Goal: Information Seeking & Learning: Learn about a topic

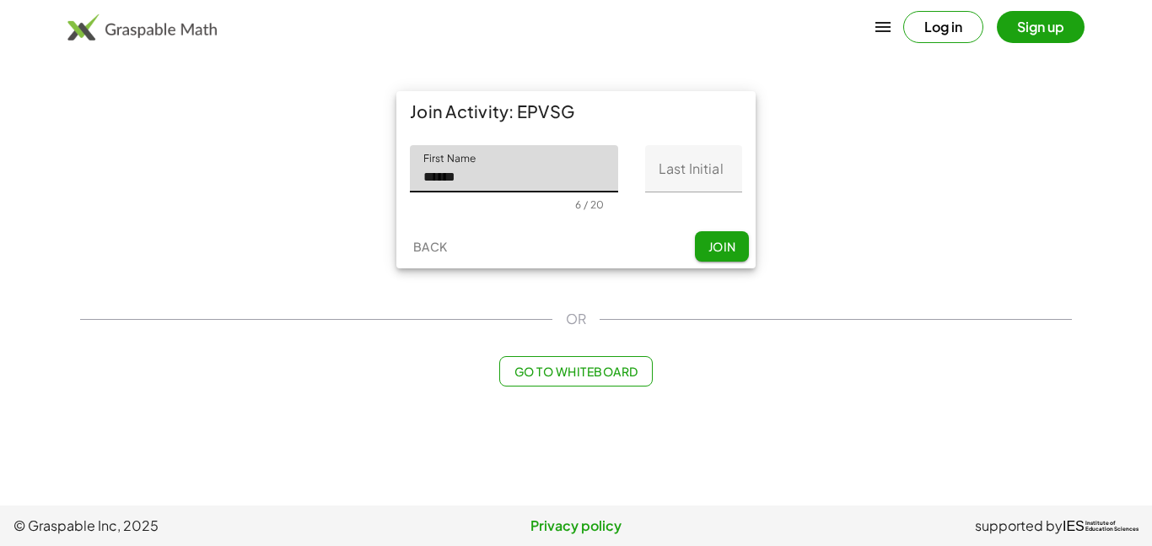
type input "******"
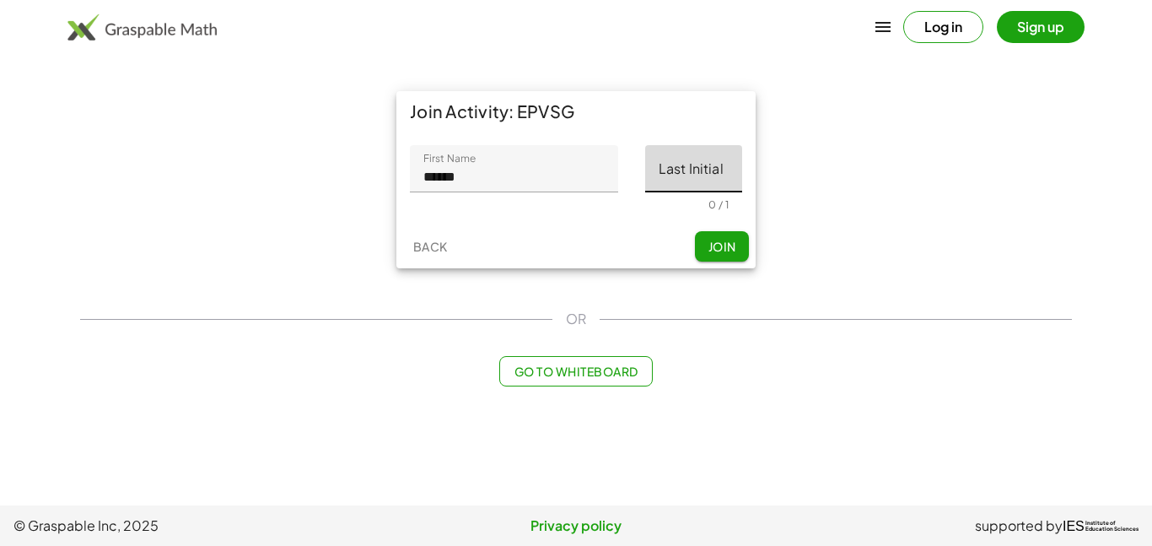
click at [715, 149] on input "Last Initial" at bounding box center [693, 168] width 97 height 47
type input "*"
click at [727, 250] on span "Join" at bounding box center [722, 246] width 28 height 15
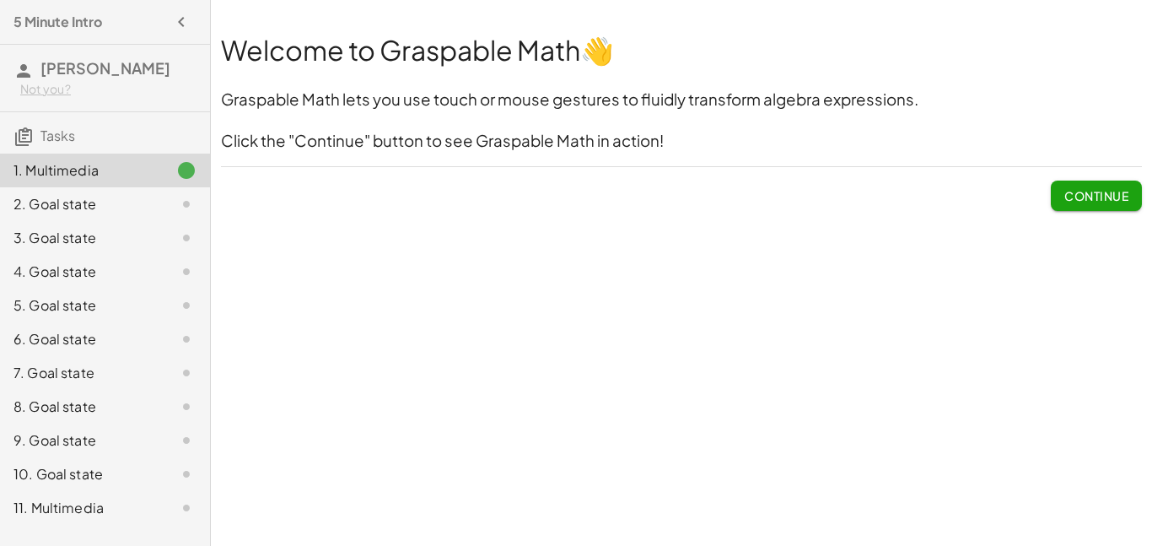
click at [1093, 195] on span "Continue" at bounding box center [1097, 195] width 64 height 15
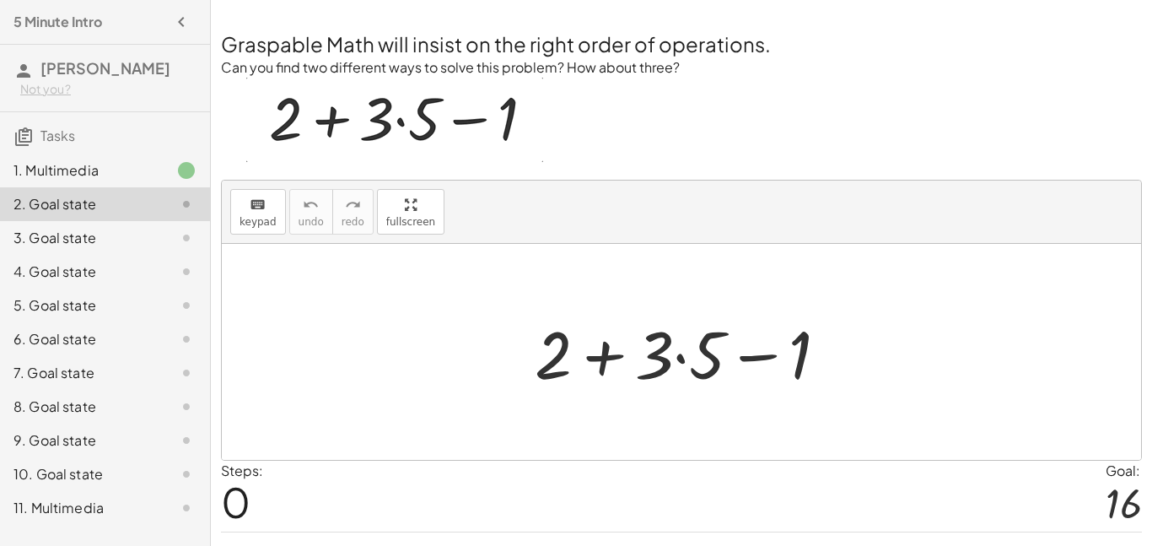
click at [678, 354] on div at bounding box center [688, 352] width 324 height 87
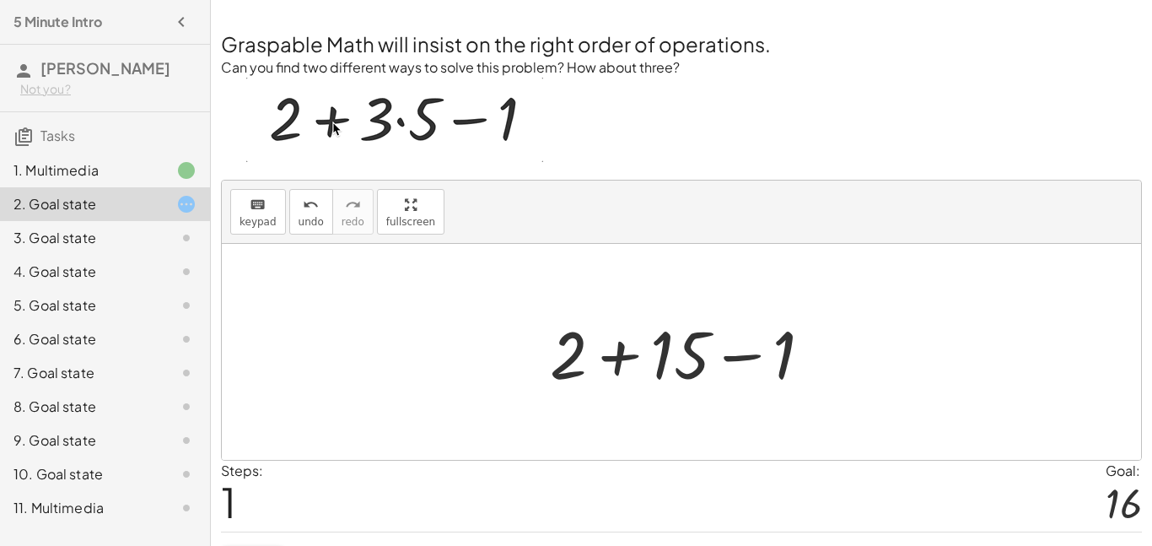
click at [623, 364] on div at bounding box center [688, 352] width 293 height 87
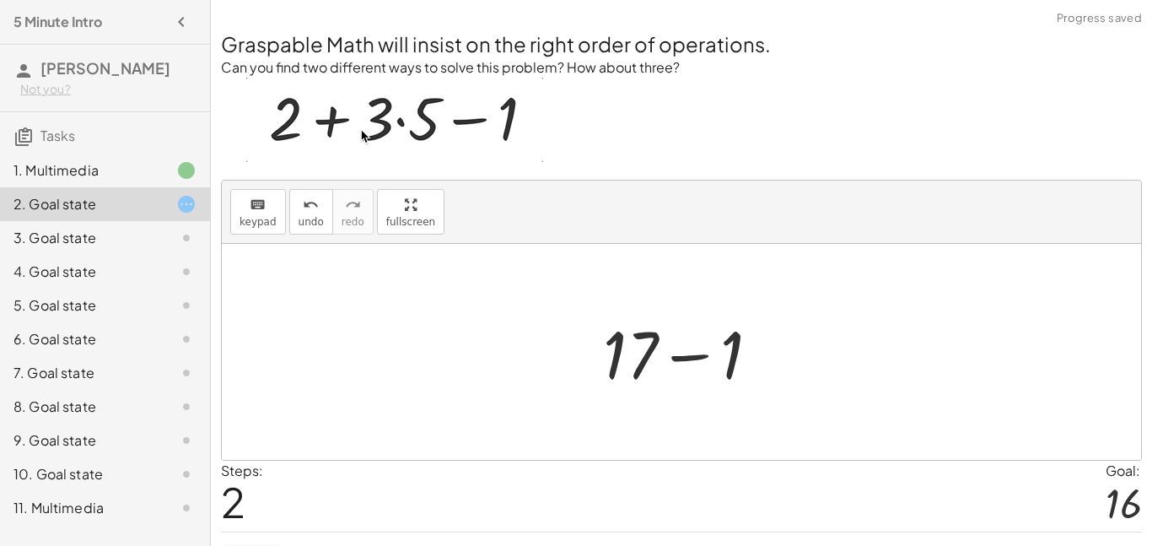
click at [679, 360] on div at bounding box center [688, 352] width 187 height 87
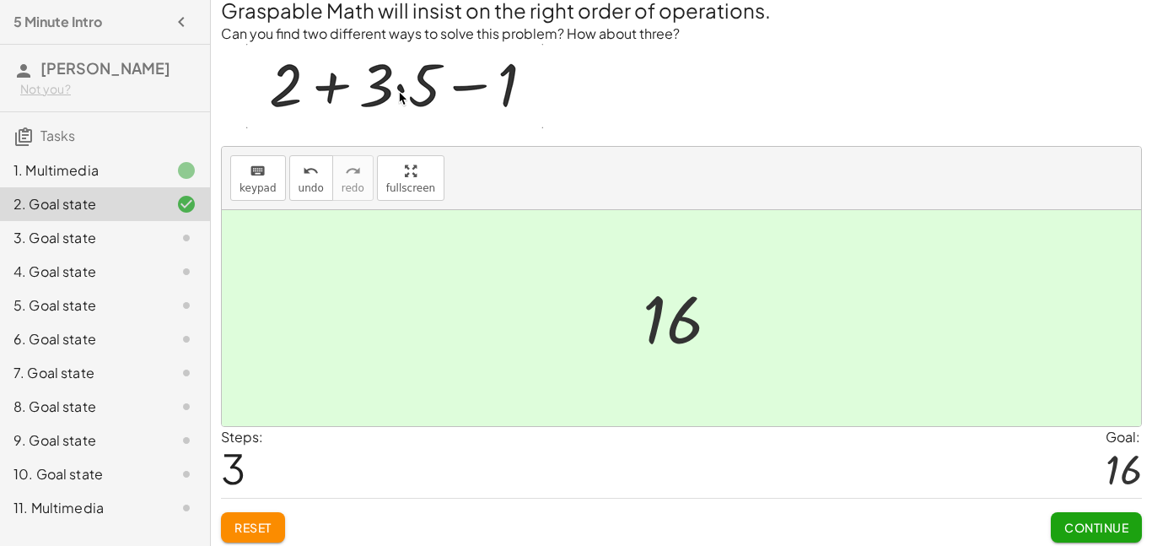
scroll to position [40, 0]
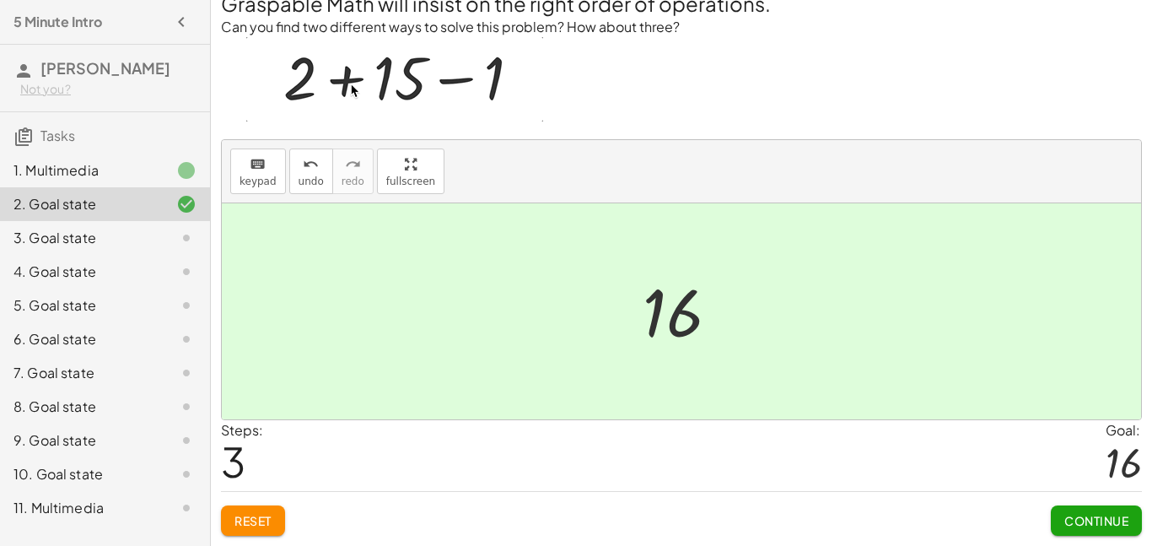
click at [1071, 528] on button "Continue" at bounding box center [1096, 520] width 91 height 30
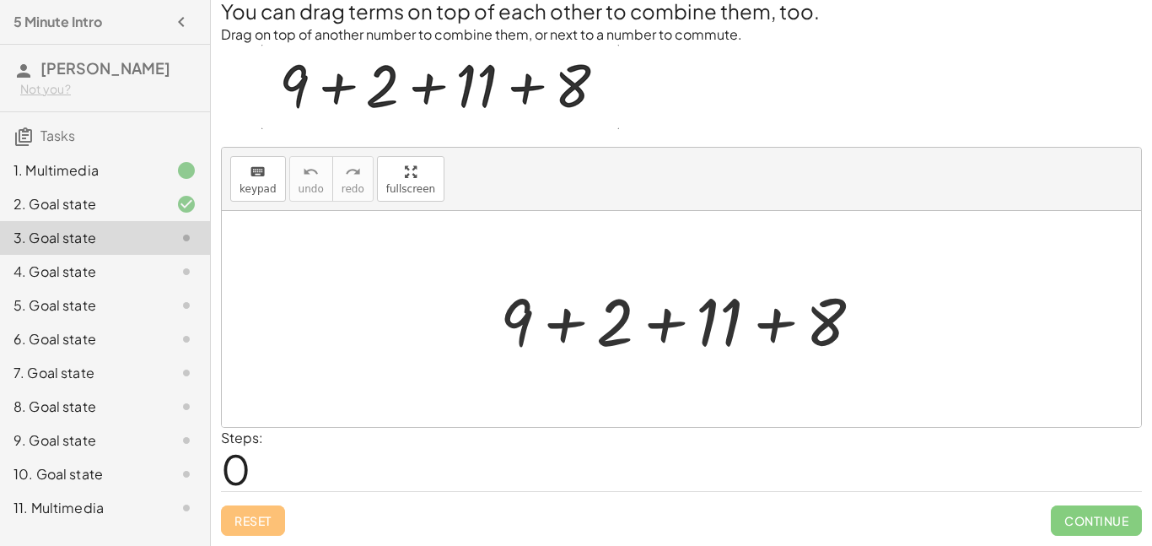
scroll to position [33, 0]
click at [764, 325] on div at bounding box center [688, 319] width 393 height 87
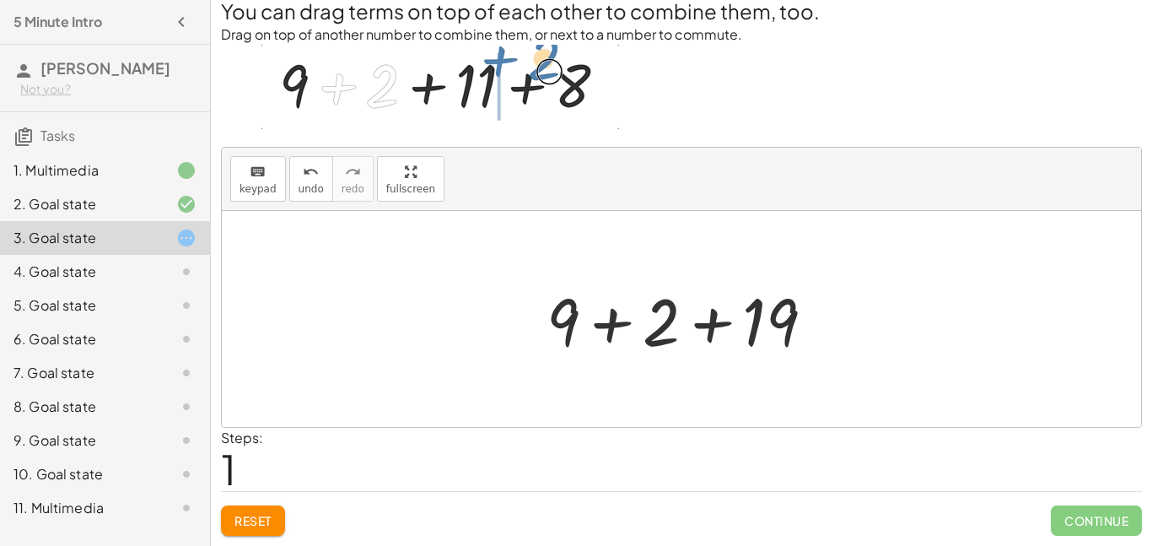
click at [630, 326] on div at bounding box center [687, 319] width 299 height 87
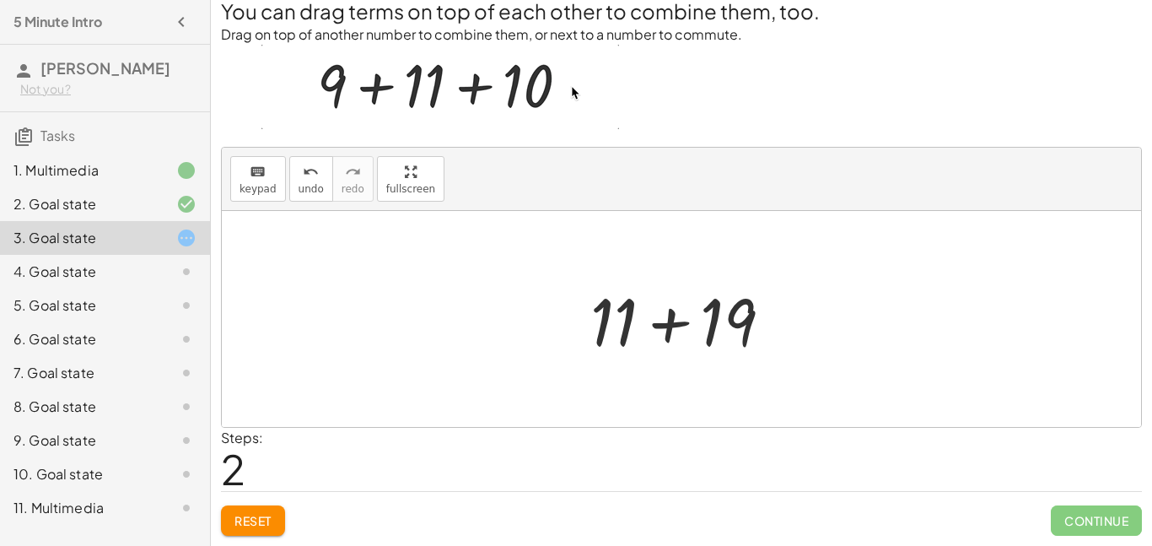
click at [663, 326] on div at bounding box center [688, 319] width 213 height 87
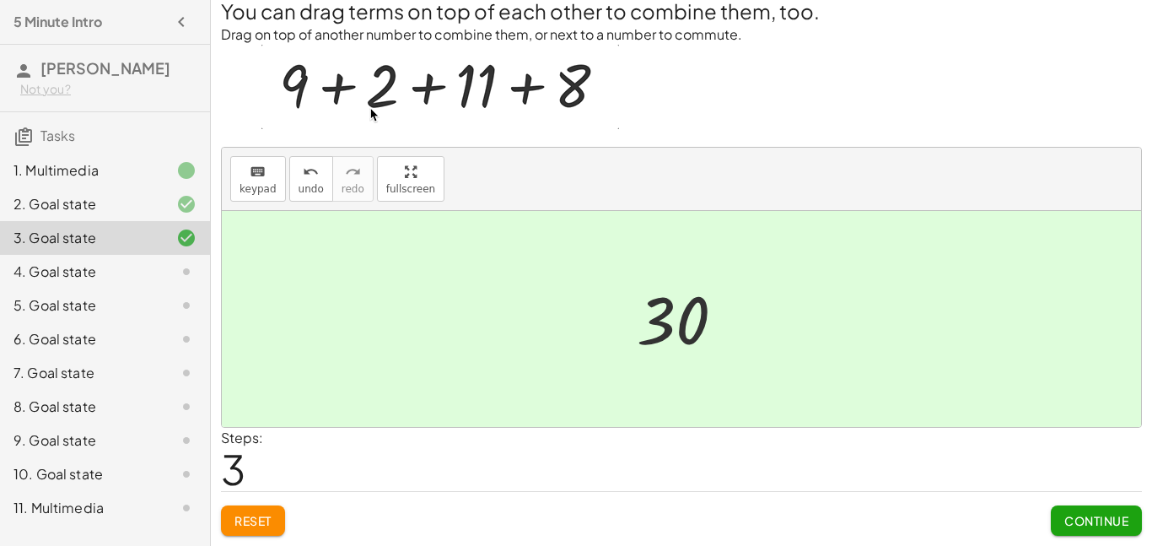
click at [660, 400] on div at bounding box center [682, 319] width 920 height 216
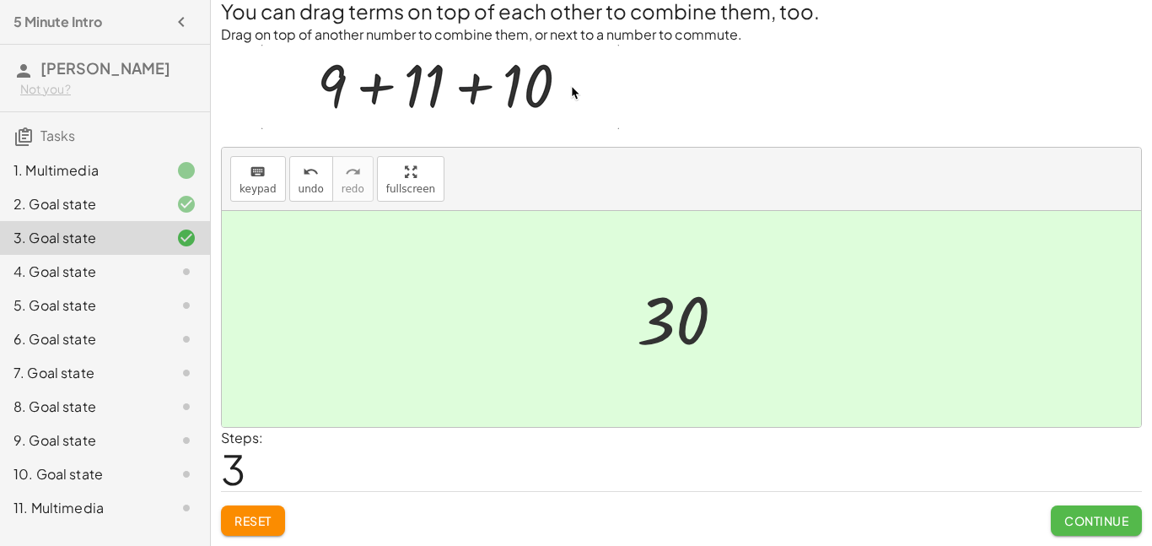
click at [1121, 518] on span "Continue" at bounding box center [1097, 520] width 64 height 15
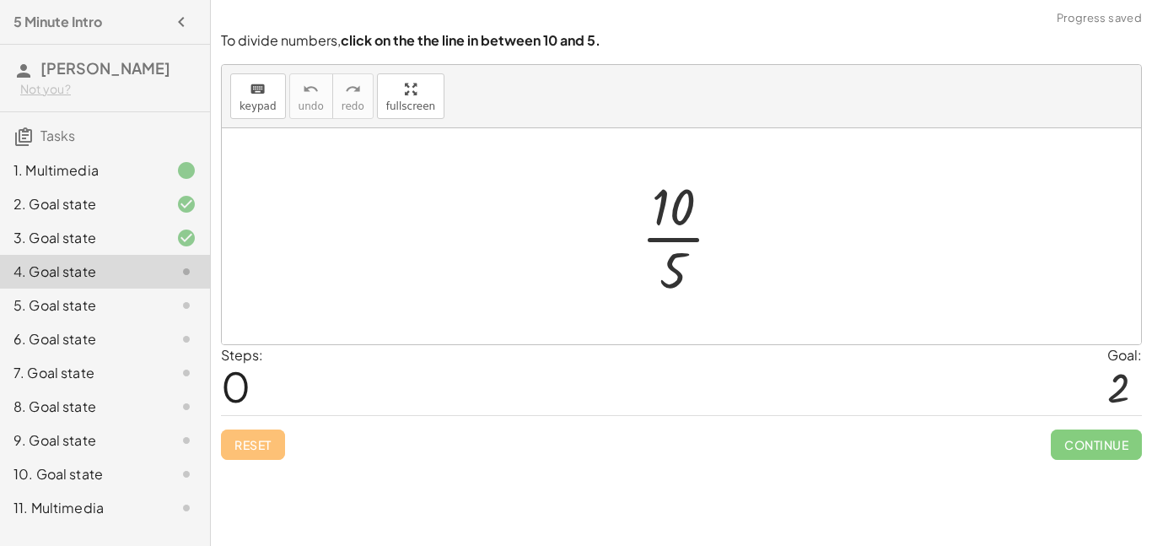
click at [674, 219] on div at bounding box center [688, 236] width 111 height 130
click at [675, 242] on div at bounding box center [688, 236] width 111 height 130
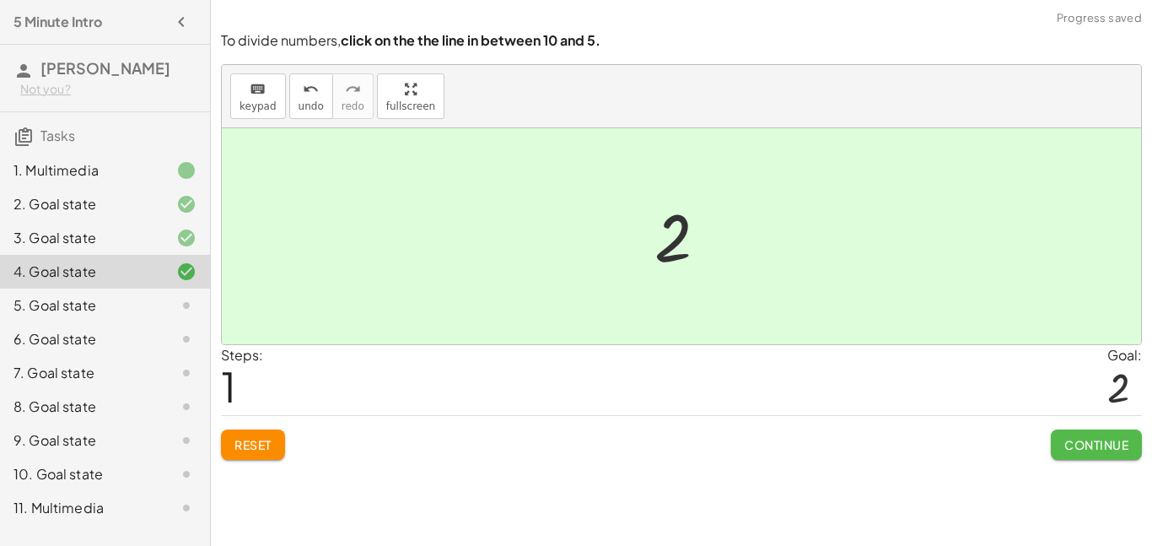
click at [1104, 445] on span "Continue" at bounding box center [1097, 444] width 64 height 15
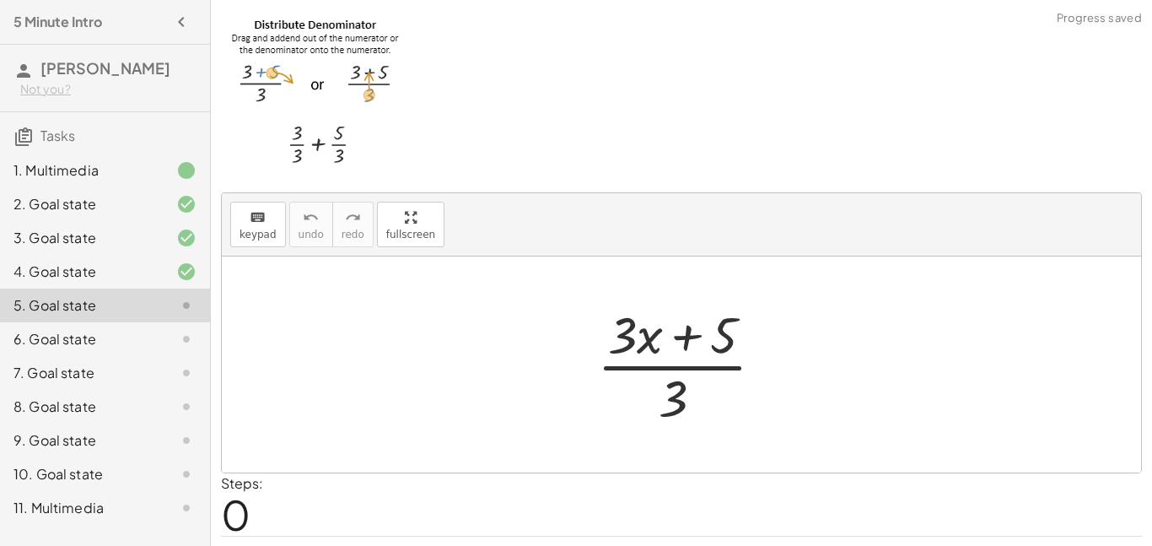
click at [685, 341] on div at bounding box center [687, 365] width 197 height 130
click at [675, 370] on div at bounding box center [687, 365] width 197 height 130
click at [676, 397] on div at bounding box center [687, 365] width 197 height 130
click at [676, 400] on div at bounding box center [687, 365] width 197 height 130
drag, startPoint x: 674, startPoint y: 397, endPoint x: 731, endPoint y: 329, distance: 88.0
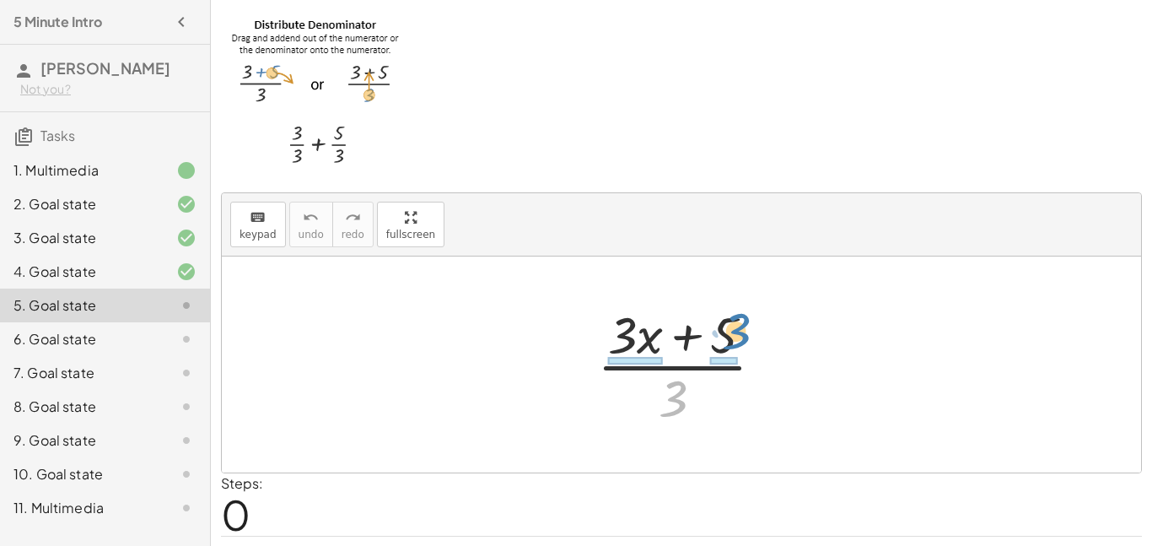
click at [731, 329] on div at bounding box center [687, 365] width 197 height 130
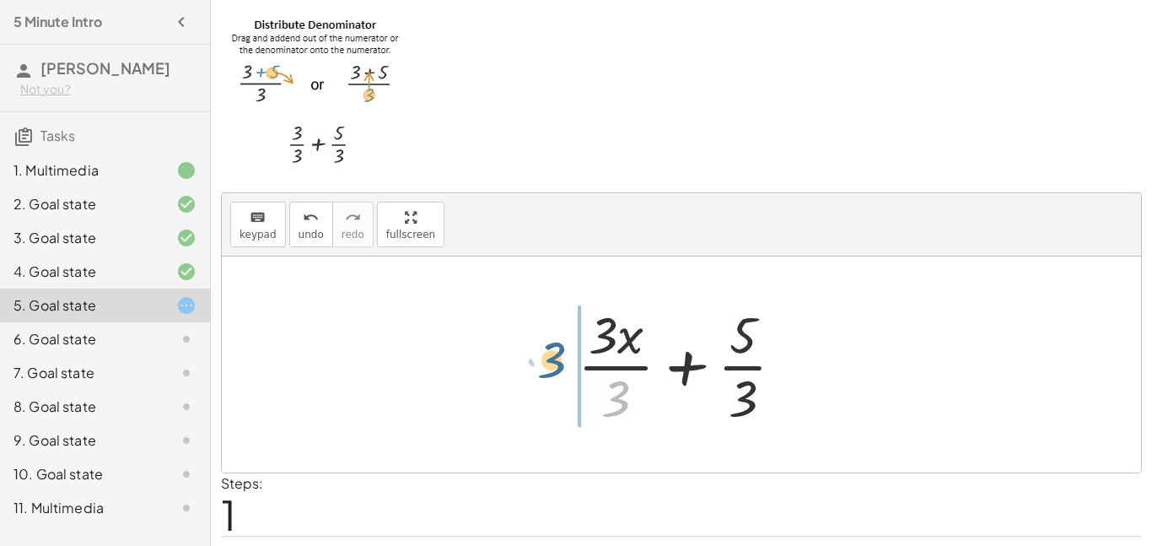
drag, startPoint x: 607, startPoint y: 394, endPoint x: 540, endPoint y: 353, distance: 78.7
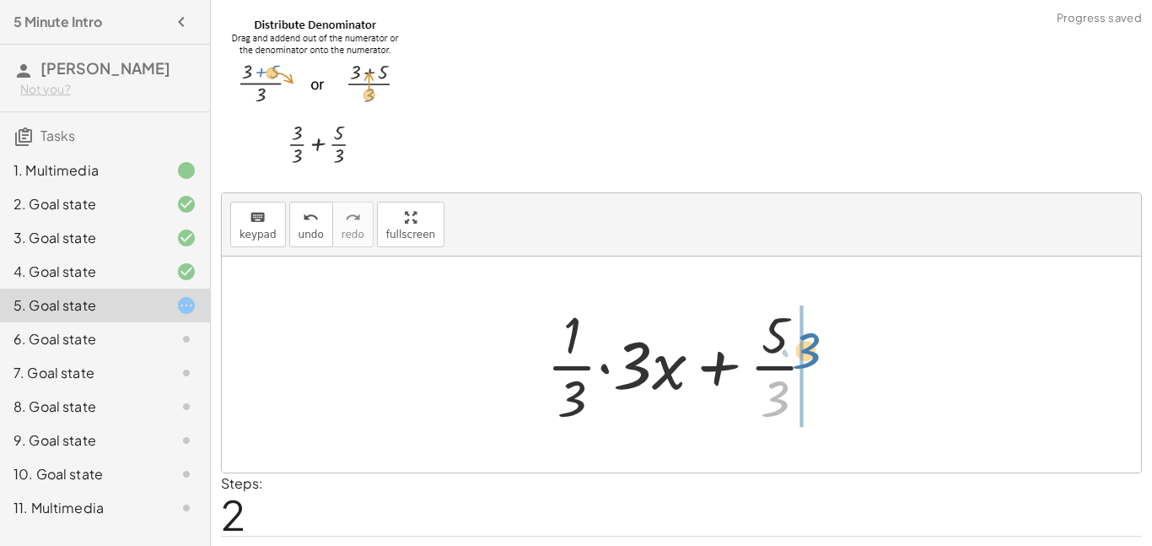
drag, startPoint x: 763, startPoint y: 394, endPoint x: 795, endPoint y: 345, distance: 58.5
click at [795, 345] on div at bounding box center [688, 365] width 300 height 130
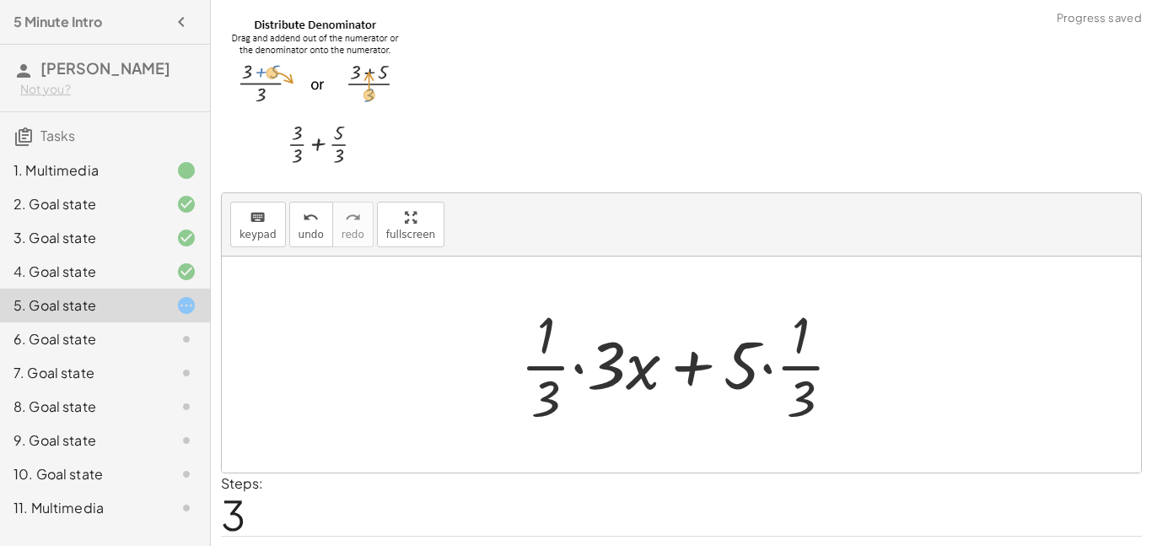
click at [760, 363] on div at bounding box center [688, 365] width 353 height 130
click at [770, 370] on div at bounding box center [688, 365] width 300 height 130
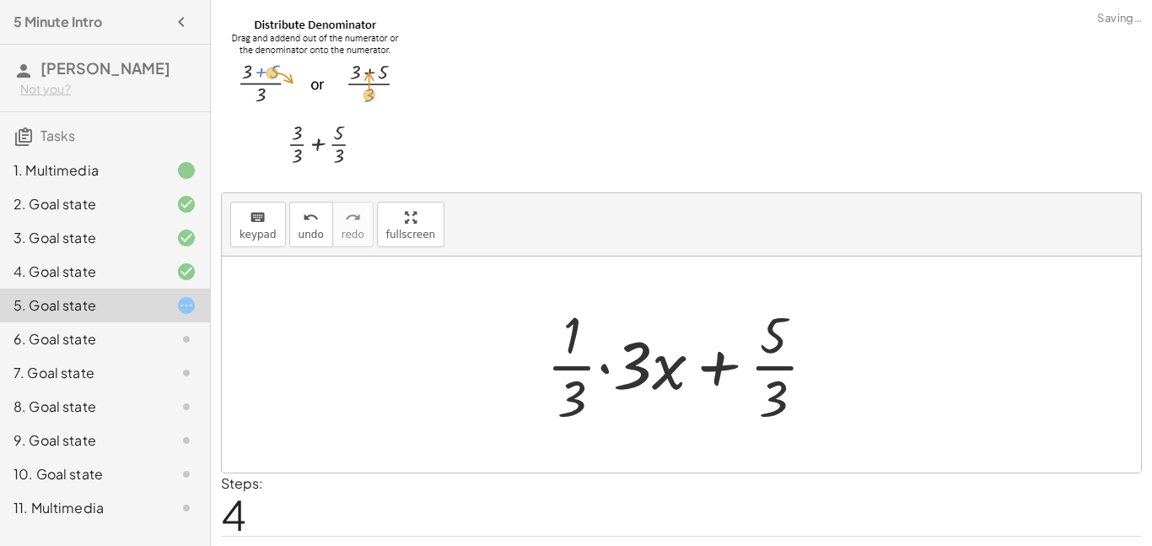
click at [604, 368] on div at bounding box center [688, 365] width 300 height 130
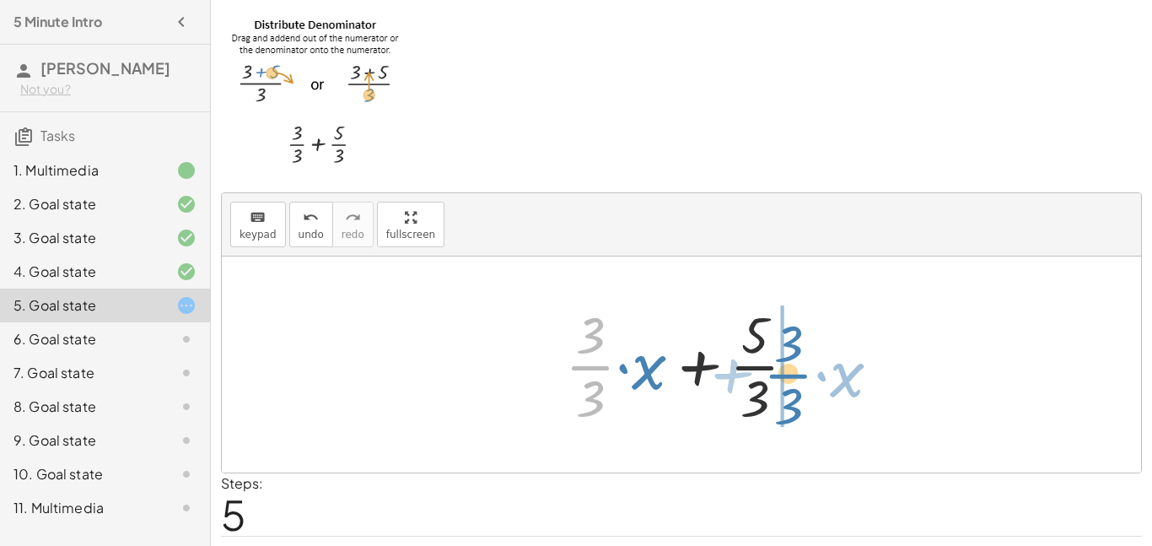
drag, startPoint x: 586, startPoint y: 357, endPoint x: 767, endPoint y: 359, distance: 180.6
click at [767, 359] on div at bounding box center [688, 365] width 262 height 130
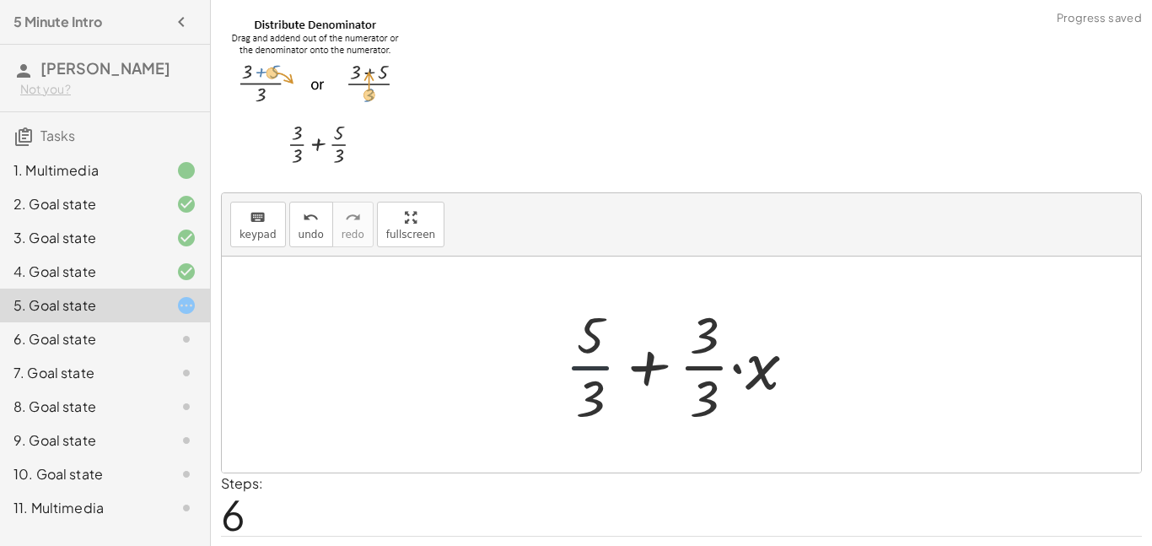
click at [595, 375] on div at bounding box center [688, 365] width 262 height 130
click at [600, 394] on div at bounding box center [688, 365] width 262 height 130
click at [694, 367] on div at bounding box center [688, 365] width 262 height 130
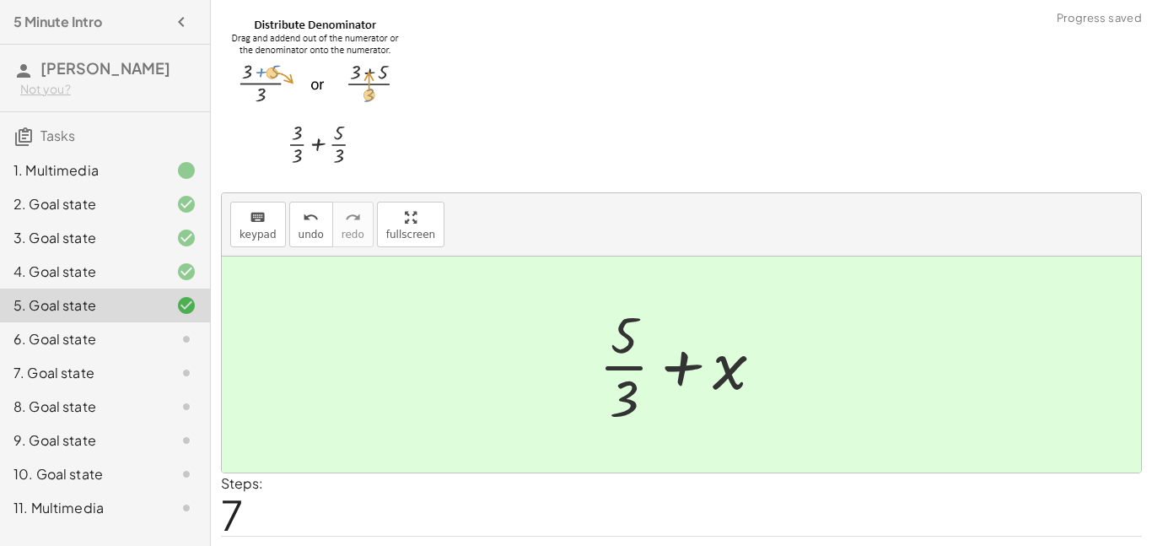
click at [630, 367] on div at bounding box center [688, 365] width 195 height 130
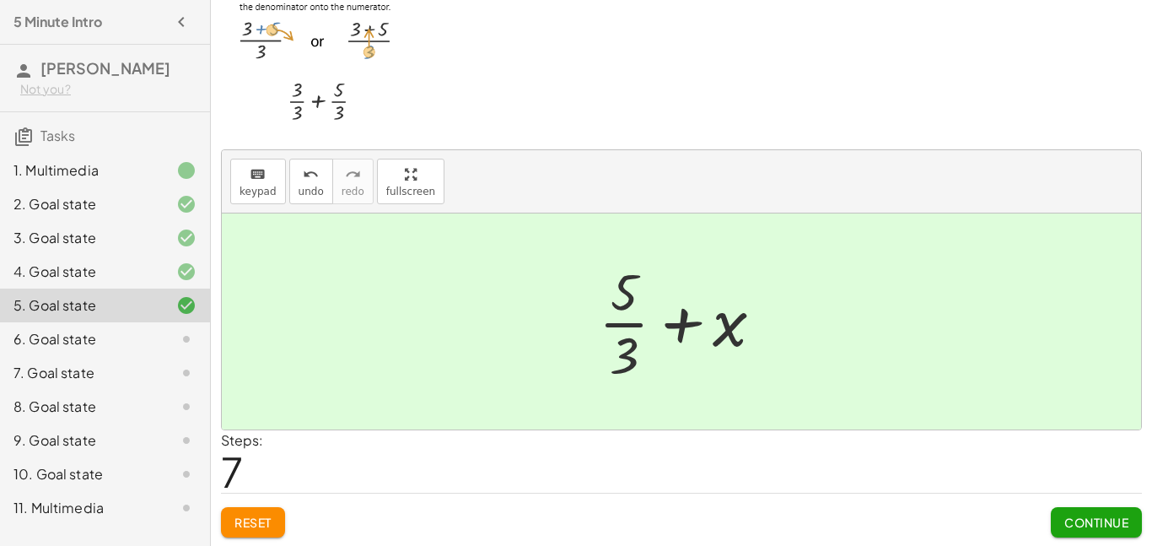
scroll to position [45, 0]
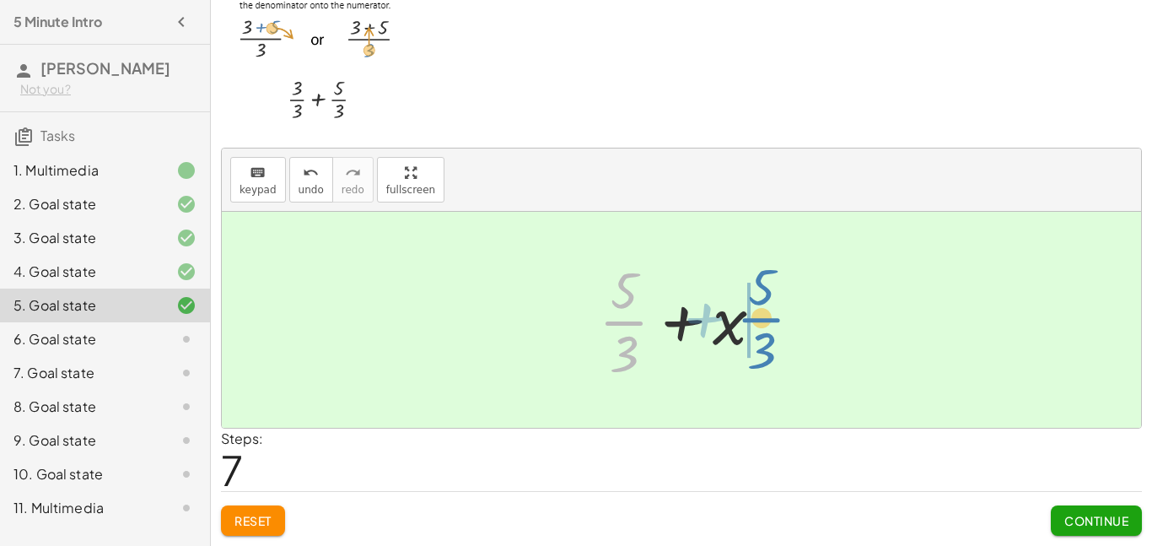
drag, startPoint x: 633, startPoint y: 333, endPoint x: 766, endPoint y: 329, distance: 133.4
click at [766, 329] on div at bounding box center [688, 320] width 195 height 130
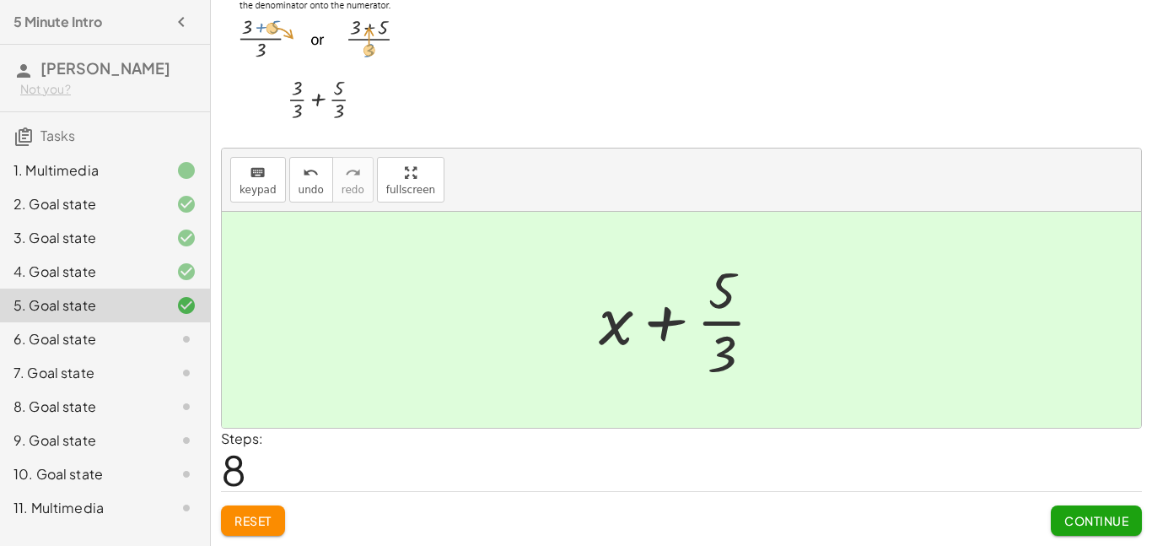
click at [728, 320] on div at bounding box center [688, 320] width 195 height 130
click at [0, 0] on div "keyboard keypad undo undo redo redo fullscreen · ( + · 3 · x + 5 ) · 3 + · 3 · …" at bounding box center [0, 0] width 0 height 0
click at [1126, 521] on span "Continue" at bounding box center [1097, 520] width 64 height 15
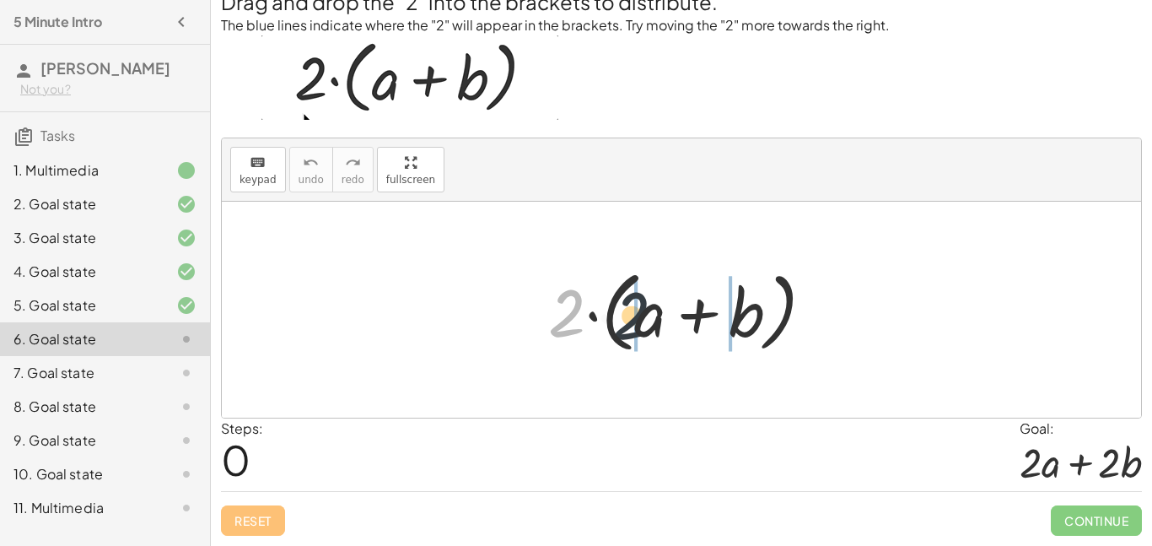
drag, startPoint x: 559, startPoint y: 325, endPoint x: 640, endPoint y: 326, distance: 81.8
click at [640, 326] on div at bounding box center [688, 310] width 296 height 97
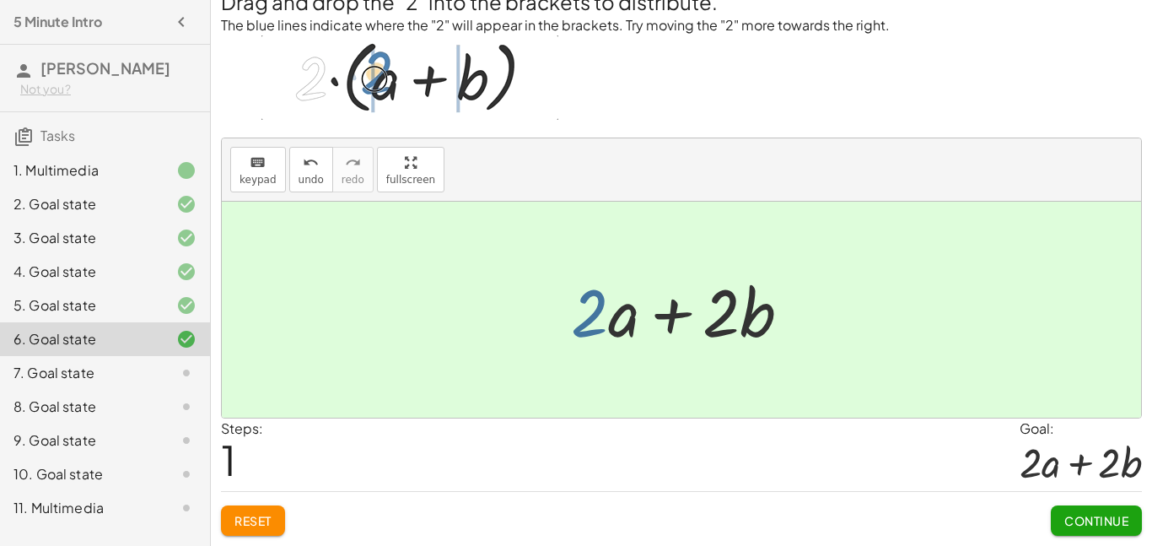
click at [585, 320] on div at bounding box center [688, 310] width 251 height 87
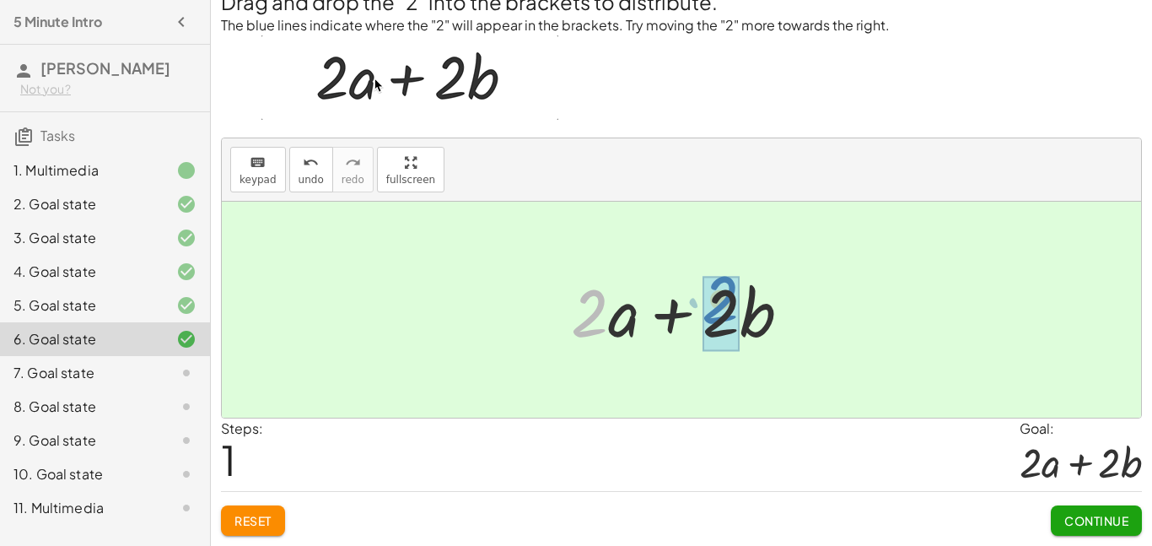
drag, startPoint x: 596, startPoint y: 308, endPoint x: 743, endPoint y: 307, distance: 146.8
click at [743, 307] on div at bounding box center [688, 310] width 251 height 87
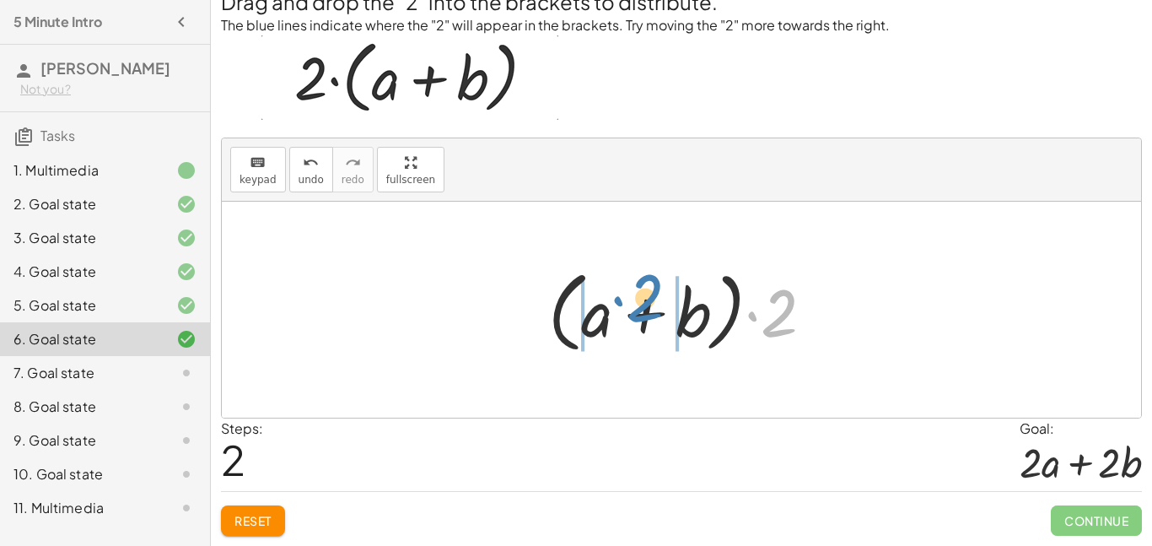
drag, startPoint x: 777, startPoint y: 314, endPoint x: 635, endPoint y: 306, distance: 141.9
click at [635, 306] on div at bounding box center [688, 310] width 296 height 97
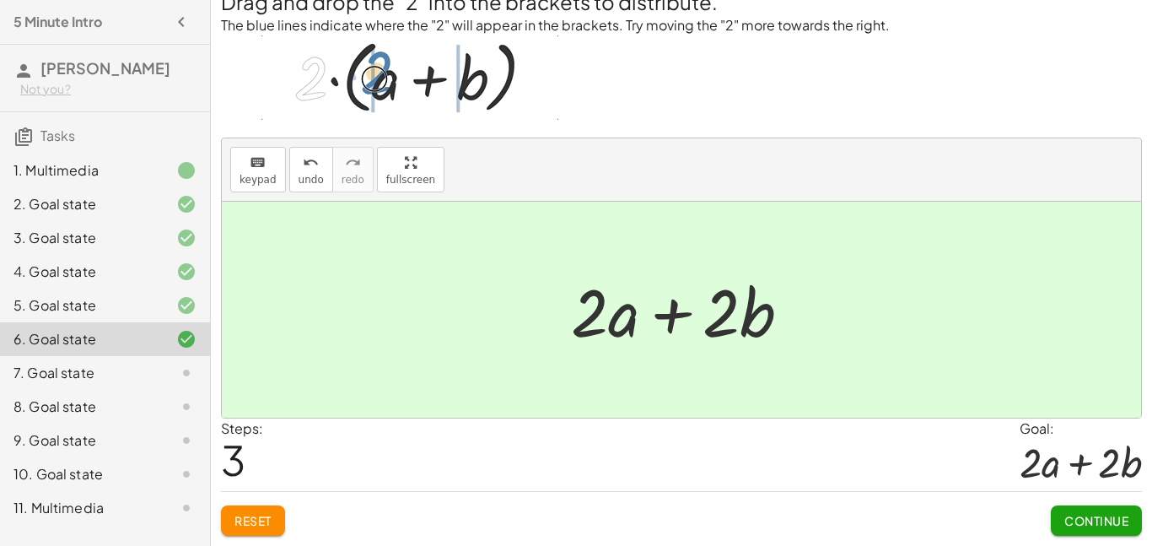
click at [1114, 515] on span "Continue" at bounding box center [1097, 520] width 64 height 15
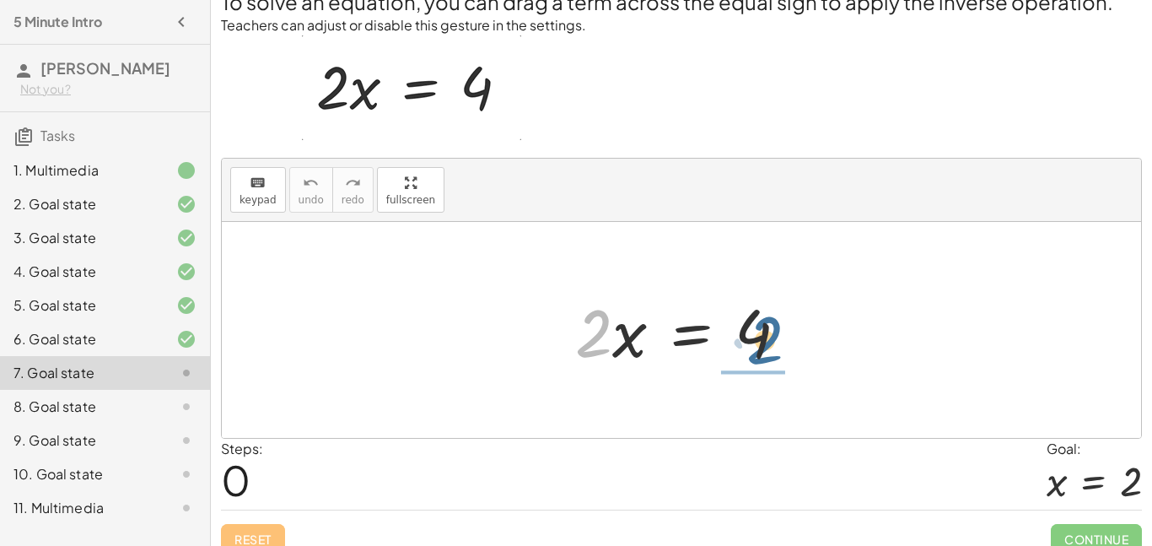
drag, startPoint x: 594, startPoint y: 322, endPoint x: 766, endPoint y: 332, distance: 172.4
click at [766, 332] on div at bounding box center [688, 330] width 243 height 87
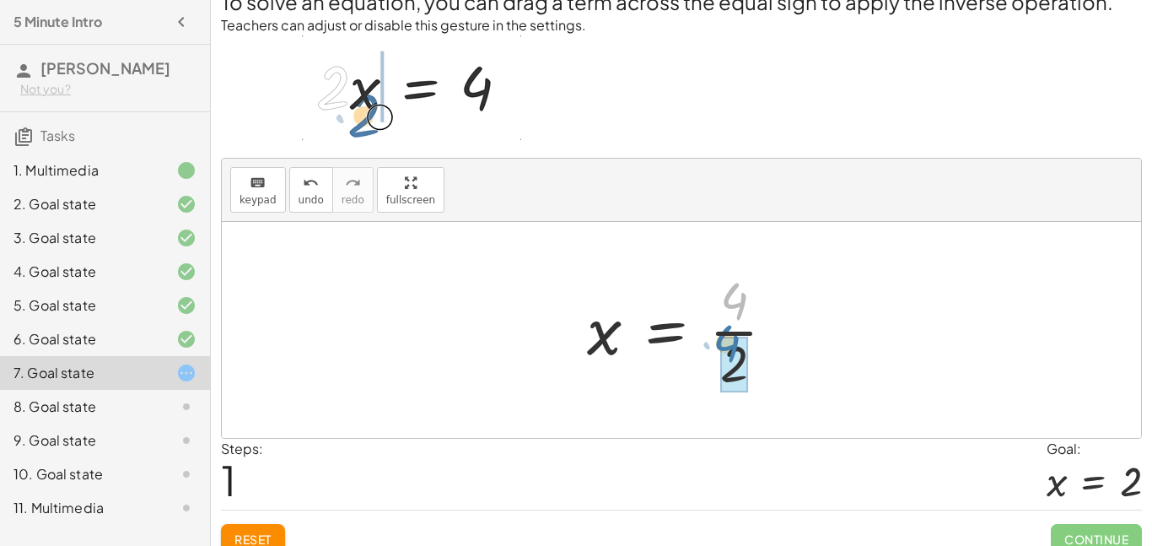
drag, startPoint x: 737, startPoint y: 297, endPoint x: 731, endPoint y: 339, distance: 42.7
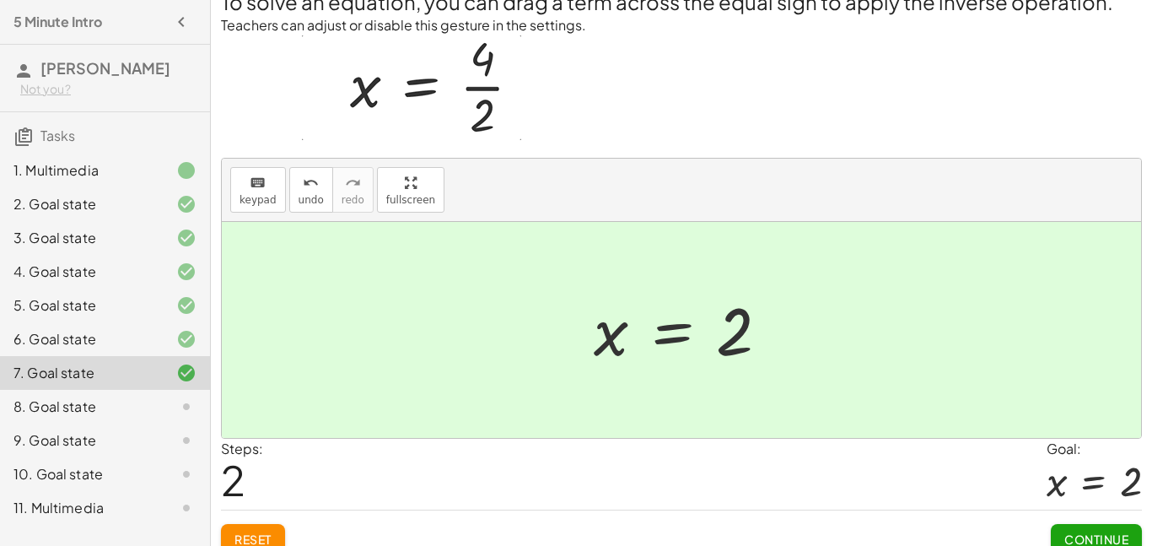
click at [1105, 527] on button "Continue" at bounding box center [1096, 539] width 91 height 30
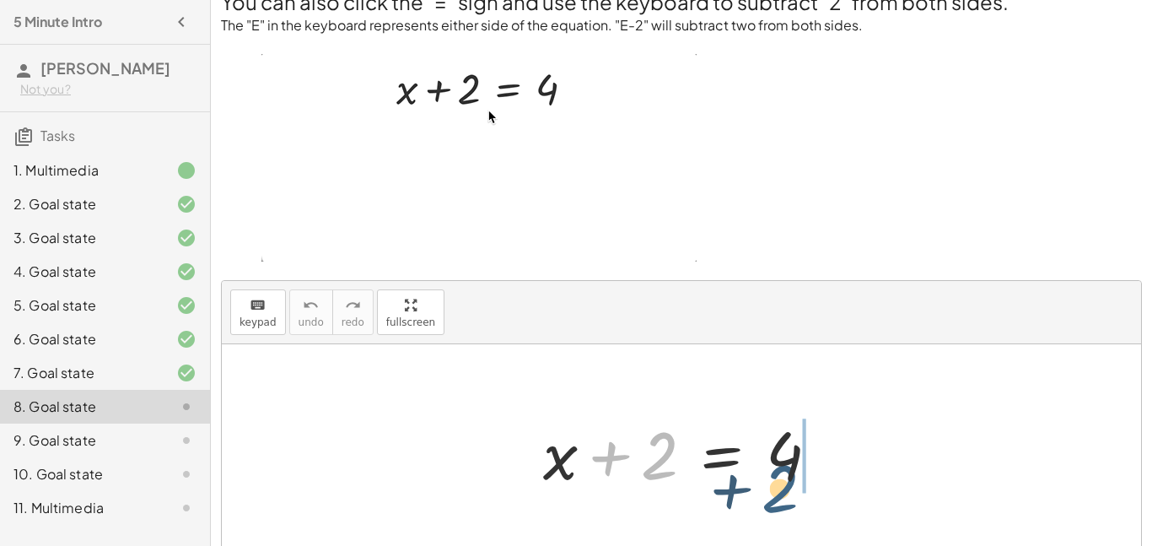
drag, startPoint x: 651, startPoint y: 455, endPoint x: 805, endPoint y: 475, distance: 154.9
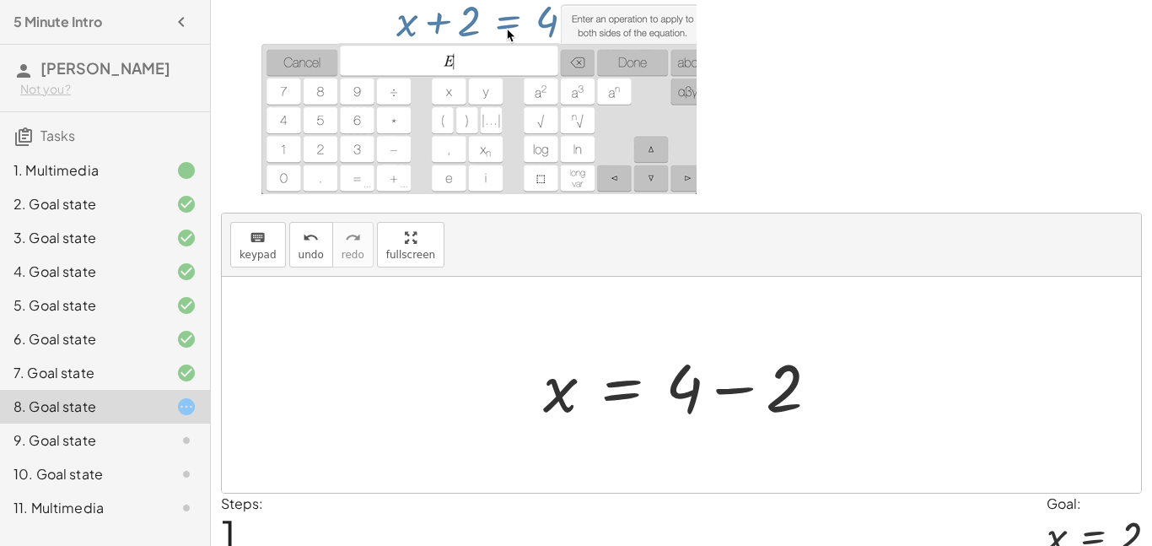
scroll to position [76, 0]
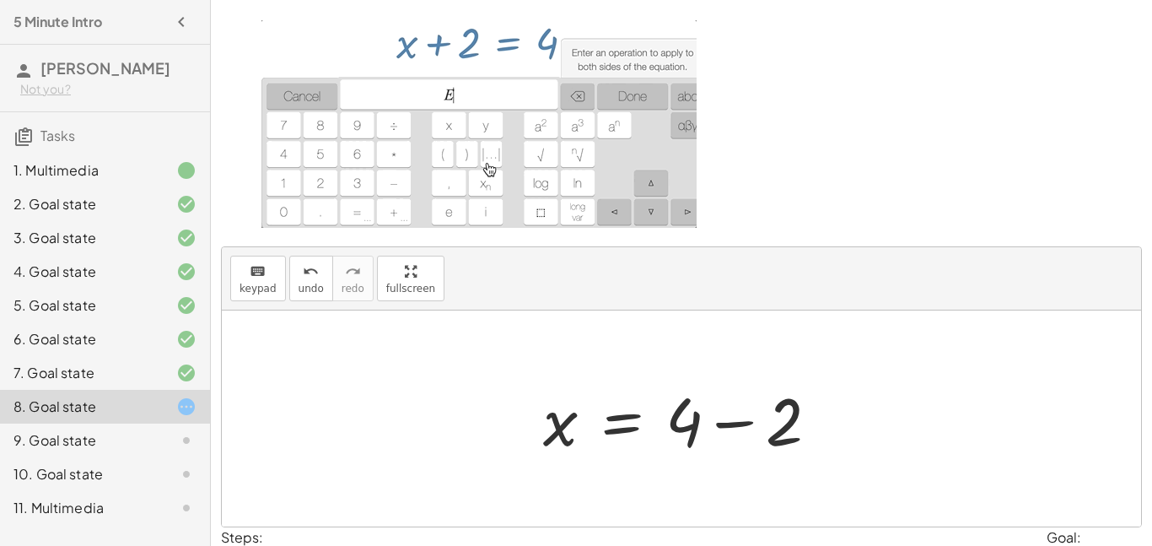
click at [735, 425] on div at bounding box center [688, 418] width 306 height 87
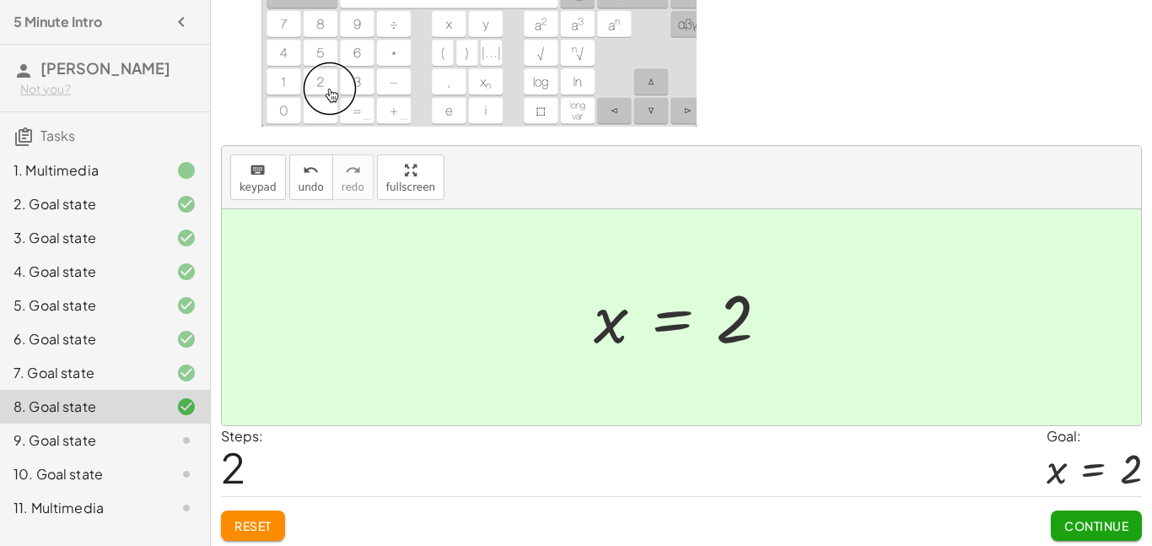
scroll to position [182, 0]
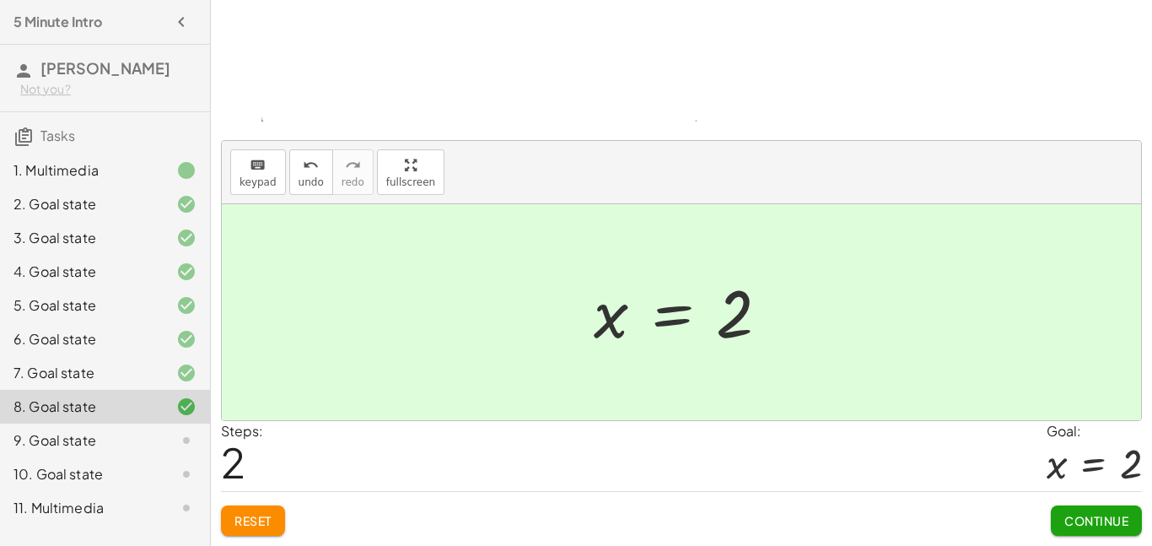
click at [1089, 526] on span "Continue" at bounding box center [1097, 520] width 64 height 15
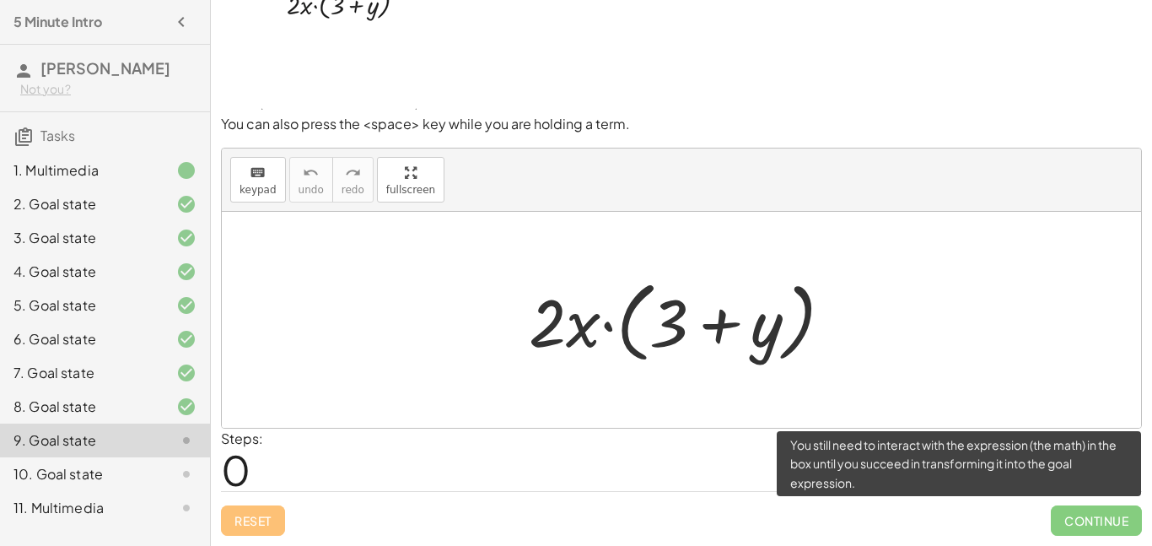
scroll to position [56, 0]
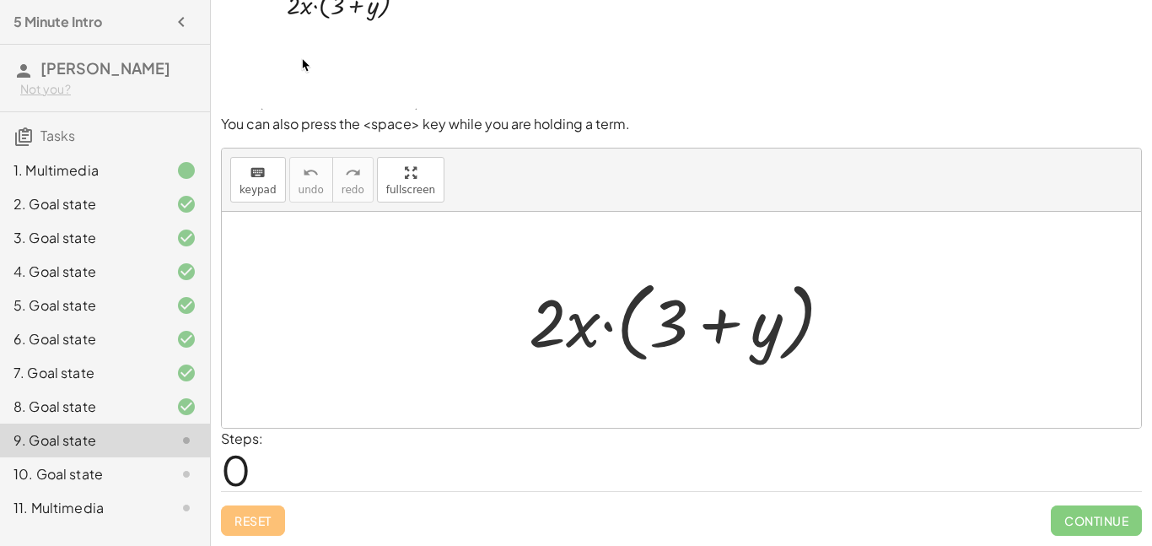
click at [566, 326] on div at bounding box center [688, 320] width 334 height 97
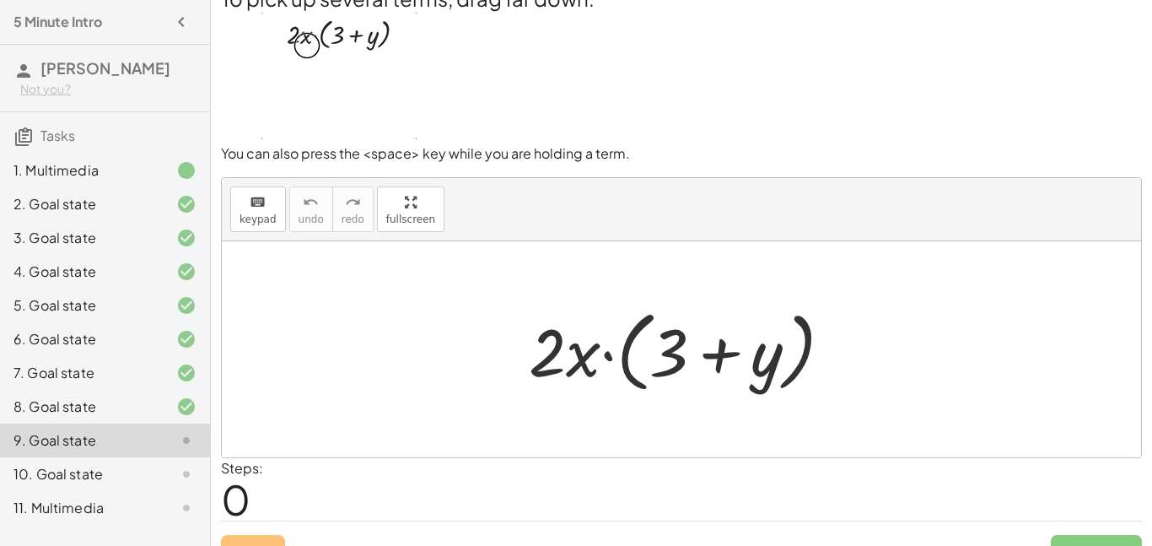
scroll to position [22, 0]
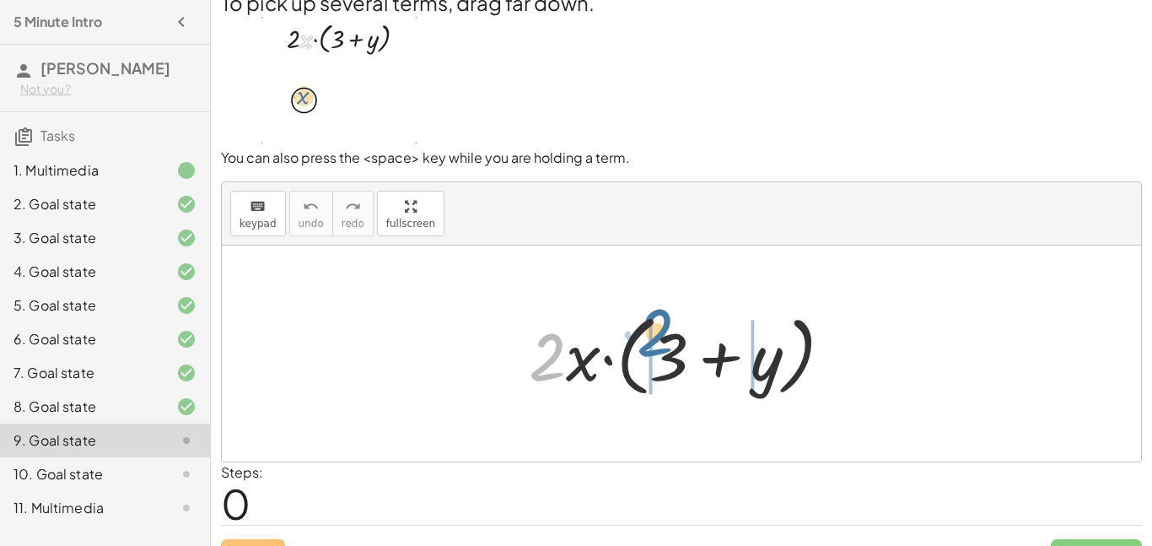
drag, startPoint x: 553, startPoint y: 354, endPoint x: 671, endPoint y: 333, distance: 119.2
click at [671, 333] on div at bounding box center [688, 353] width 334 height 97
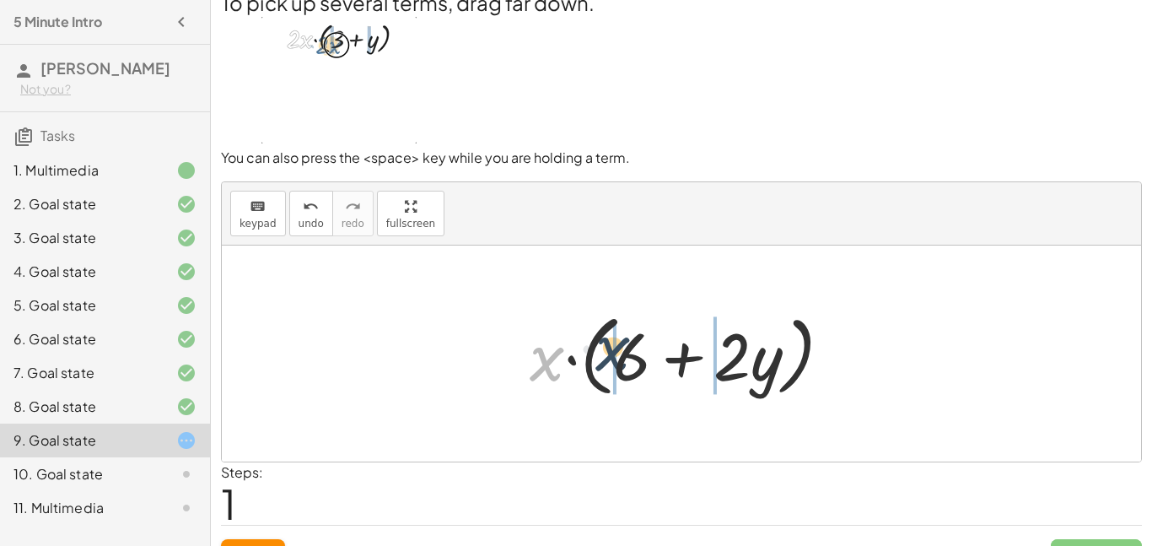
drag, startPoint x: 549, startPoint y: 356, endPoint x: 630, endPoint y: 348, distance: 81.4
click at [630, 348] on div at bounding box center [687, 353] width 333 height 97
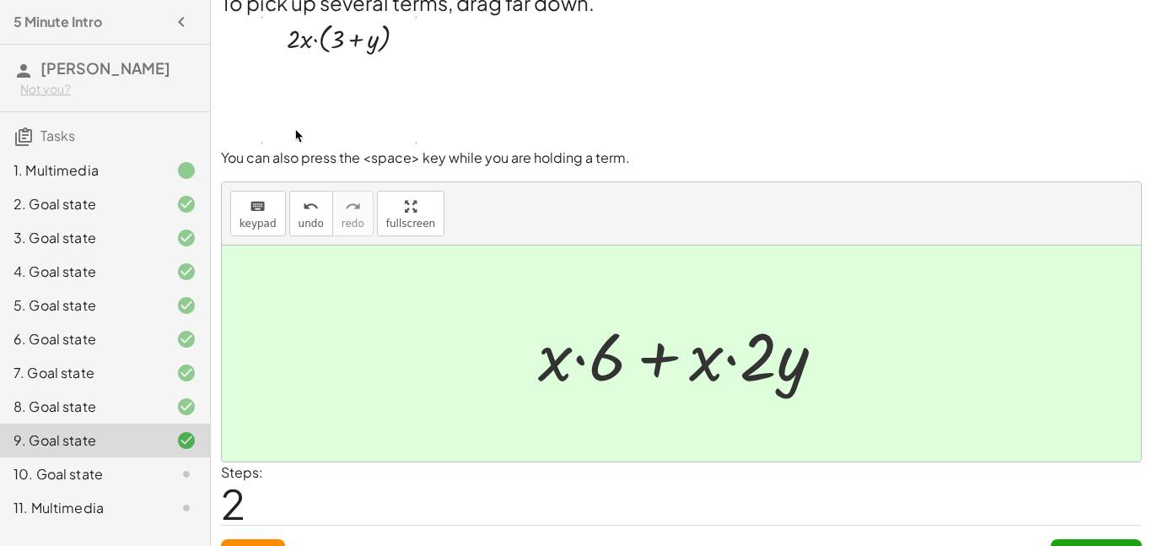
click at [1058, 539] on button "Continue" at bounding box center [1096, 554] width 91 height 30
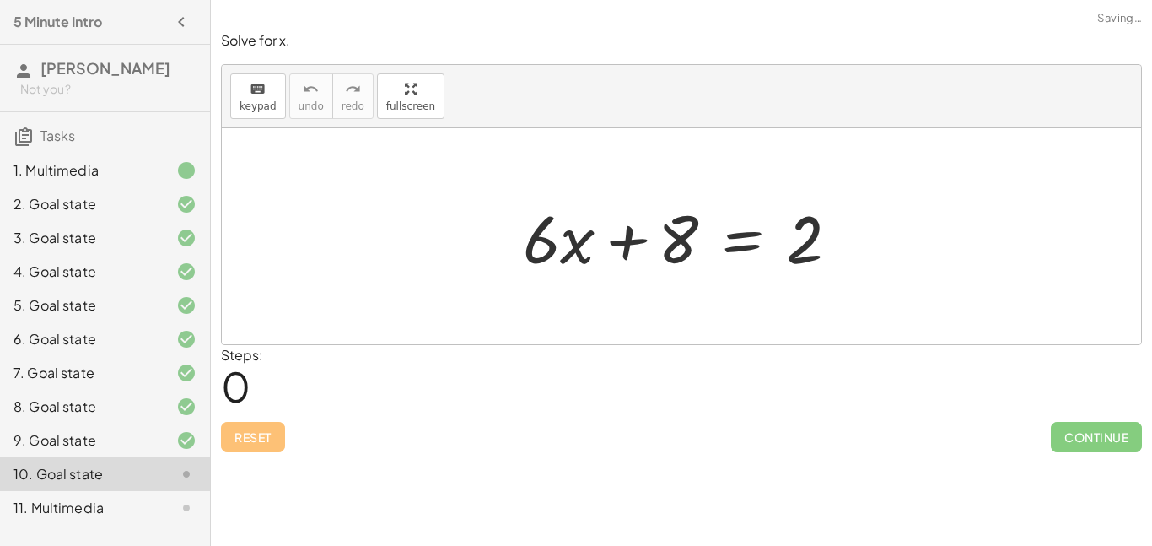
scroll to position [0, 0]
drag, startPoint x: 686, startPoint y: 231, endPoint x: 872, endPoint y: 240, distance: 186.7
click at [872, 240] on div "+ 8 + · 6 · x + 8 = 2" at bounding box center [682, 236] width 920 height 216
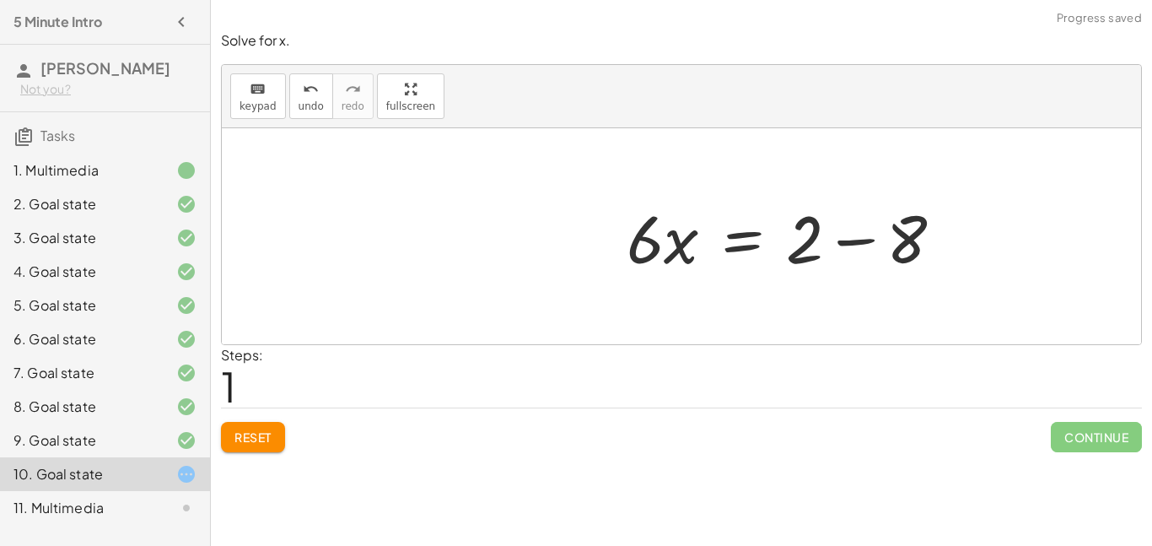
click at [863, 240] on div at bounding box center [791, 236] width 347 height 87
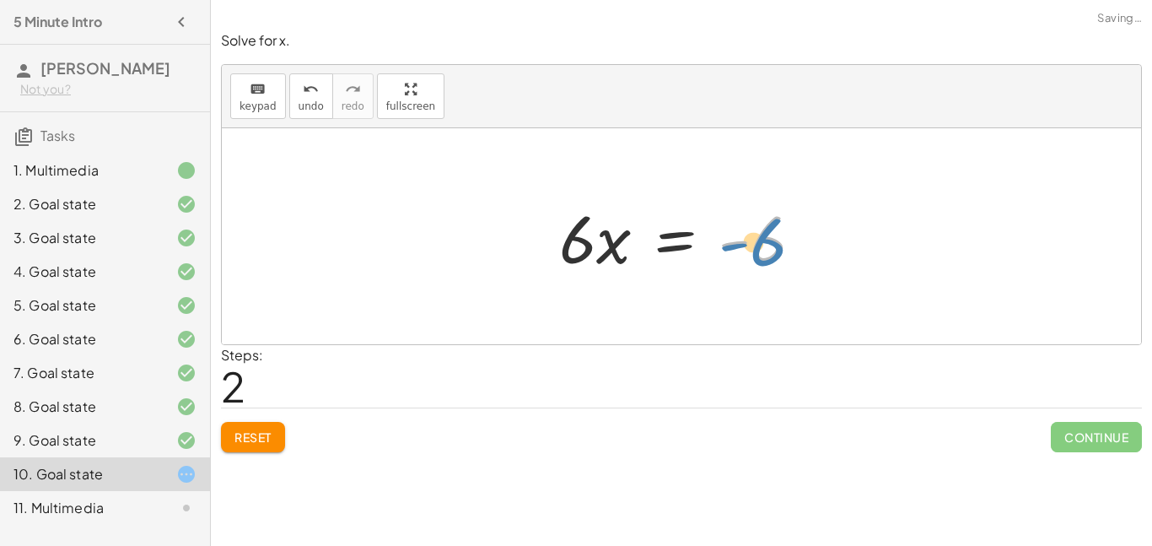
click at [742, 238] on div at bounding box center [688, 236] width 275 height 87
click at [605, 243] on div at bounding box center [688, 236] width 275 height 87
drag, startPoint x: 577, startPoint y: 243, endPoint x: 754, endPoint y: 232, distance: 177.5
click at [754, 232] on div at bounding box center [688, 236] width 275 height 87
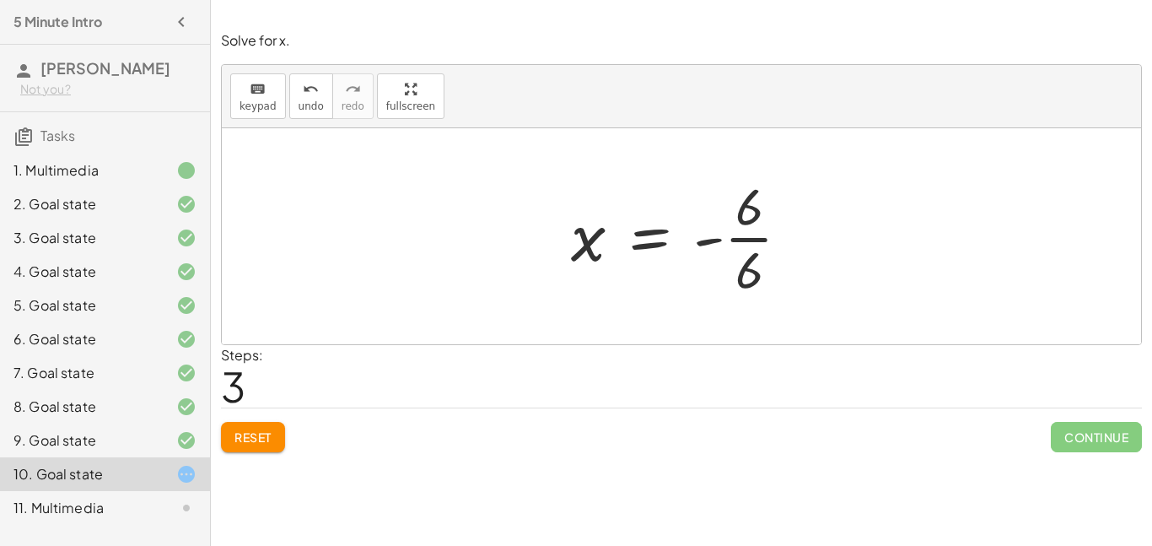
click at [736, 239] on div at bounding box center [688, 236] width 250 height 130
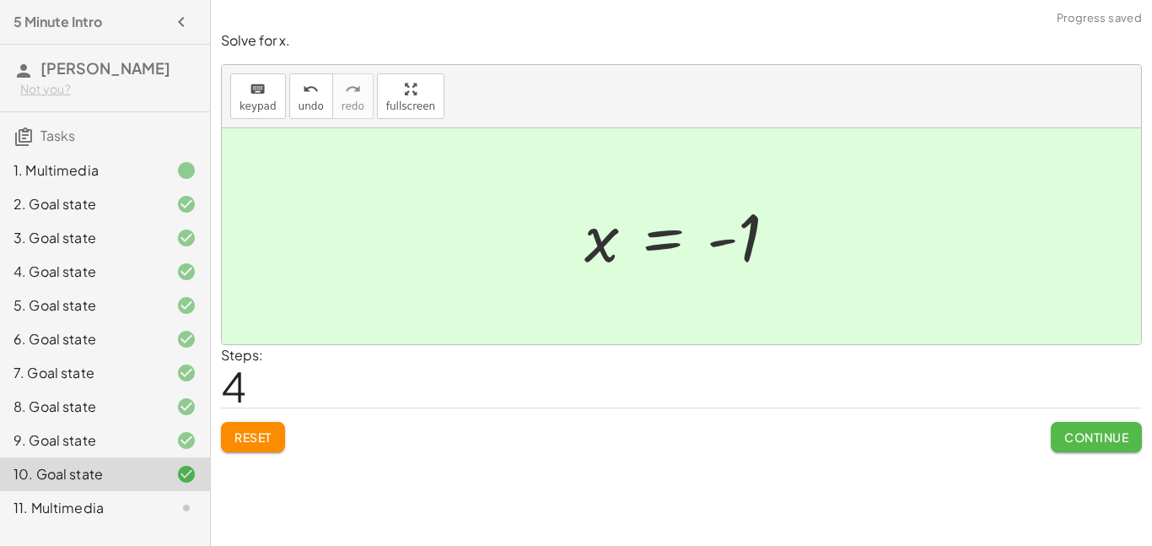
click at [1100, 429] on span "Continue" at bounding box center [1097, 436] width 64 height 15
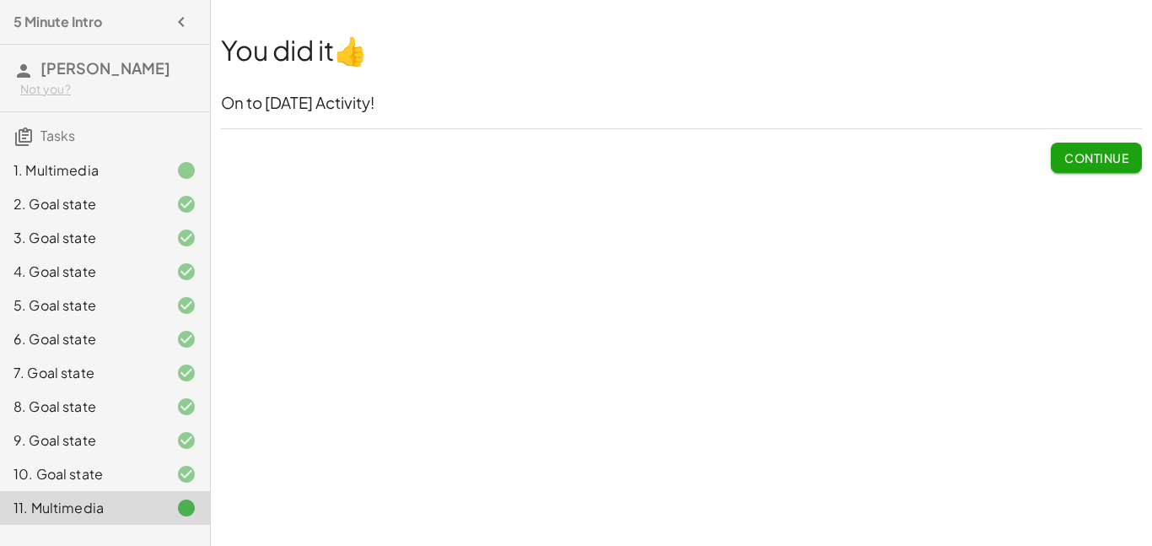
click at [1058, 163] on button "Continue" at bounding box center [1096, 158] width 91 height 30
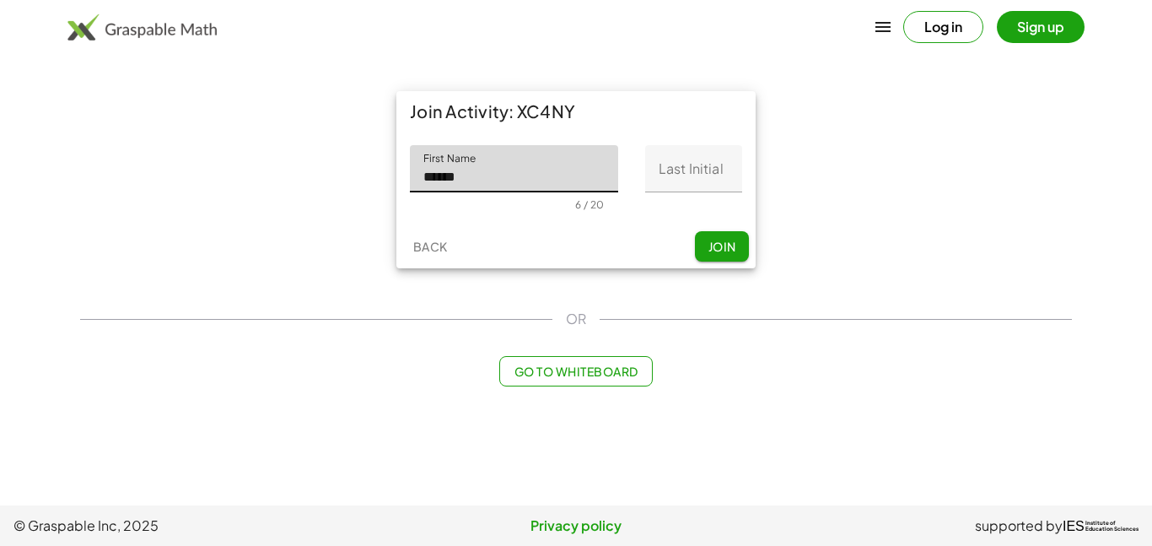
type input "******"
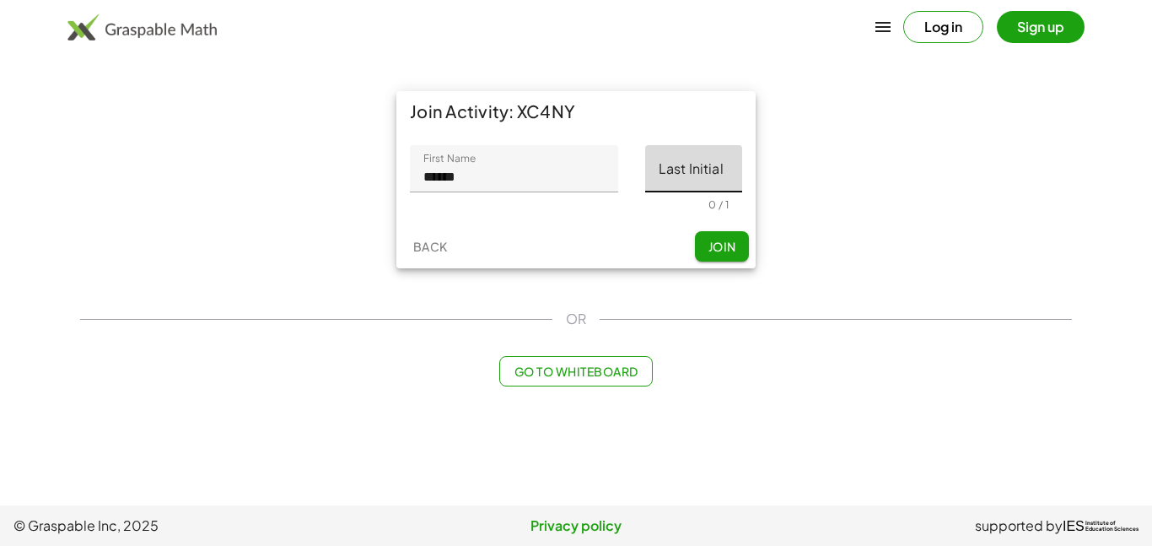
click at [717, 177] on input "Last Initial" at bounding box center [693, 168] width 97 height 47
type input "*"
click at [713, 261] on button "Join" at bounding box center [722, 246] width 54 height 30
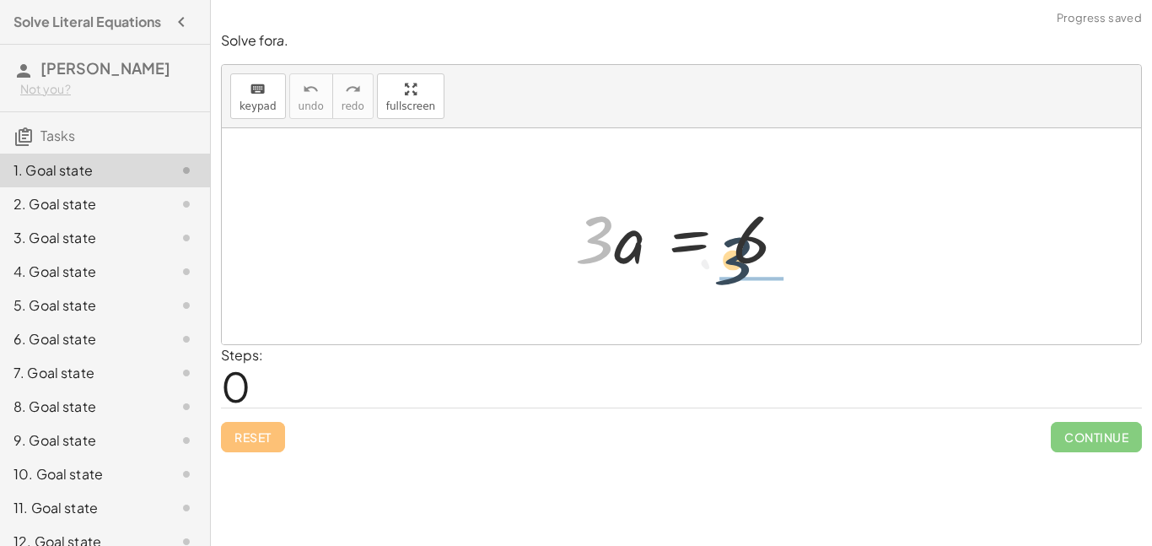
drag, startPoint x: 593, startPoint y: 246, endPoint x: 742, endPoint y: 267, distance: 150.8
click at [742, 267] on div at bounding box center [688, 236] width 242 height 87
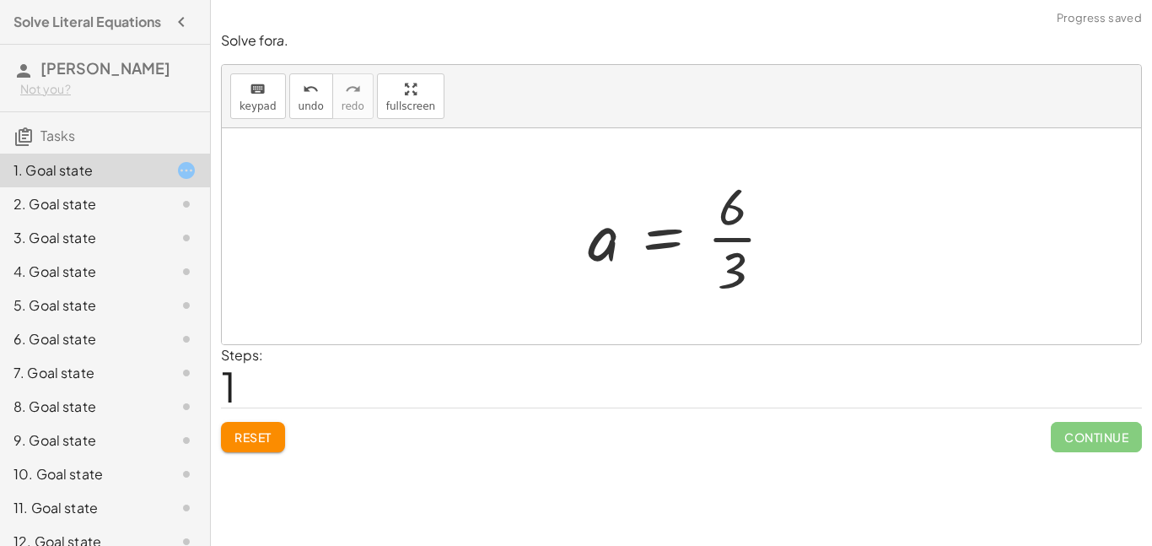
click at [730, 233] on div at bounding box center [688, 236] width 217 height 130
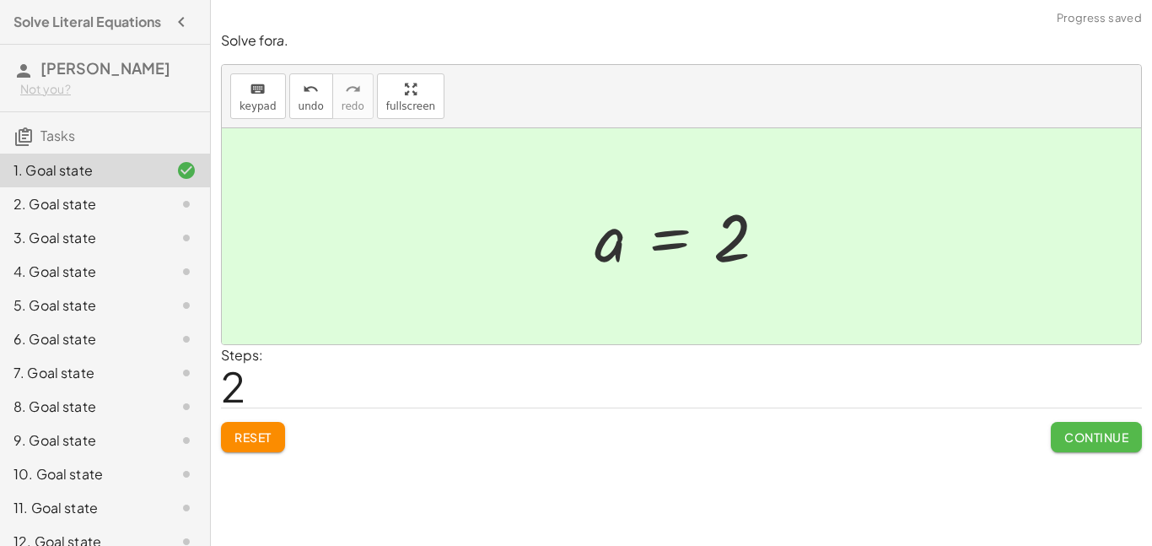
click at [1089, 434] on span "Continue" at bounding box center [1097, 436] width 64 height 15
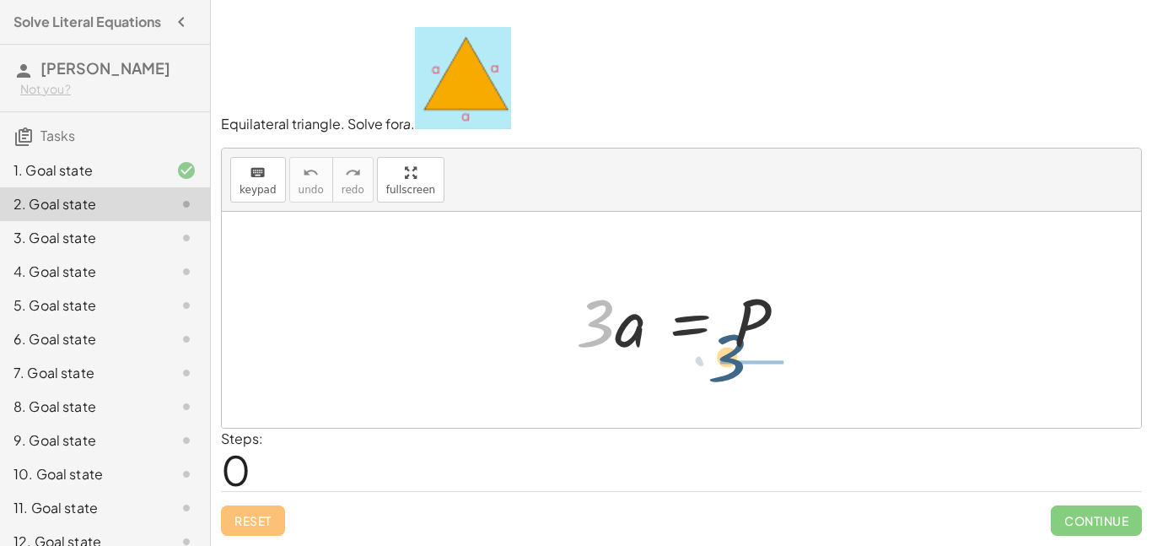
drag, startPoint x: 601, startPoint y: 326, endPoint x: 766, endPoint y: 364, distance: 169.7
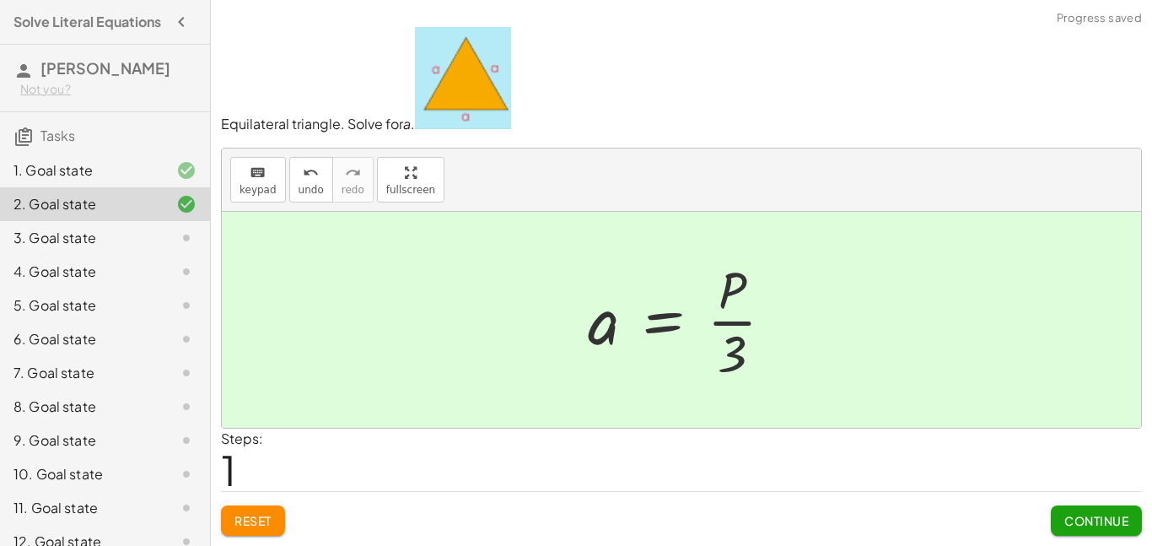
click at [1098, 522] on span "Continue" at bounding box center [1097, 520] width 64 height 15
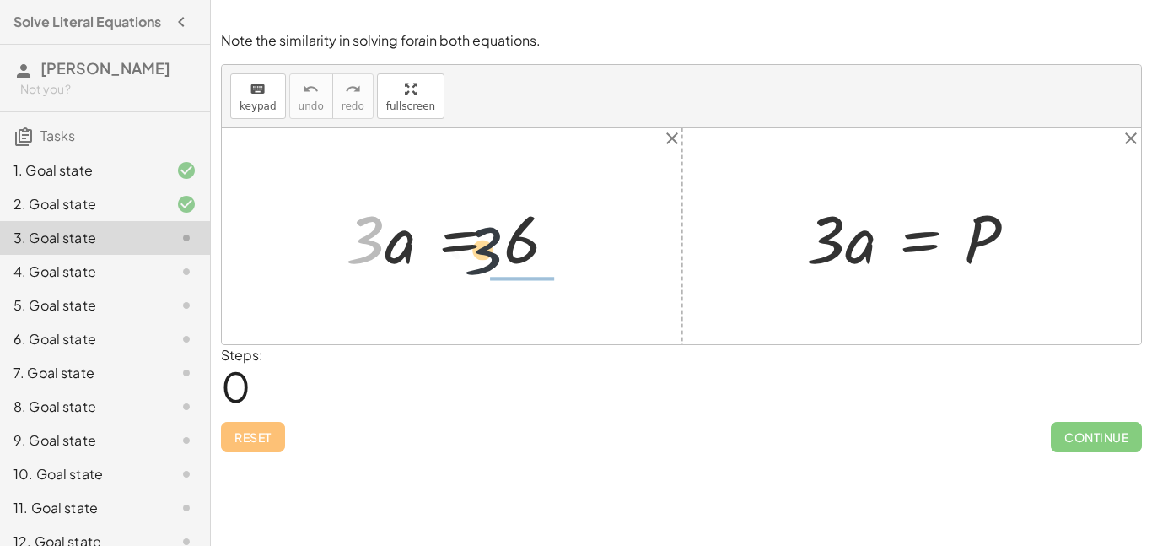
drag, startPoint x: 364, startPoint y: 240, endPoint x: 494, endPoint y: 253, distance: 130.6
click at [494, 253] on div at bounding box center [458, 236] width 242 height 87
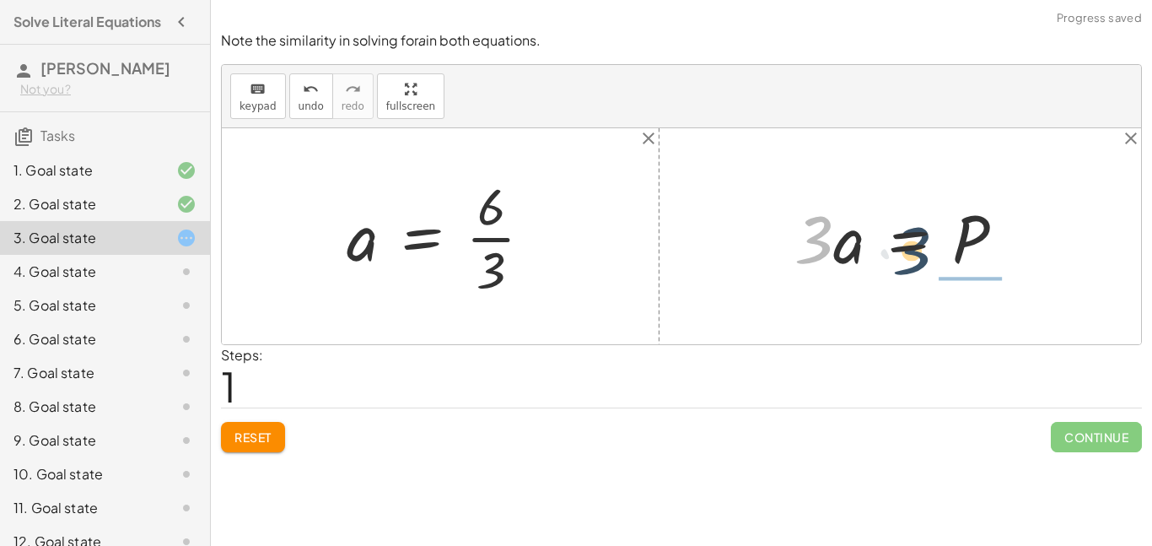
drag, startPoint x: 818, startPoint y: 242, endPoint x: 959, endPoint y: 261, distance: 142.1
click at [959, 261] on div at bounding box center [906, 236] width 240 height 87
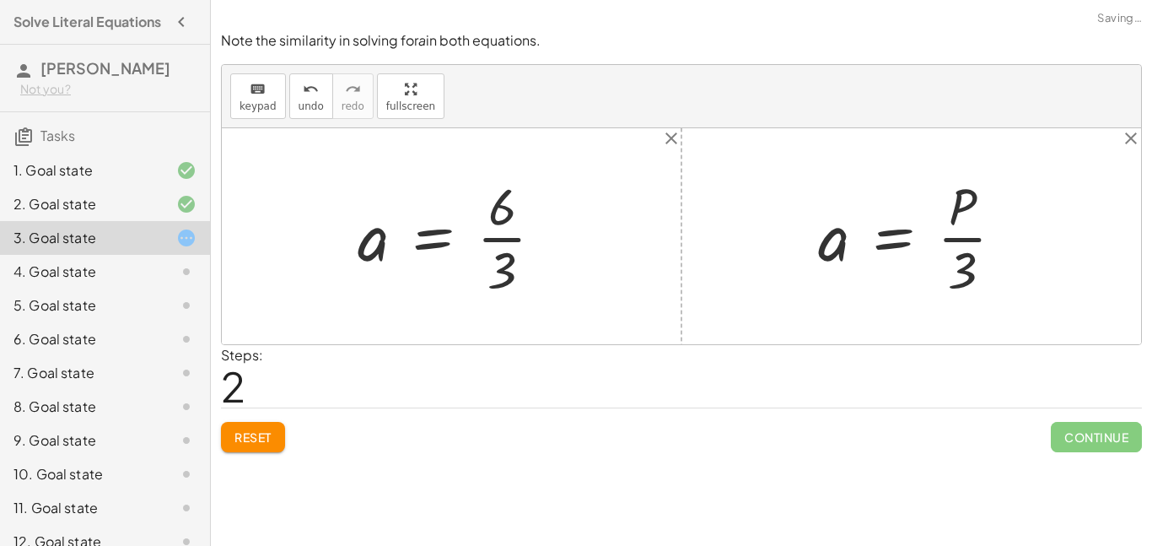
click at [483, 238] on div at bounding box center [457, 236] width 217 height 130
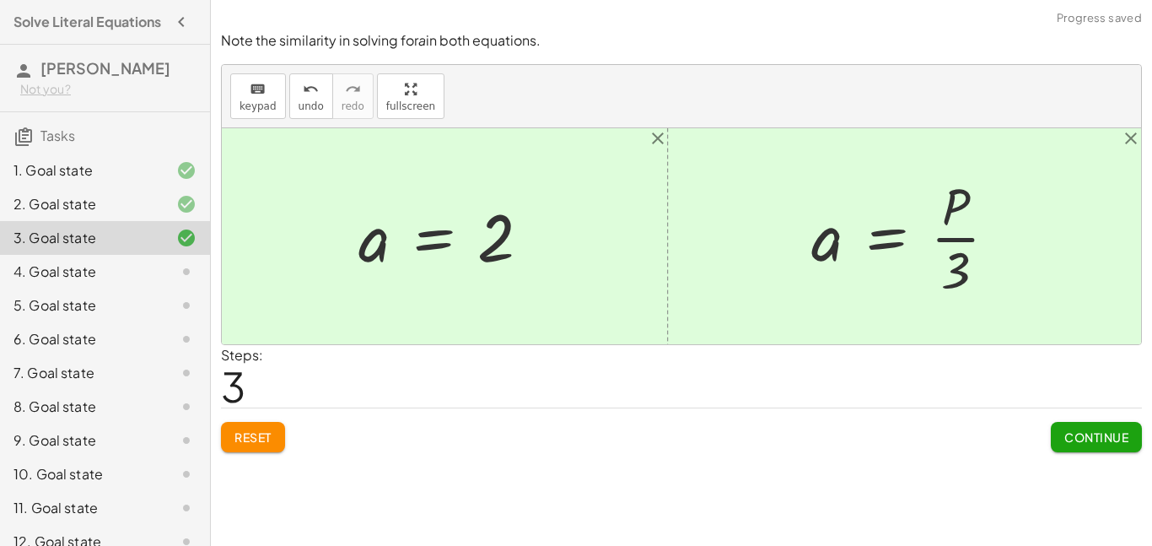
click at [1088, 437] on span "Continue" at bounding box center [1097, 436] width 64 height 15
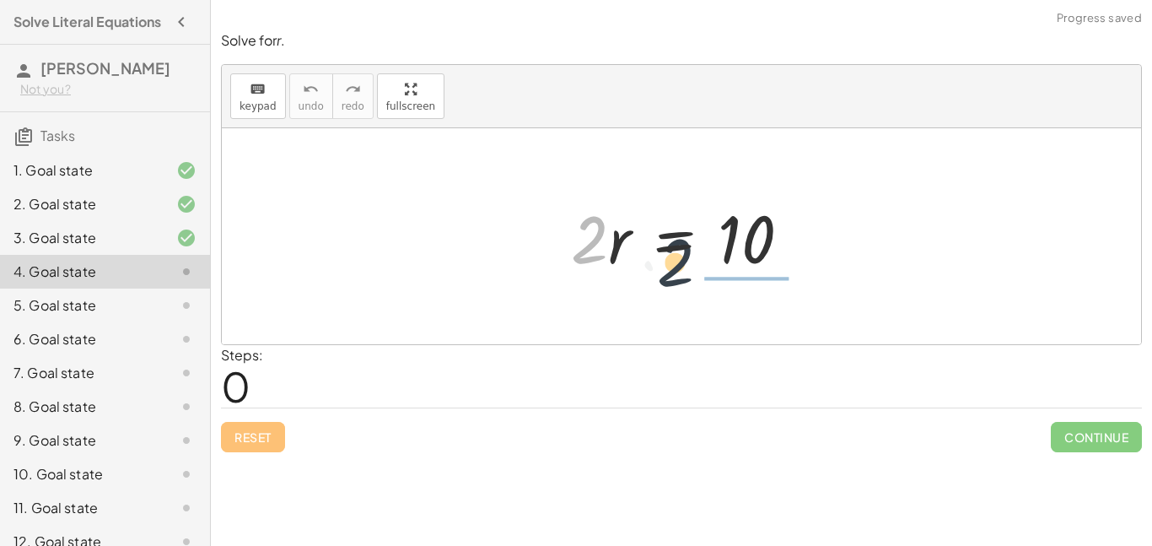
drag, startPoint x: 594, startPoint y: 230, endPoint x: 726, endPoint y: 265, distance: 136.9
click at [726, 265] on div at bounding box center [688, 236] width 251 height 87
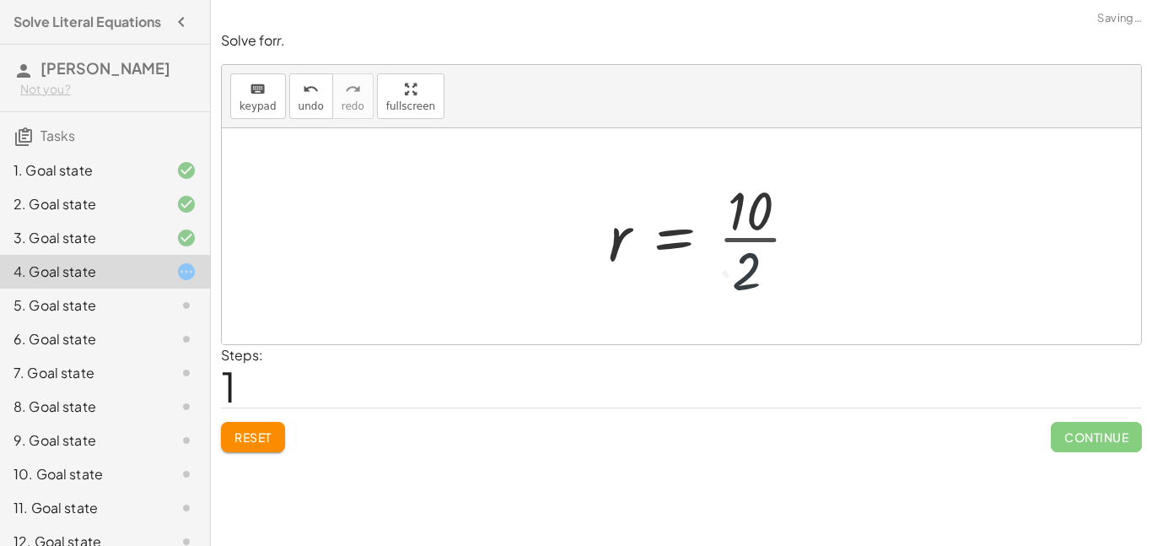
click at [752, 247] on div at bounding box center [710, 236] width 221 height 130
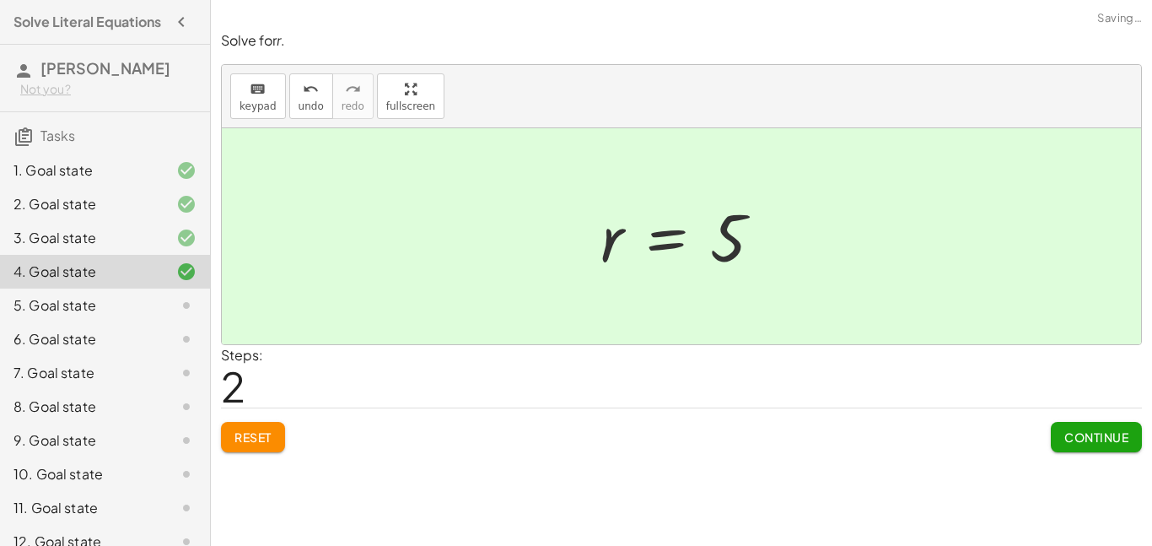
click at [1099, 443] on span "Continue" at bounding box center [1097, 436] width 64 height 15
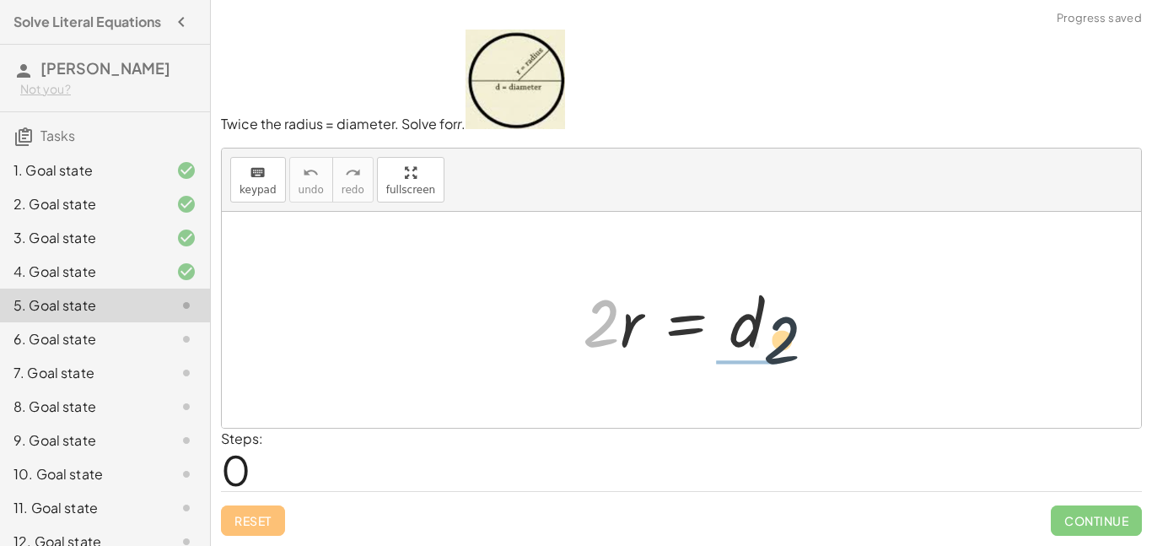
drag, startPoint x: 612, startPoint y: 318, endPoint x: 787, endPoint y: 333, distance: 176.1
click at [787, 333] on div at bounding box center [688, 320] width 227 height 87
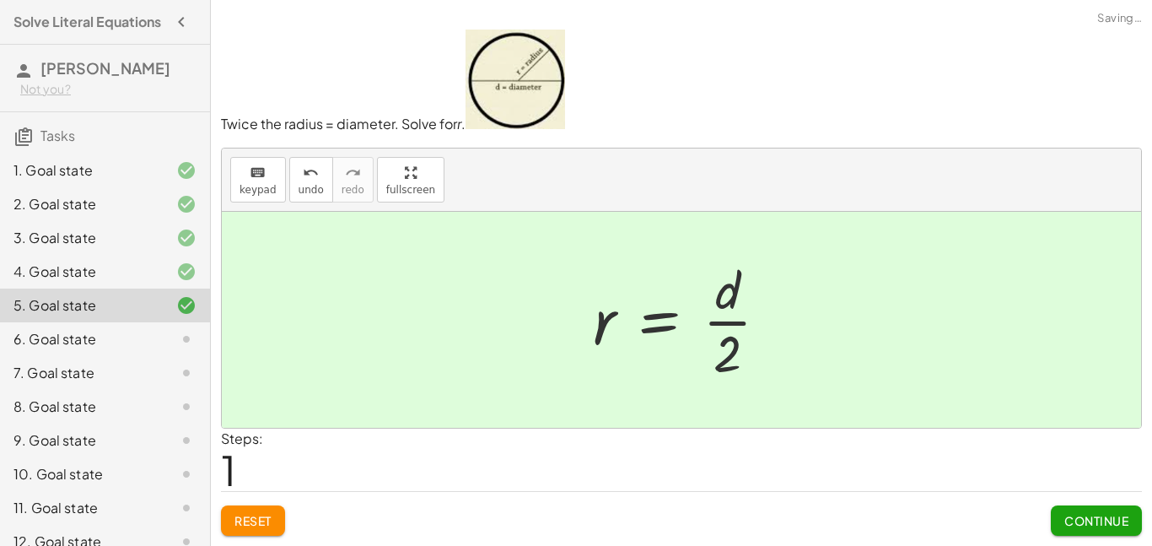
click at [1076, 520] on span "Continue" at bounding box center [1097, 520] width 64 height 15
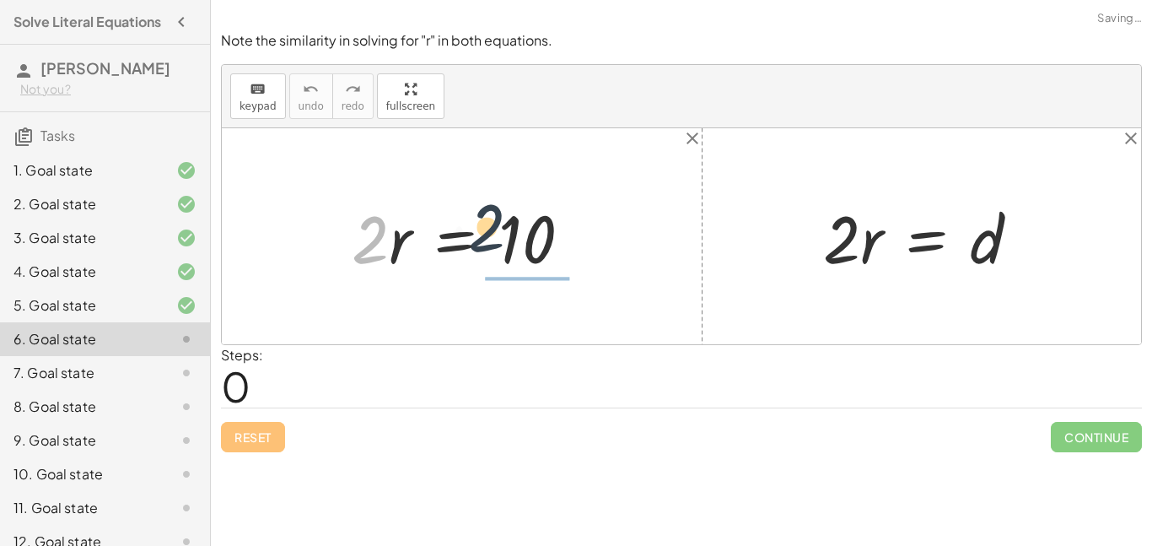
drag, startPoint x: 364, startPoint y: 232, endPoint x: 531, endPoint y: 225, distance: 167.2
click at [531, 225] on div at bounding box center [468, 236] width 251 height 87
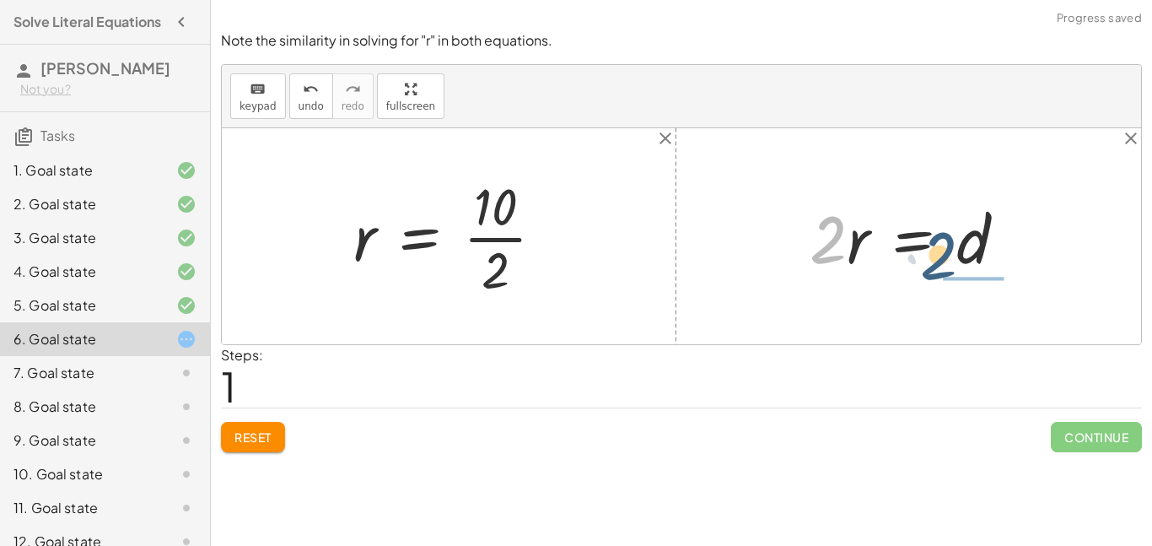
drag, startPoint x: 833, startPoint y: 233, endPoint x: 951, endPoint y: 250, distance: 119.3
click at [951, 250] on div at bounding box center [914, 236] width 227 height 87
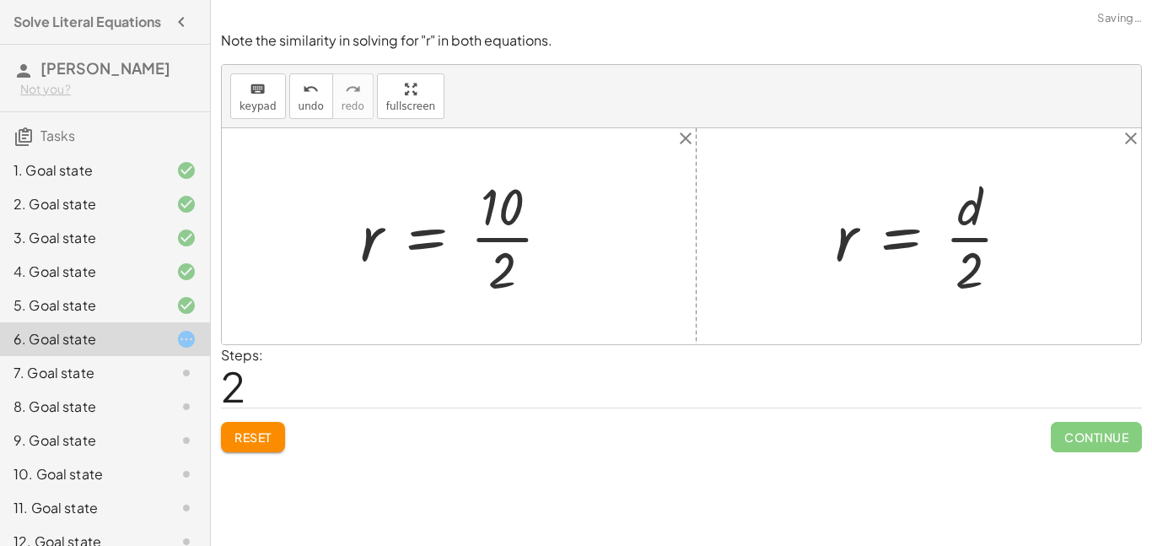
click at [488, 227] on div at bounding box center [462, 236] width 221 height 130
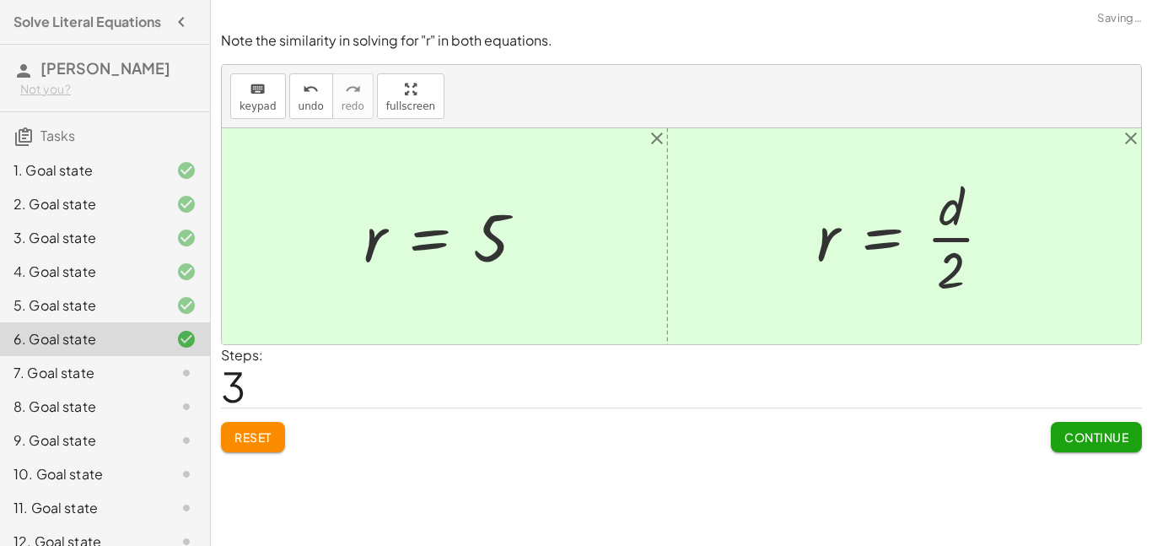
click at [1119, 433] on span "Continue" at bounding box center [1097, 436] width 64 height 15
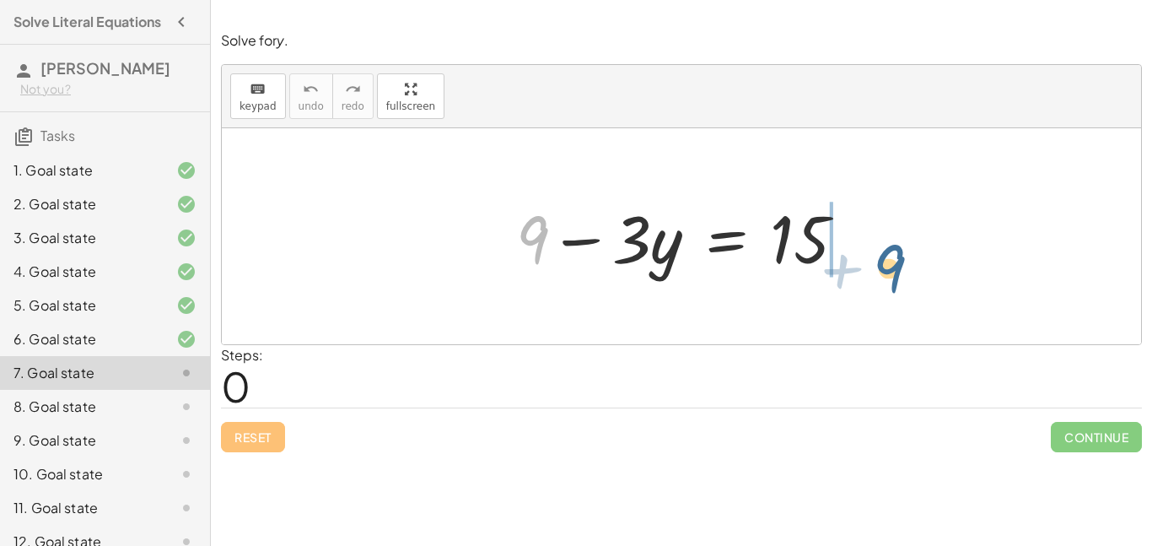
drag, startPoint x: 536, startPoint y: 236, endPoint x: 868, endPoint y: 263, distance: 333.5
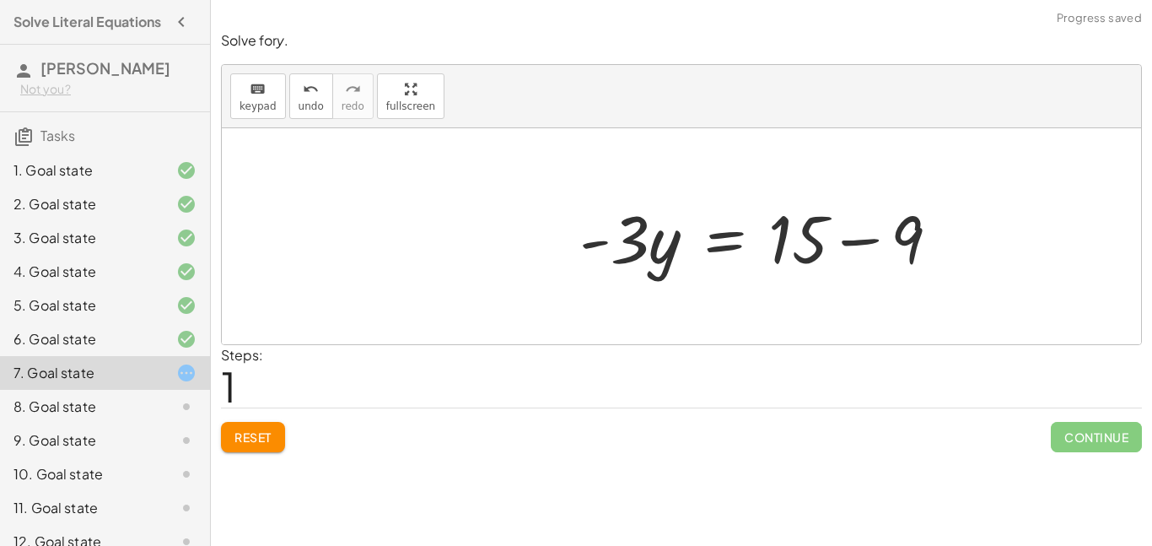
click at [849, 244] on div at bounding box center [766, 236] width 391 height 87
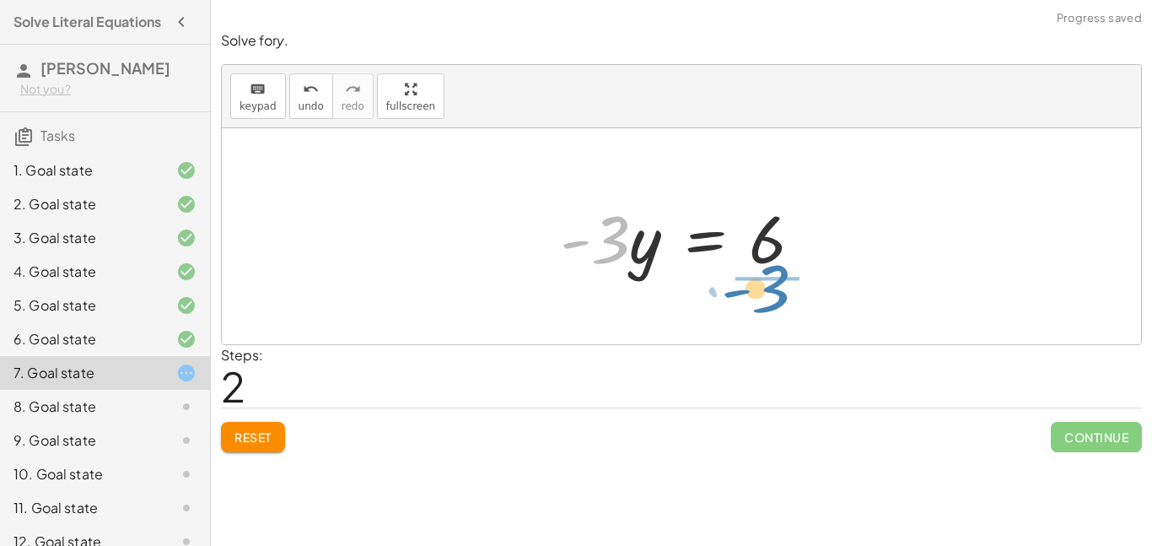
drag, startPoint x: 607, startPoint y: 241, endPoint x: 769, endPoint y: 290, distance: 169.2
click at [769, 290] on div "+ 9 − · 3 · y = 15 · - 3 · y = + 15 − 9 · - 3 · 3 · y = - 6" at bounding box center [682, 236] width 920 height 216
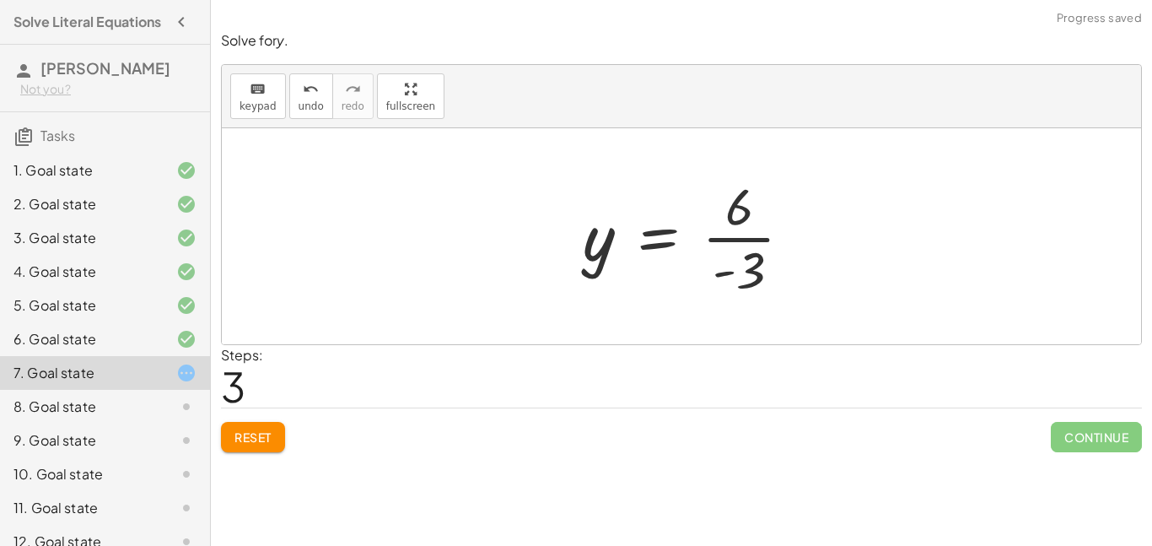
click at [775, 248] on div at bounding box center [695, 236] width 240 height 130
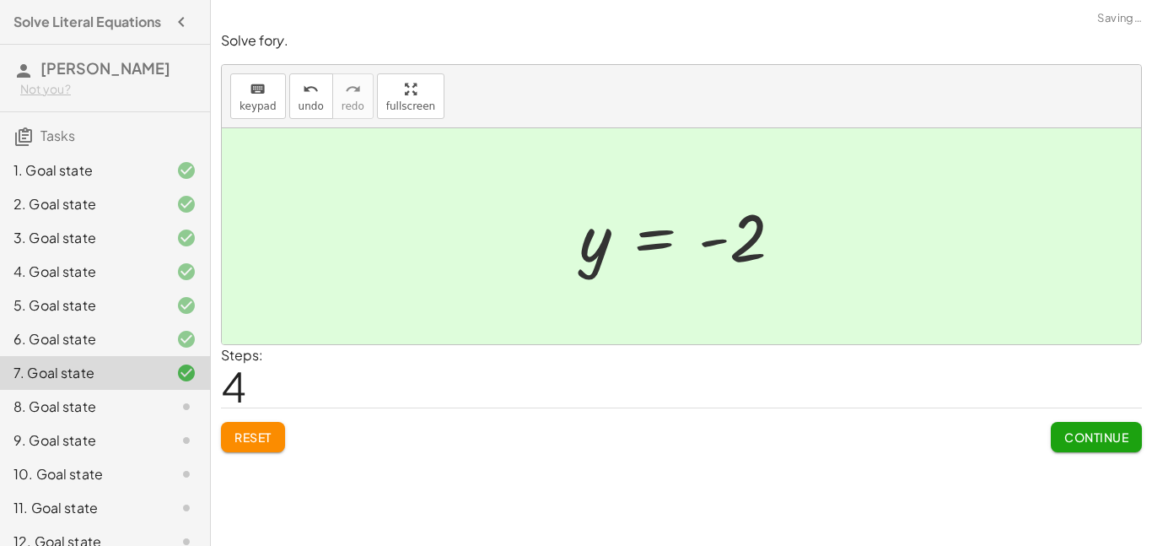
click at [1092, 434] on span "Continue" at bounding box center [1097, 436] width 64 height 15
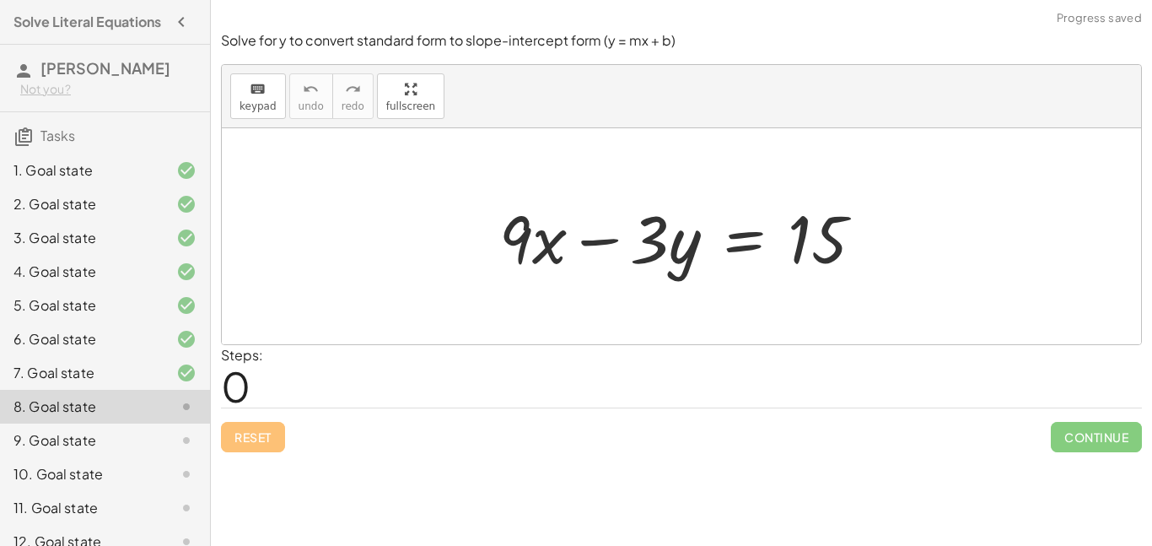
click at [607, 246] on div at bounding box center [688, 236] width 395 height 87
drag, startPoint x: 520, startPoint y: 251, endPoint x: 511, endPoint y: 246, distance: 9.4
click at [511, 246] on div at bounding box center [688, 236] width 395 height 87
drag, startPoint x: 644, startPoint y: 248, endPoint x: 821, endPoint y: 285, distance: 181.0
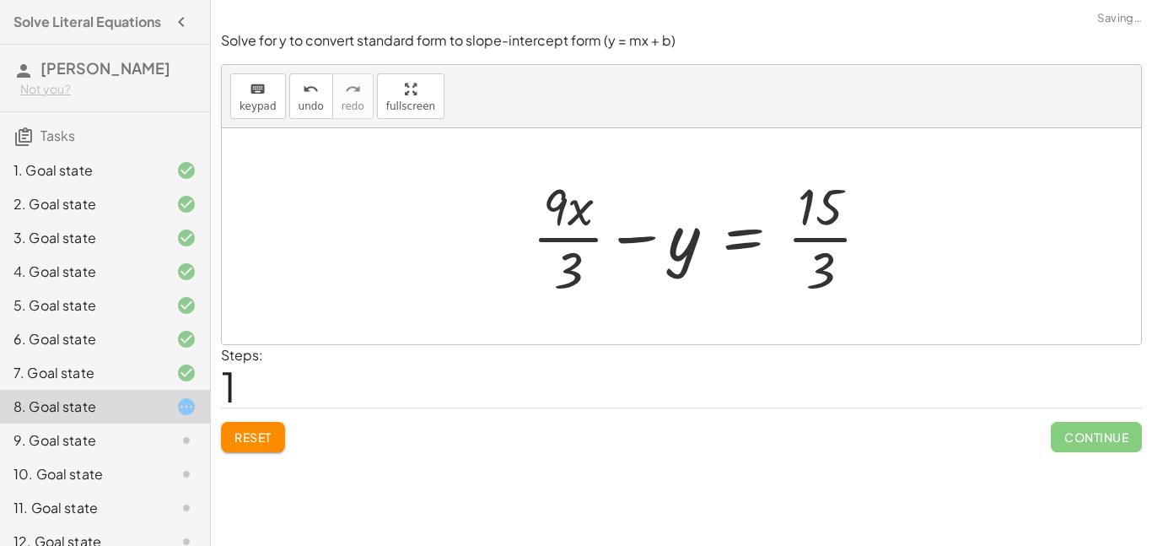
click at [820, 251] on div at bounding box center [708, 236] width 368 height 130
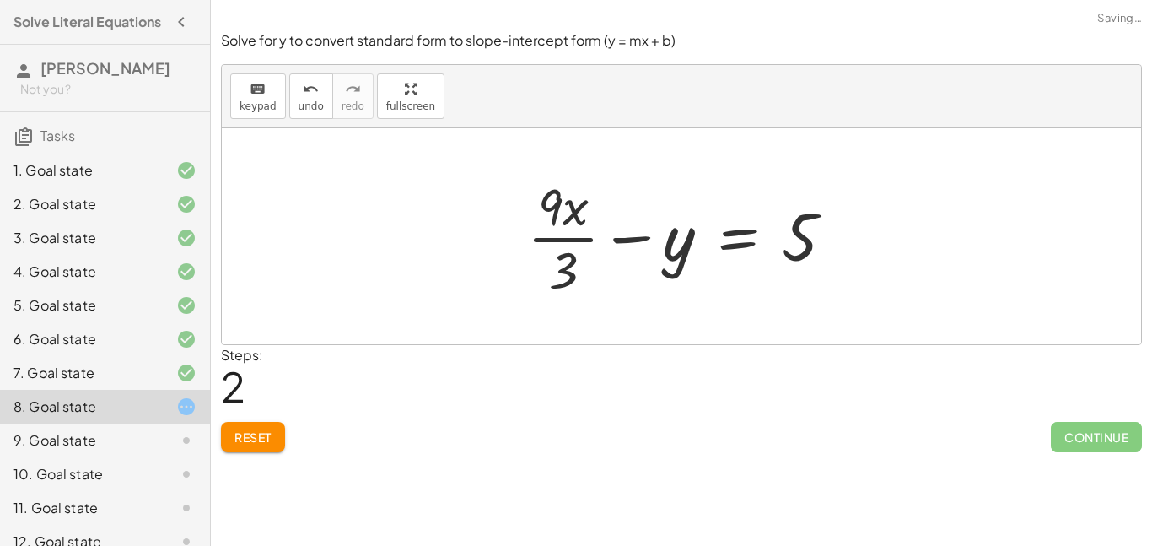
click at [578, 240] on div at bounding box center [687, 236] width 337 height 130
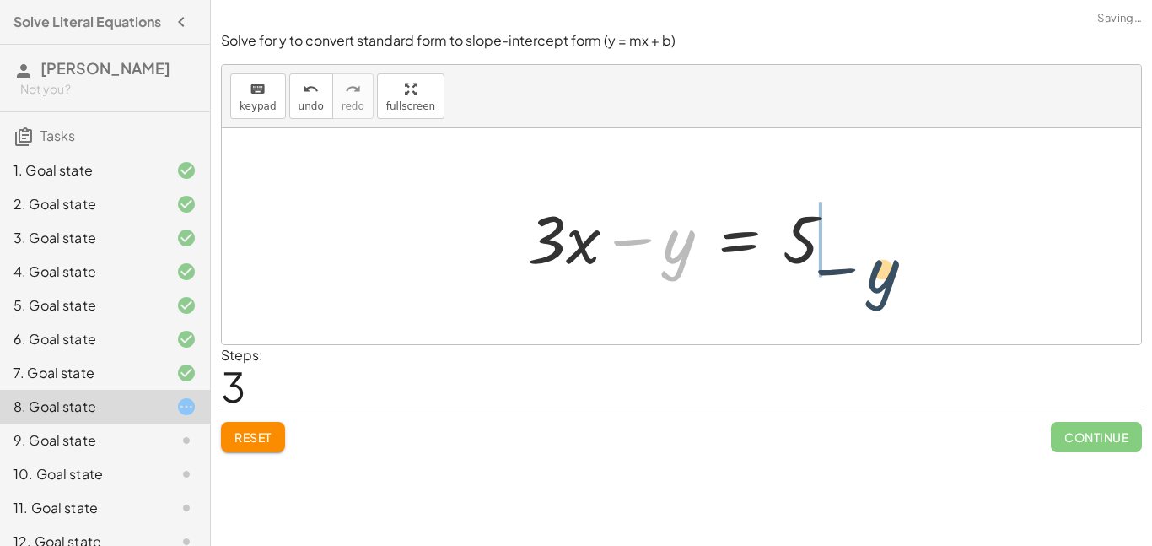
drag, startPoint x: 678, startPoint y: 250, endPoint x: 878, endPoint y: 274, distance: 201.4
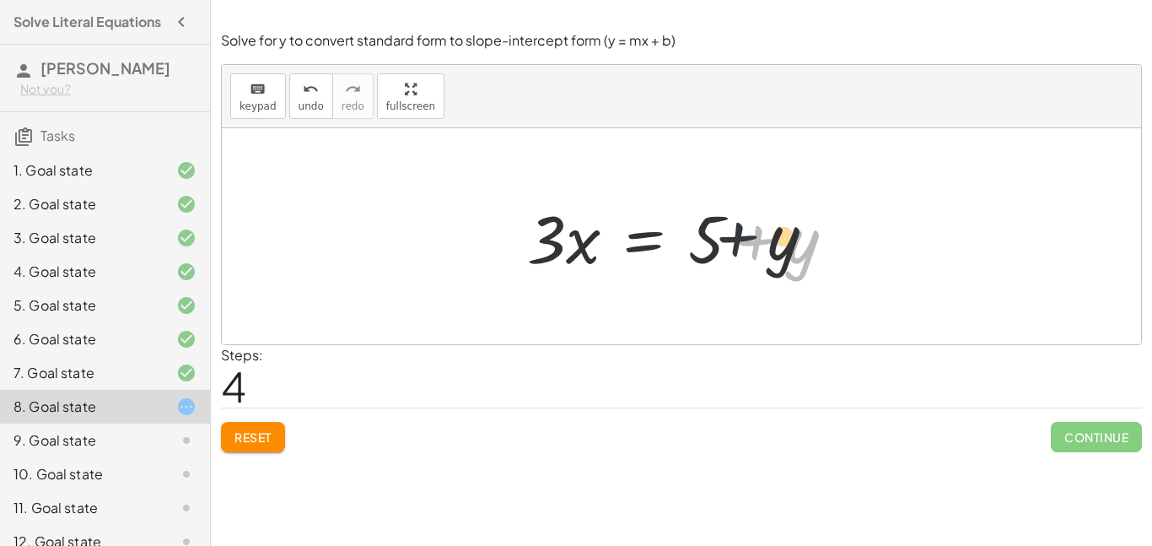
drag, startPoint x: 780, startPoint y: 264, endPoint x: 626, endPoint y: 247, distance: 154.5
click at [626, 247] on div at bounding box center [688, 236] width 338 height 87
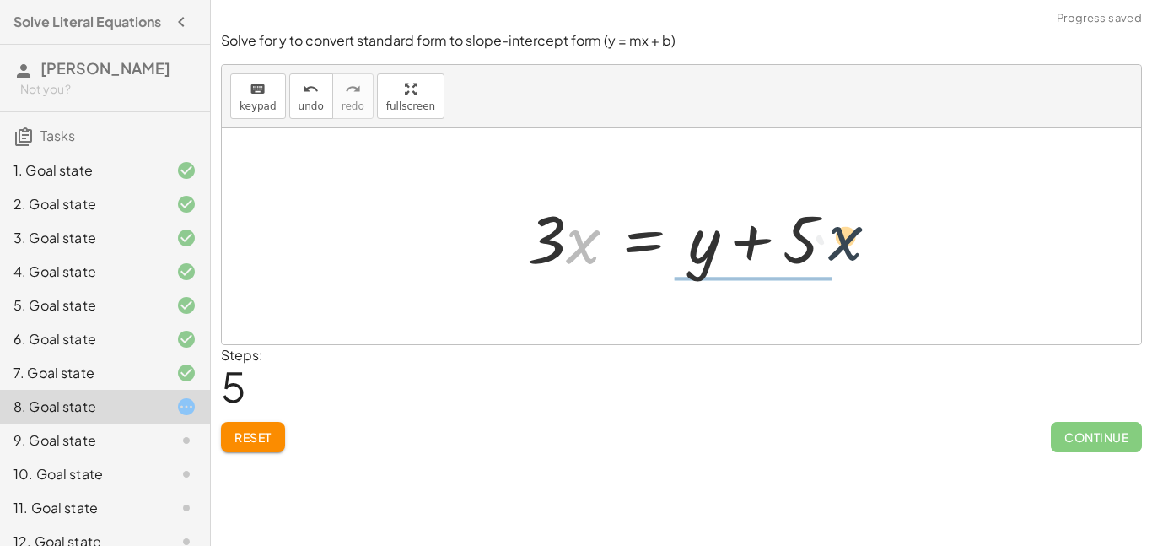
drag, startPoint x: 567, startPoint y: 250, endPoint x: 837, endPoint y: 248, distance: 270.0
click at [837, 248] on div at bounding box center [688, 236] width 338 height 87
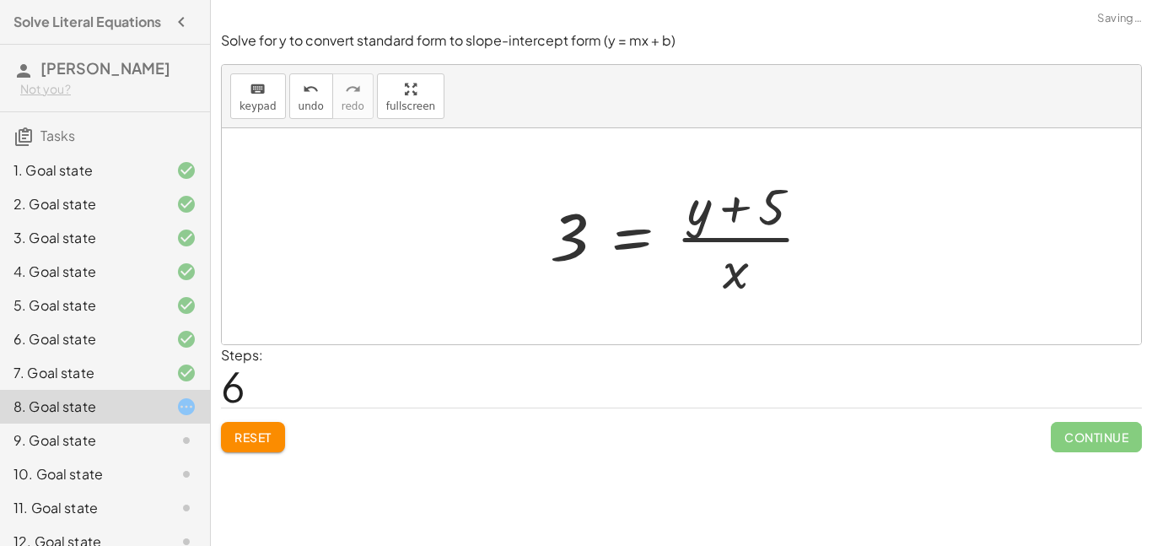
click at [726, 223] on div at bounding box center [688, 236] width 293 height 130
drag, startPoint x: 708, startPoint y: 215, endPoint x: 537, endPoint y: 238, distance: 171.9
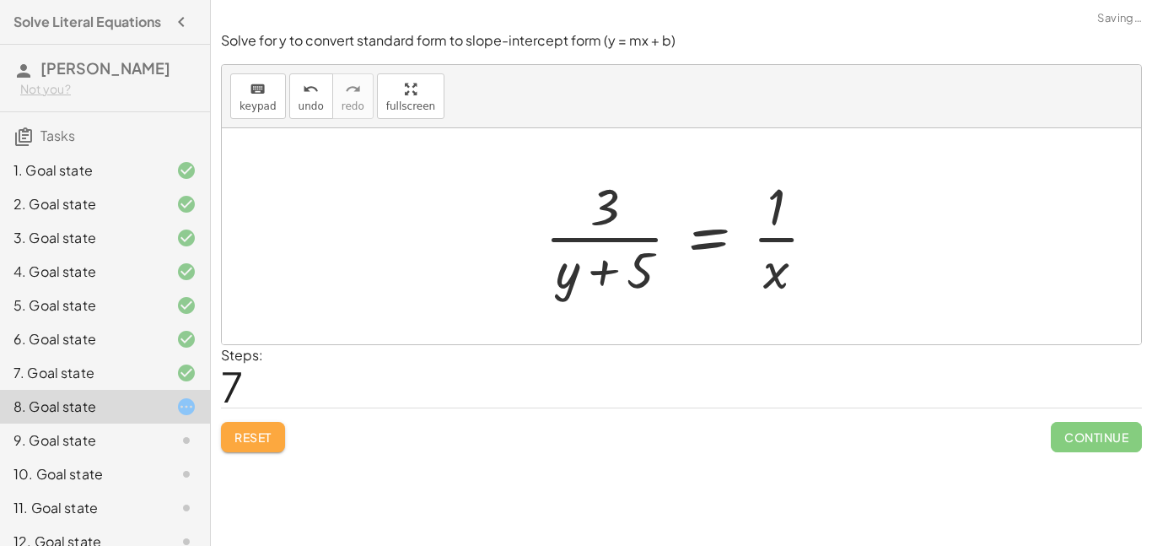
click at [240, 450] on button "Reset" at bounding box center [253, 437] width 64 height 30
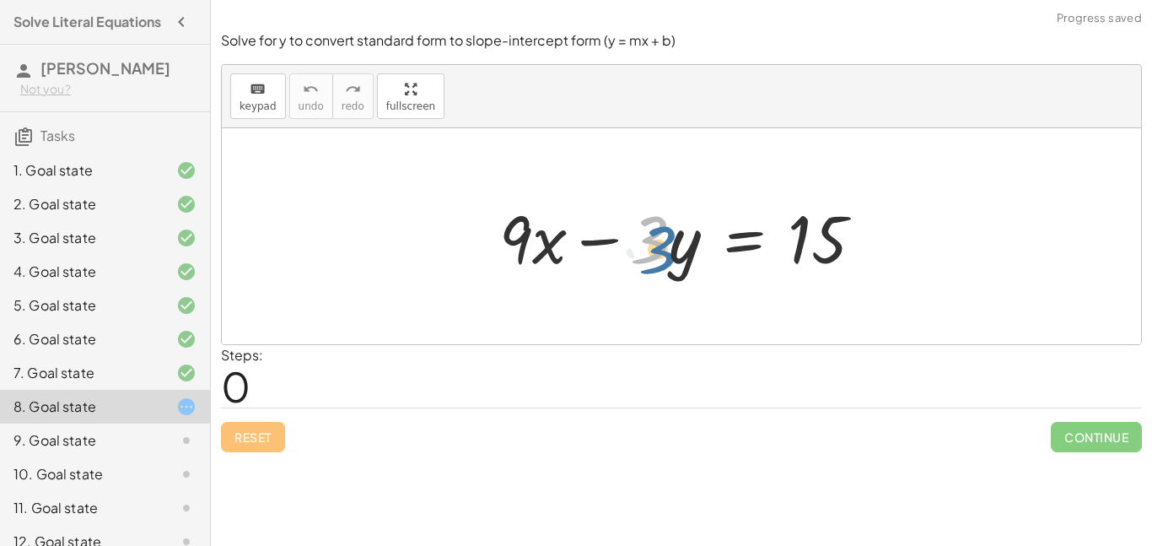
click at [664, 252] on div at bounding box center [688, 236] width 395 height 87
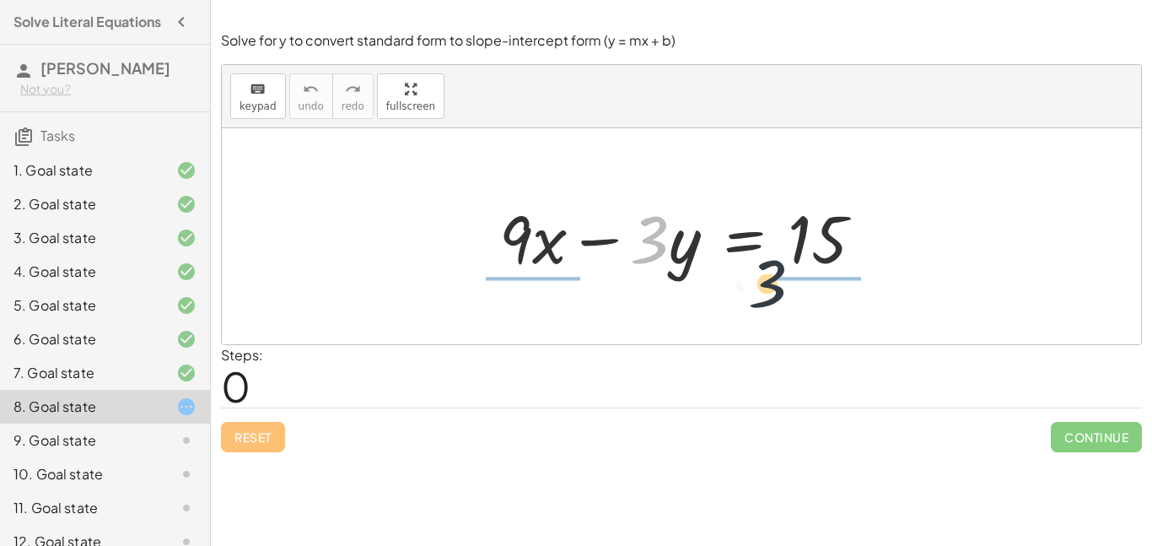
drag, startPoint x: 659, startPoint y: 230, endPoint x: 791, endPoint y: 275, distance: 139.0
click at [791, 275] on div at bounding box center [688, 236] width 395 height 87
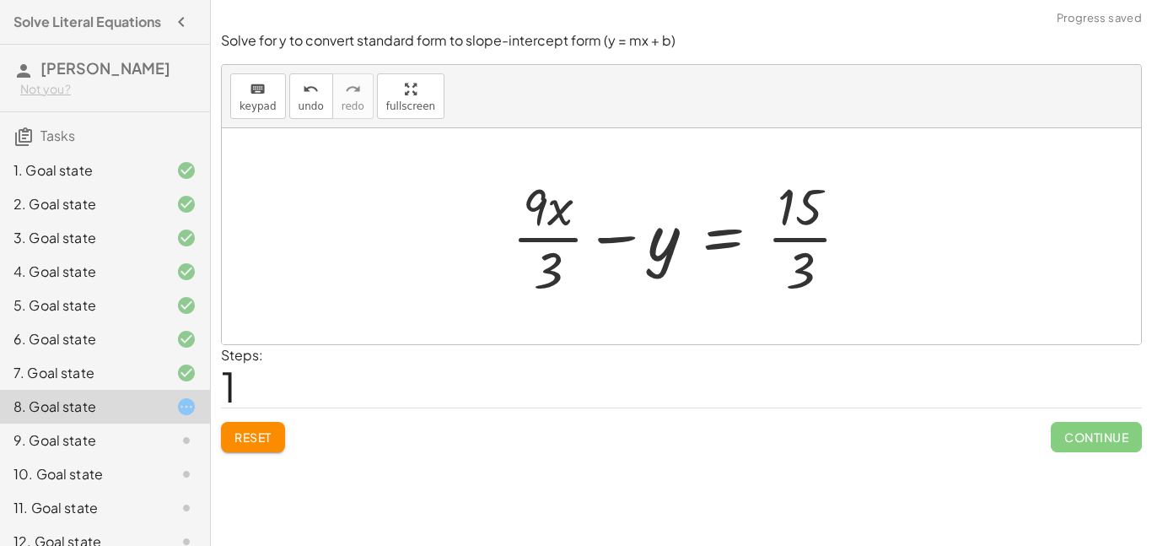
click at [554, 225] on div at bounding box center [688, 236] width 368 height 130
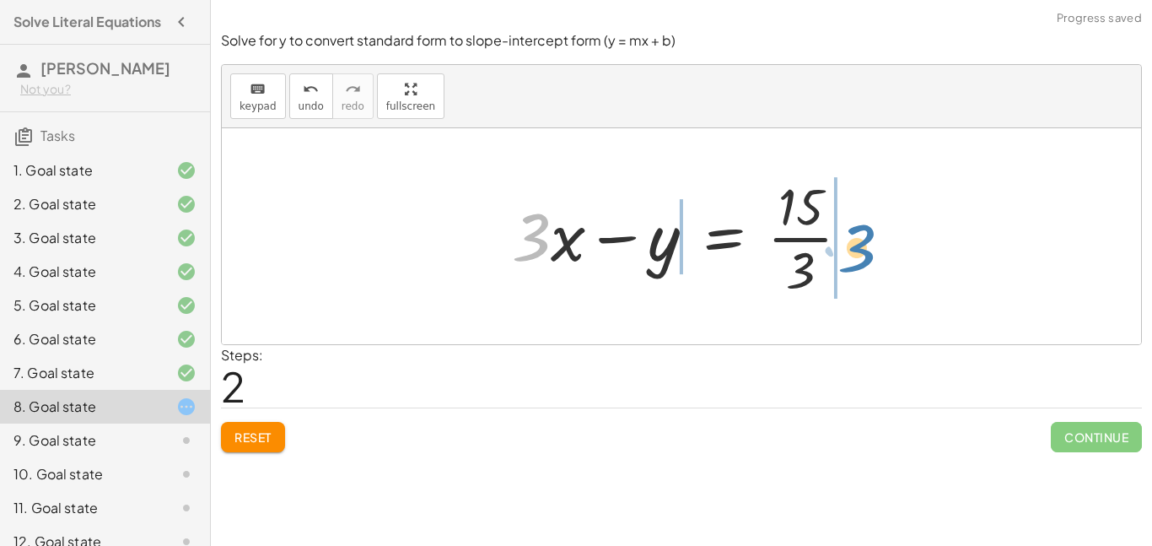
drag, startPoint x: 536, startPoint y: 235, endPoint x: 861, endPoint y: 246, distance: 325.8
click at [861, 246] on div at bounding box center [688, 236] width 369 height 130
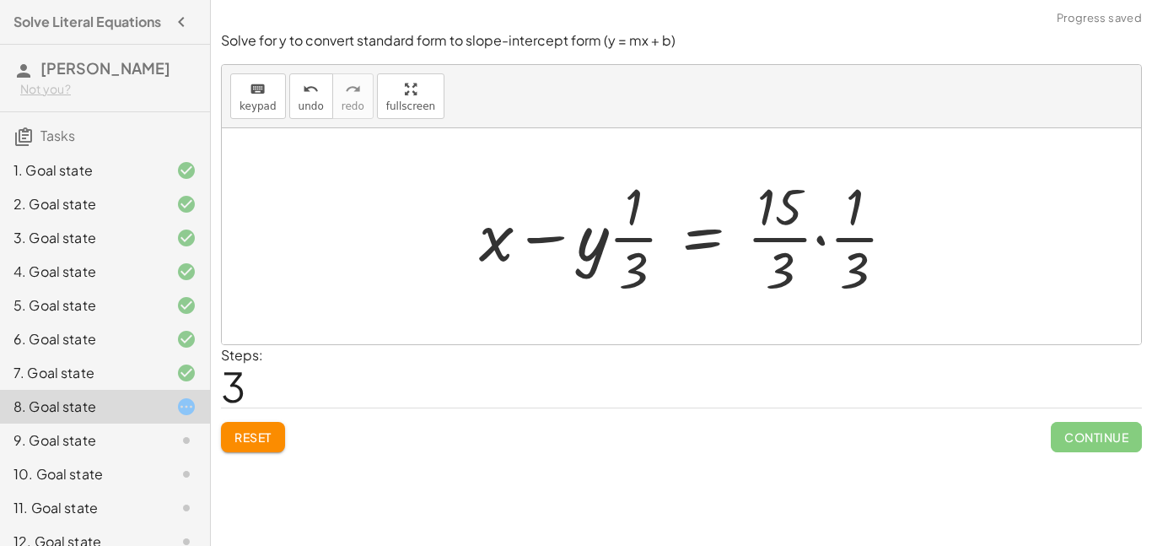
click at [786, 238] on div at bounding box center [695, 236] width 448 height 130
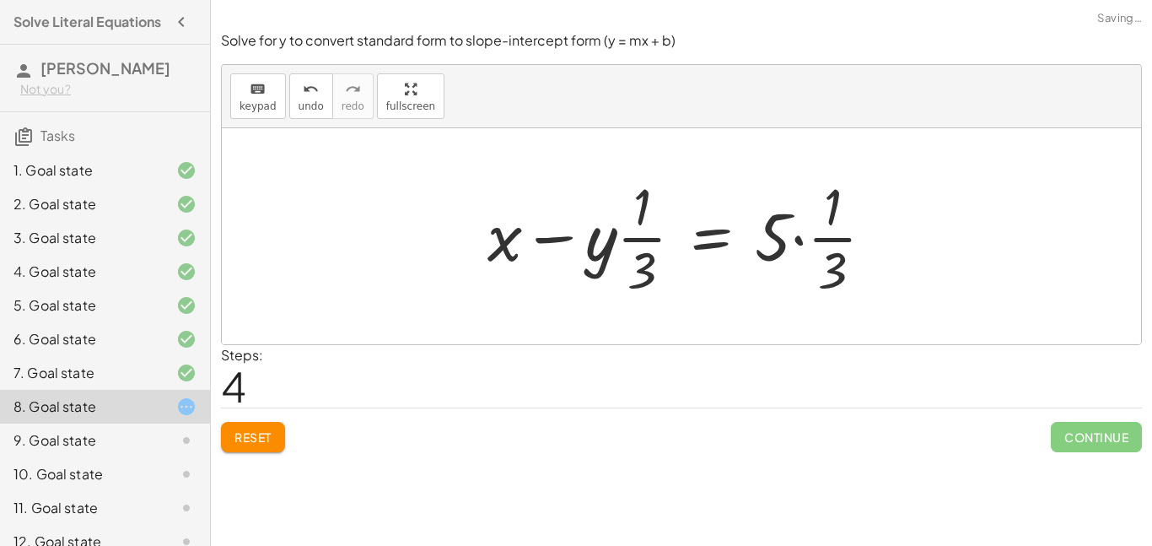
click at [821, 240] on div at bounding box center [688, 236] width 418 height 130
click at [267, 439] on span "Reset" at bounding box center [253, 436] width 37 height 15
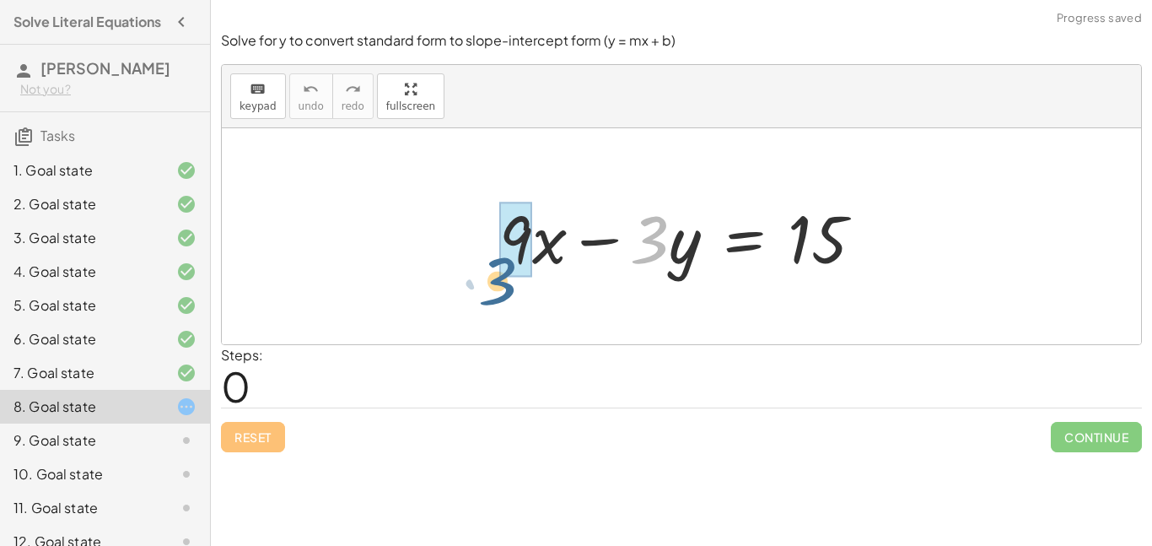
drag, startPoint x: 666, startPoint y: 253, endPoint x: 514, endPoint y: 295, distance: 157.6
click at [514, 295] on div "· 3 + · 9 · x − · 3 · y = 15" at bounding box center [682, 236] width 920 height 216
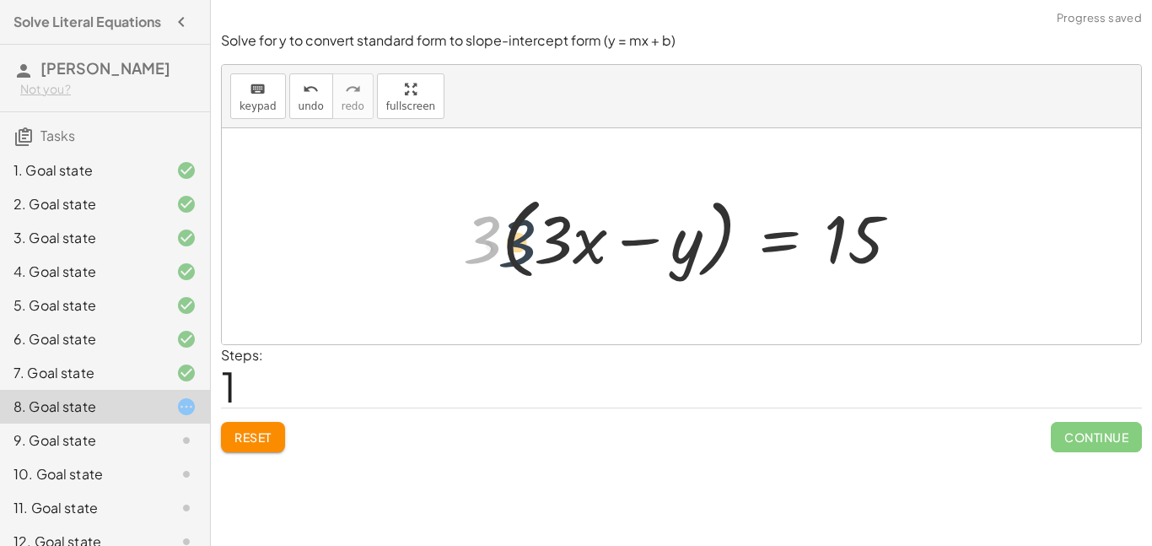
drag, startPoint x: 481, startPoint y: 247, endPoint x: 533, endPoint y: 254, distance: 52.7
click at [533, 254] on div at bounding box center [688, 236] width 467 height 97
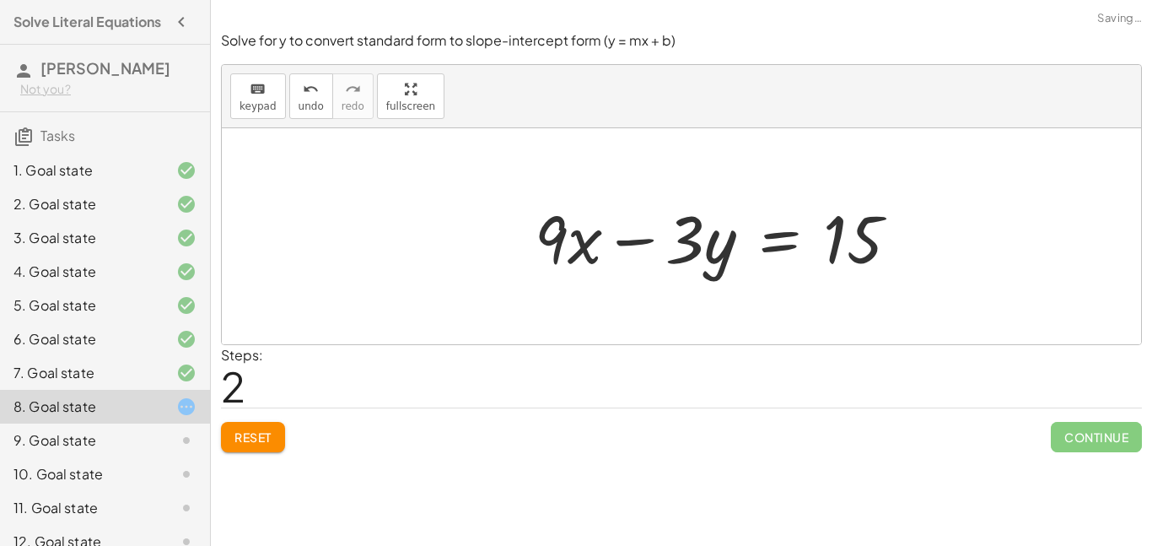
click at [639, 243] on div at bounding box center [723, 236] width 395 height 87
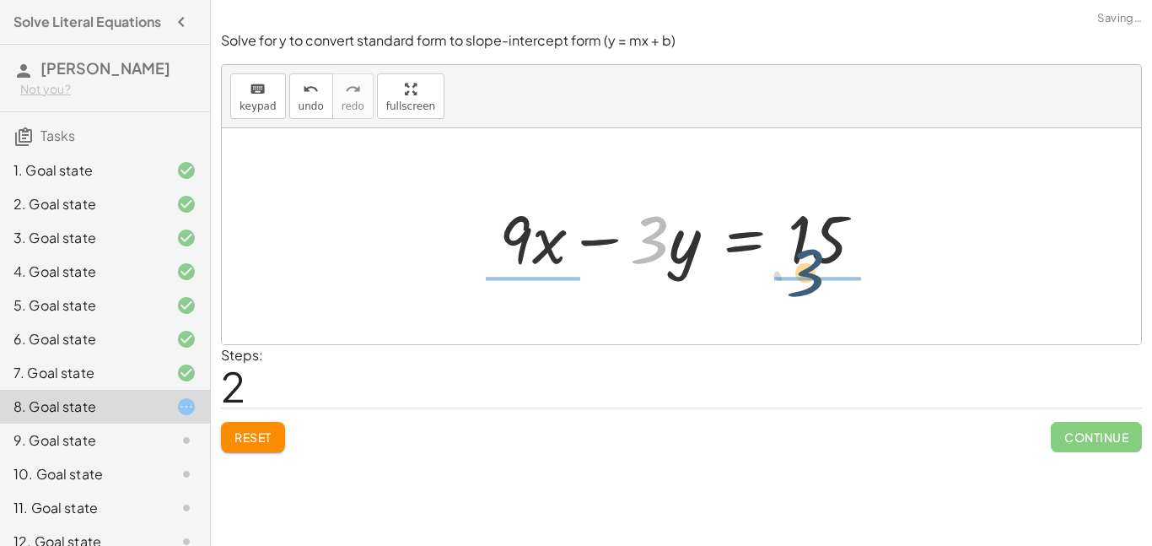
drag, startPoint x: 655, startPoint y: 240, endPoint x: 818, endPoint y: 274, distance: 167.1
click at [818, 274] on div at bounding box center [688, 236] width 395 height 87
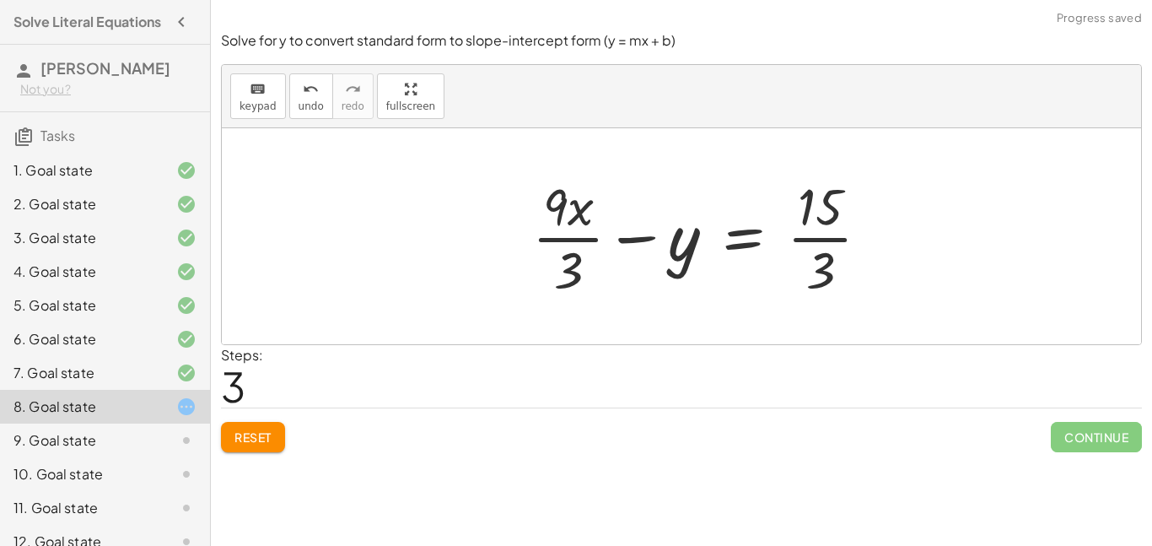
click at [808, 246] on div at bounding box center [708, 236] width 368 height 130
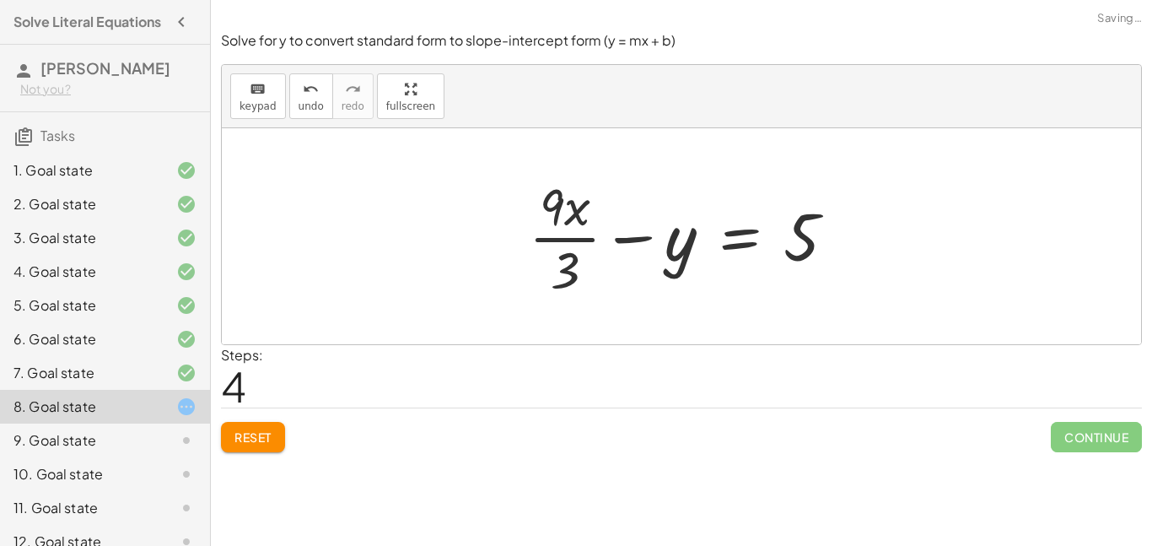
click at [570, 237] on div at bounding box center [689, 236] width 337 height 130
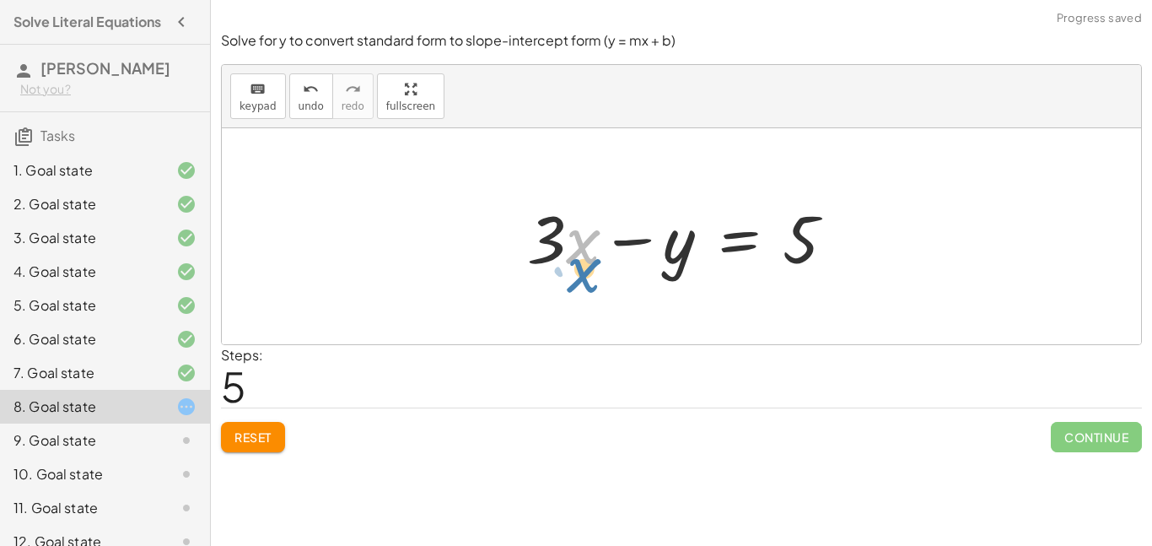
drag, startPoint x: 571, startPoint y: 243, endPoint x: 569, endPoint y: 252, distance: 9.6
click at [569, 252] on div at bounding box center [688, 236] width 338 height 87
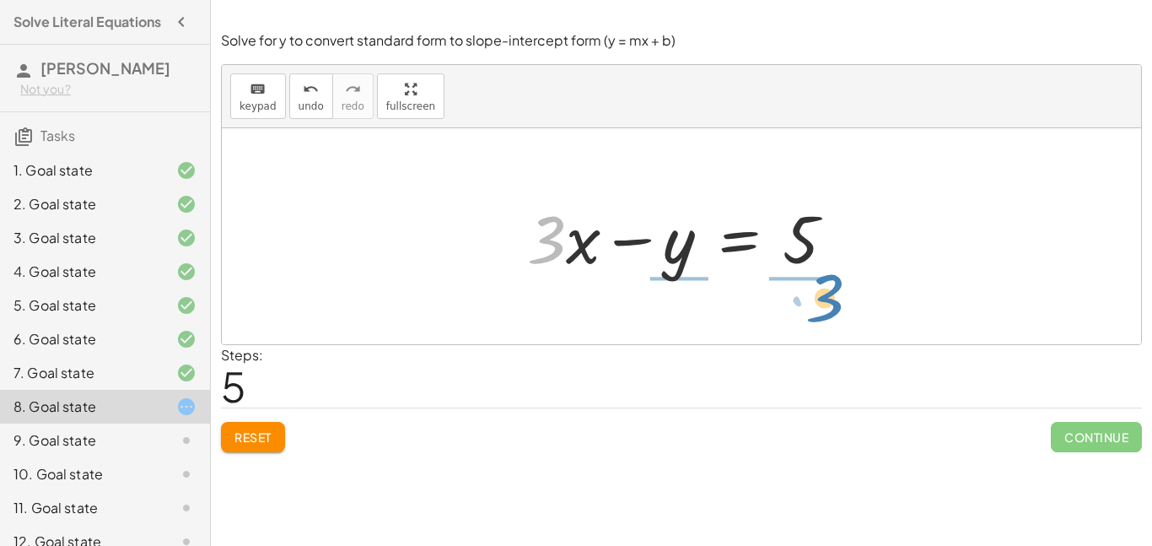
drag, startPoint x: 542, startPoint y: 240, endPoint x: 820, endPoint y: 299, distance: 284.4
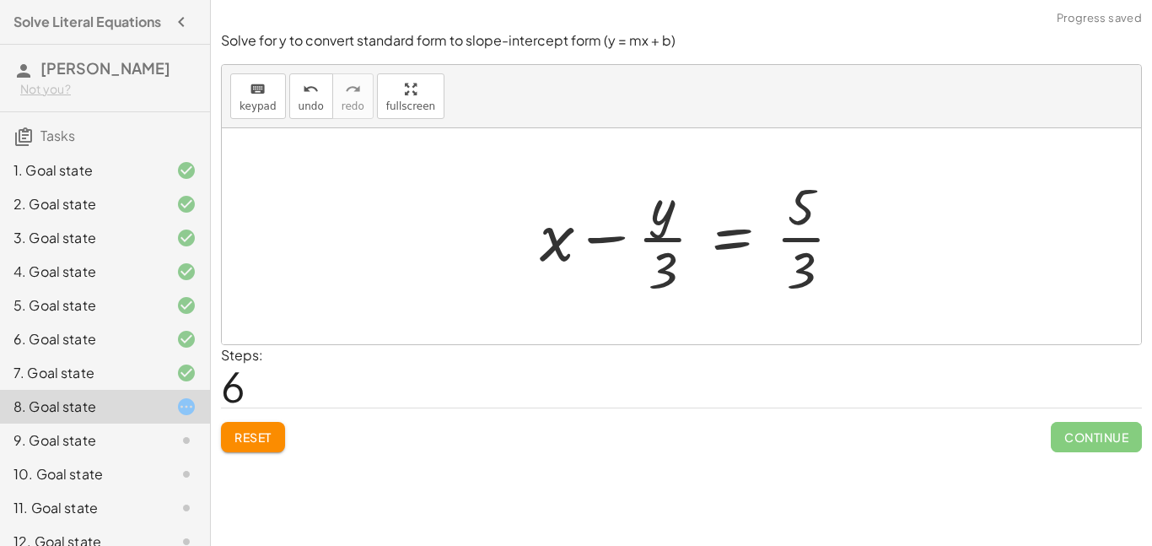
click at [805, 227] on div at bounding box center [698, 236] width 333 height 130
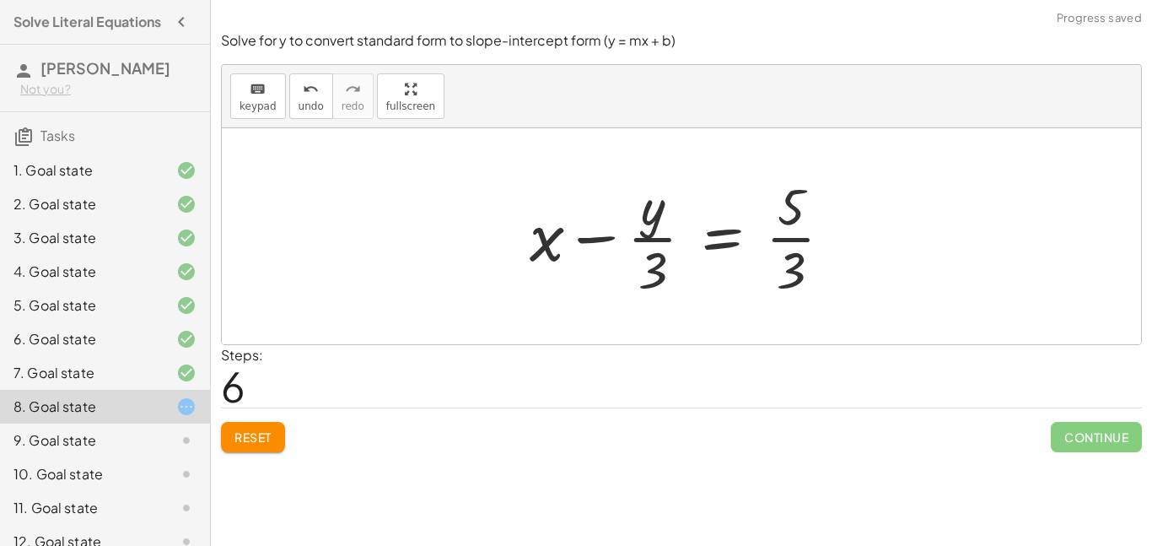
click at [799, 239] on div at bounding box center [687, 236] width 333 height 130
drag, startPoint x: 554, startPoint y: 240, endPoint x: 877, endPoint y: 254, distance: 323.4
click at [877, 254] on div "+ · 9 · x − · 3 · y = 15 + · 3 · 3 · x − · 3 · y = 15 · 3 · ( + · 3 · x − y ) =…" at bounding box center [682, 236] width 920 height 216
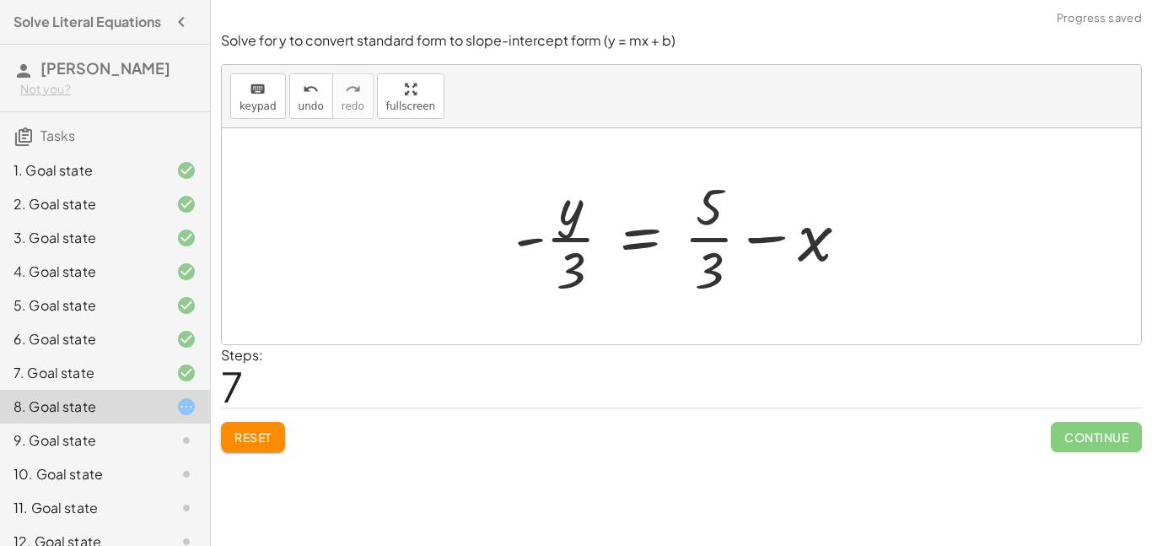
click at [567, 254] on div at bounding box center [688, 236] width 364 height 130
drag, startPoint x: 577, startPoint y: 267, endPoint x: 699, endPoint y: 266, distance: 121.5
click at [699, 266] on div at bounding box center [688, 236] width 364 height 130
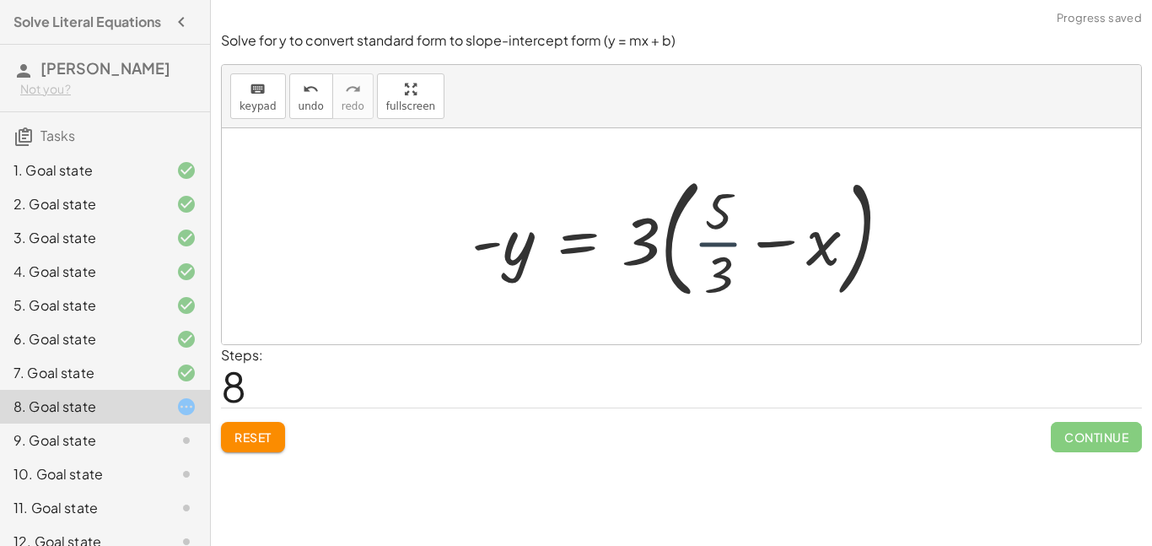
click at [697, 256] on div at bounding box center [688, 236] width 451 height 140
drag, startPoint x: 645, startPoint y: 251, endPoint x: 474, endPoint y: 303, distance: 179.1
click at [474, 303] on div at bounding box center [688, 236] width 451 height 140
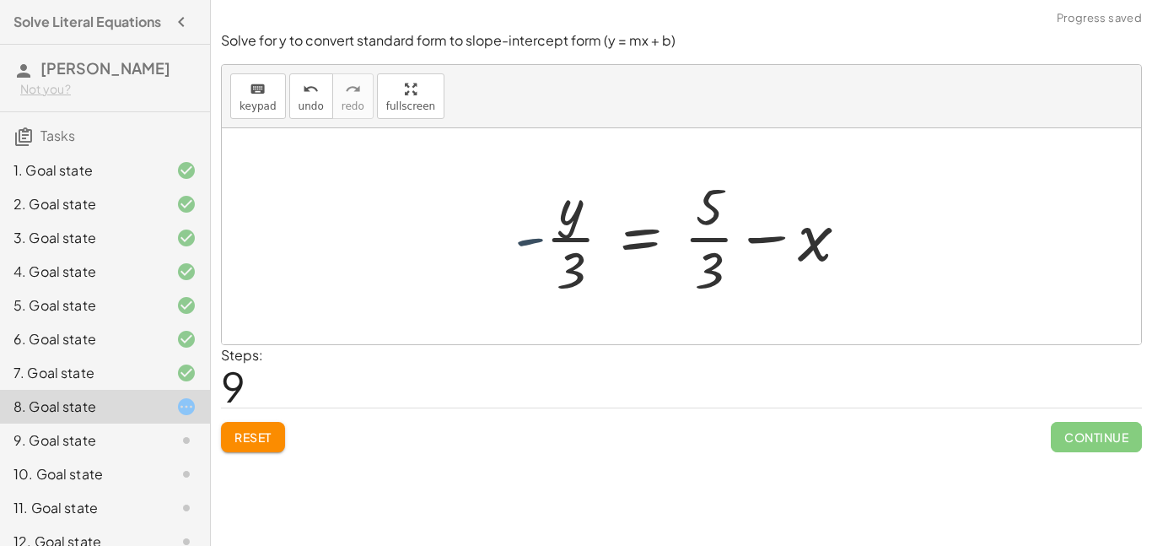
click at [503, 267] on div "+ · 9 · x − · 3 · y = 15 + · 3 · 3 · x − · 3 · y = 15 · 3 · ( + · 3 · x − y ) =…" at bounding box center [682, 236] width 386 height 138
drag, startPoint x: 576, startPoint y: 271, endPoint x: 495, endPoint y: 246, distance: 84.9
click at [553, 267] on div at bounding box center [688, 236] width 364 height 130
drag, startPoint x: 567, startPoint y: 270, endPoint x: 535, endPoint y: 246, distance: 39.8
click at [535, 246] on div at bounding box center [688, 236] width 364 height 130
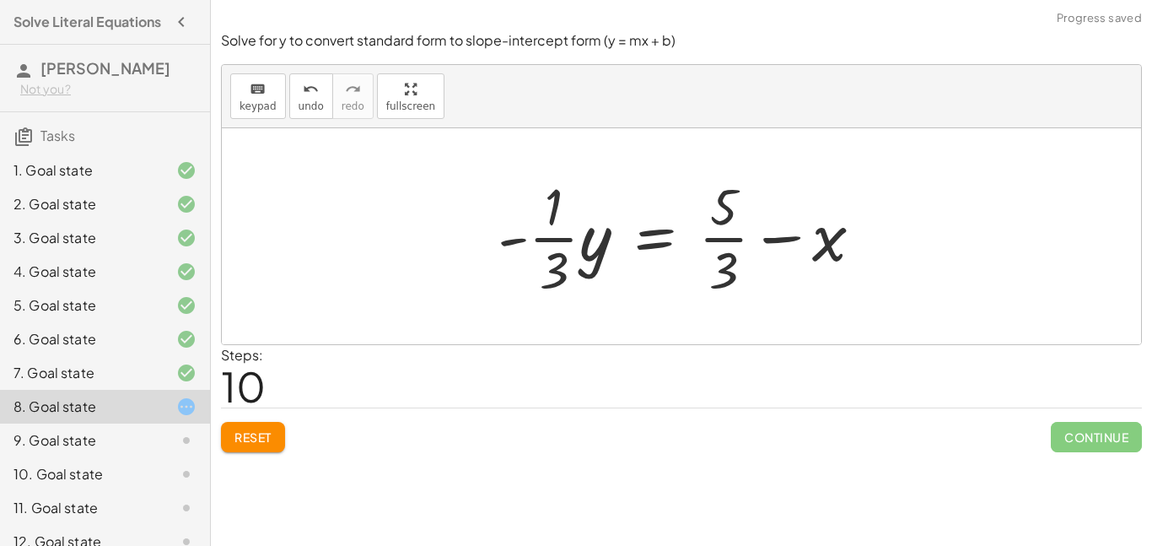
click at [545, 262] on div at bounding box center [687, 236] width 396 height 130
drag, startPoint x: 714, startPoint y: 267, endPoint x: 683, endPoint y: 236, distance: 43.6
click at [683, 236] on div at bounding box center [688, 236] width 396 height 130
click at [737, 254] on div at bounding box center [712, 236] width 448 height 130
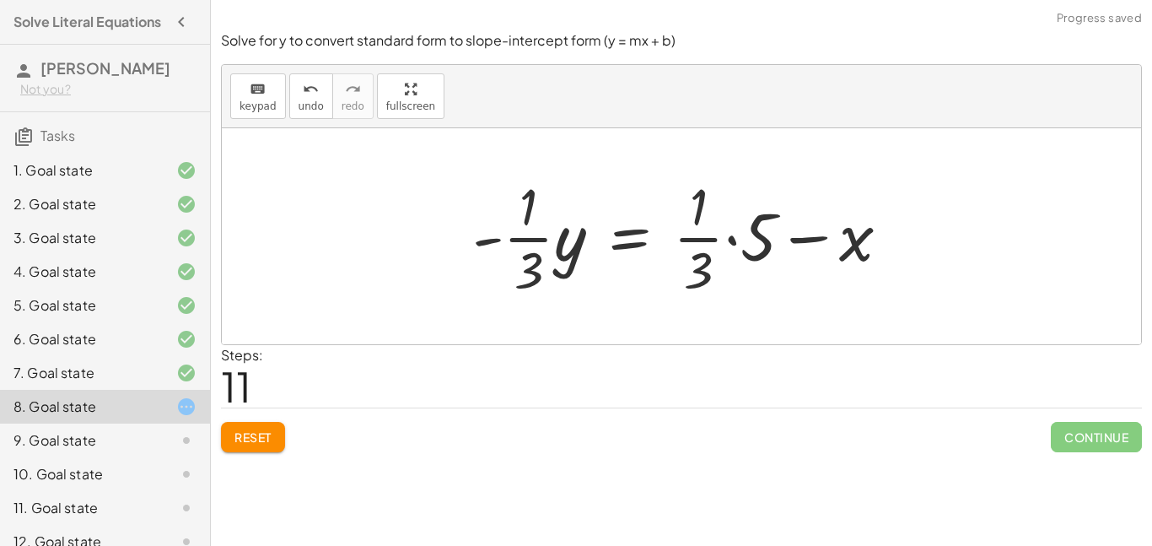
click at [739, 235] on div at bounding box center [688, 236] width 448 height 130
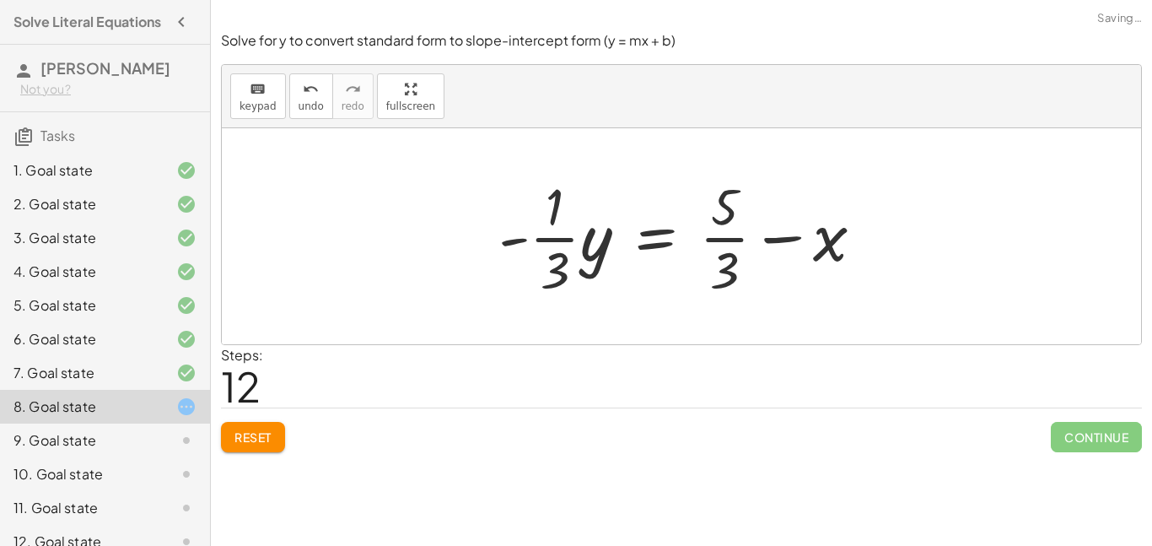
click at [574, 246] on div at bounding box center [688, 236] width 396 height 130
drag, startPoint x: 833, startPoint y: 245, endPoint x: 733, endPoint y: 241, distance: 99.6
click at [733, 241] on div at bounding box center [688, 236] width 396 height 130
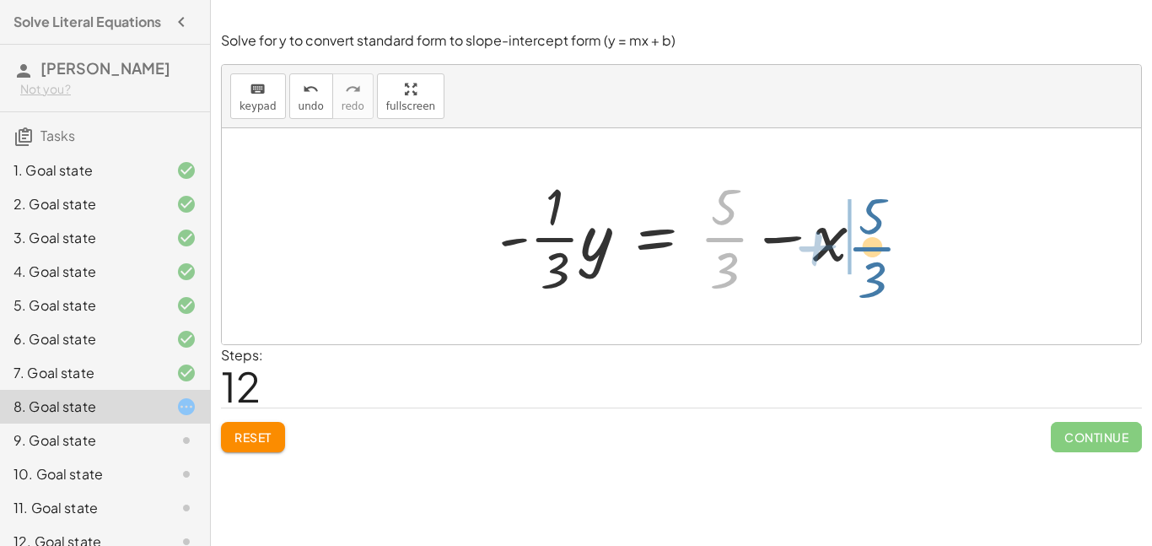
drag, startPoint x: 720, startPoint y: 243, endPoint x: 870, endPoint y: 252, distance: 149.6
click at [870, 252] on div at bounding box center [688, 236] width 396 height 130
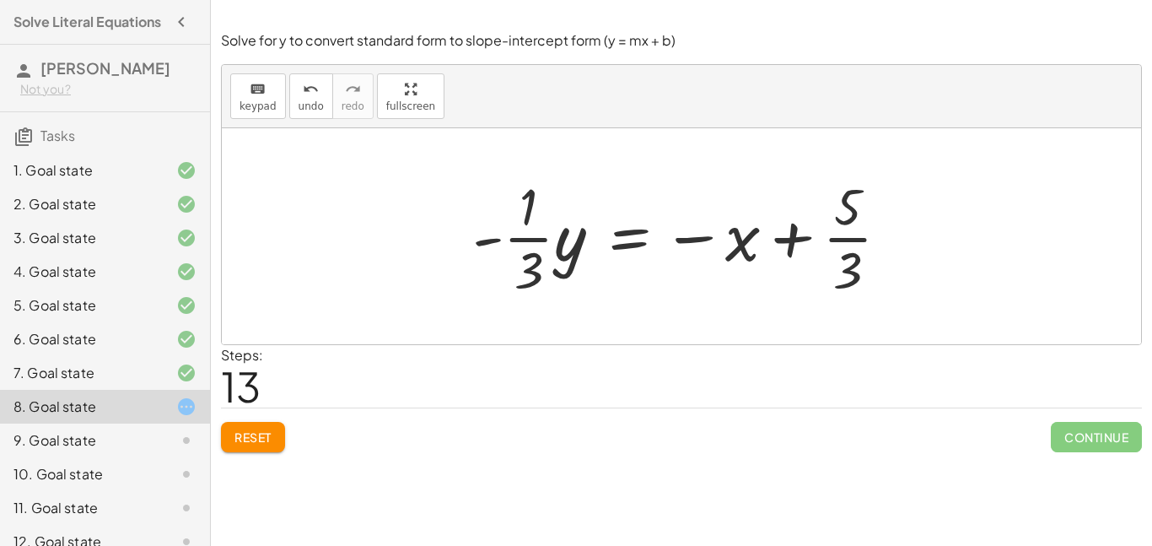
click at [539, 239] on div at bounding box center [688, 236] width 448 height 130
click at [268, 437] on span "Reset" at bounding box center [253, 436] width 37 height 15
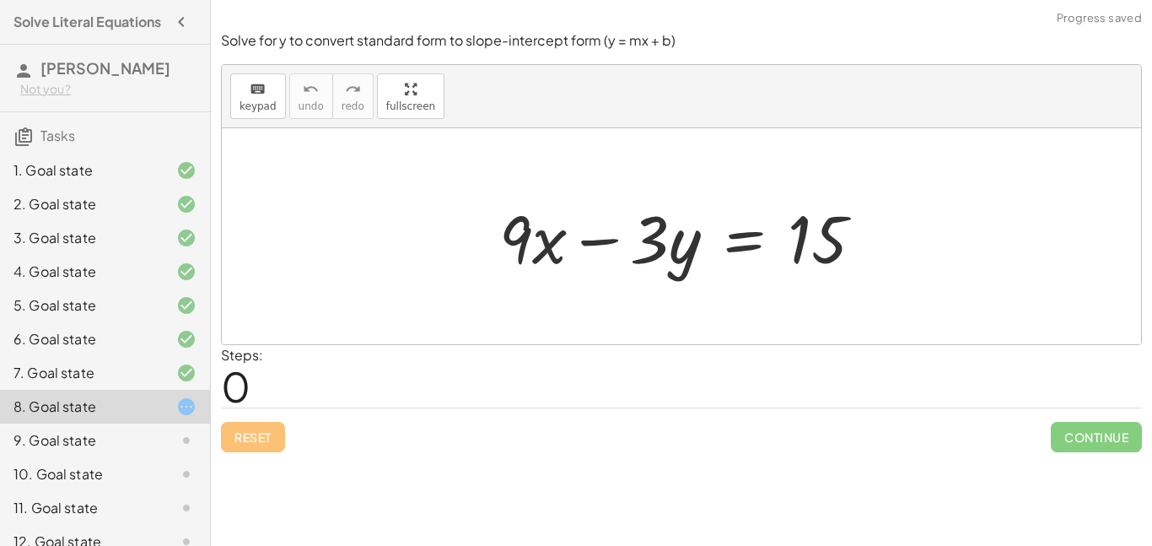
click at [609, 241] on div at bounding box center [688, 236] width 395 height 87
click at [661, 232] on div at bounding box center [688, 236] width 395 height 87
drag, startPoint x: 519, startPoint y: 228, endPoint x: 818, endPoint y: 266, distance: 301.9
click at [818, 266] on div at bounding box center [688, 236] width 395 height 87
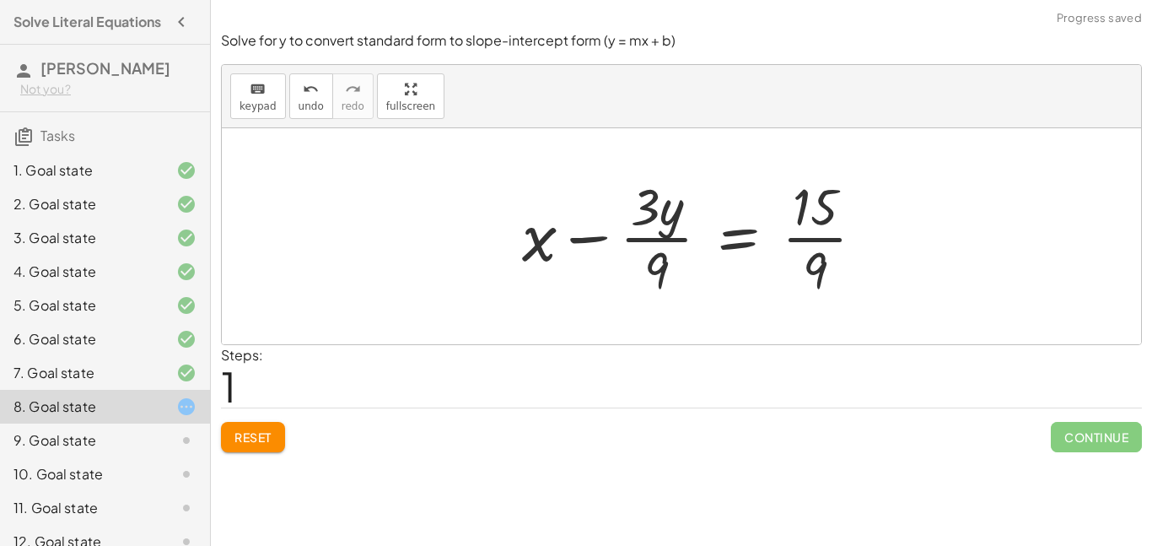
click at [818, 240] on div at bounding box center [700, 236] width 373 height 130
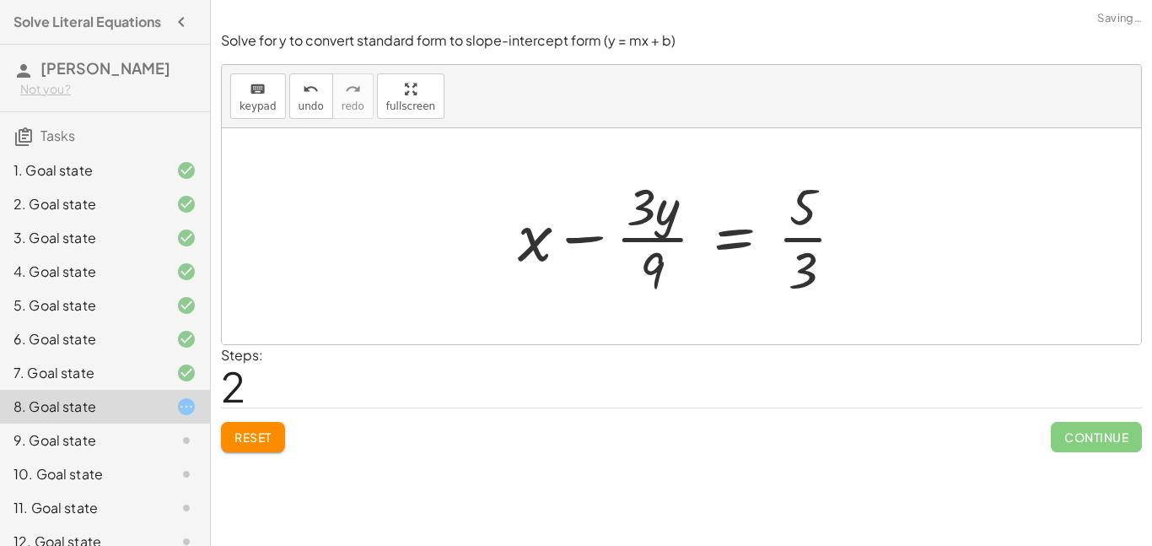
click at [650, 242] on div at bounding box center [688, 236] width 357 height 130
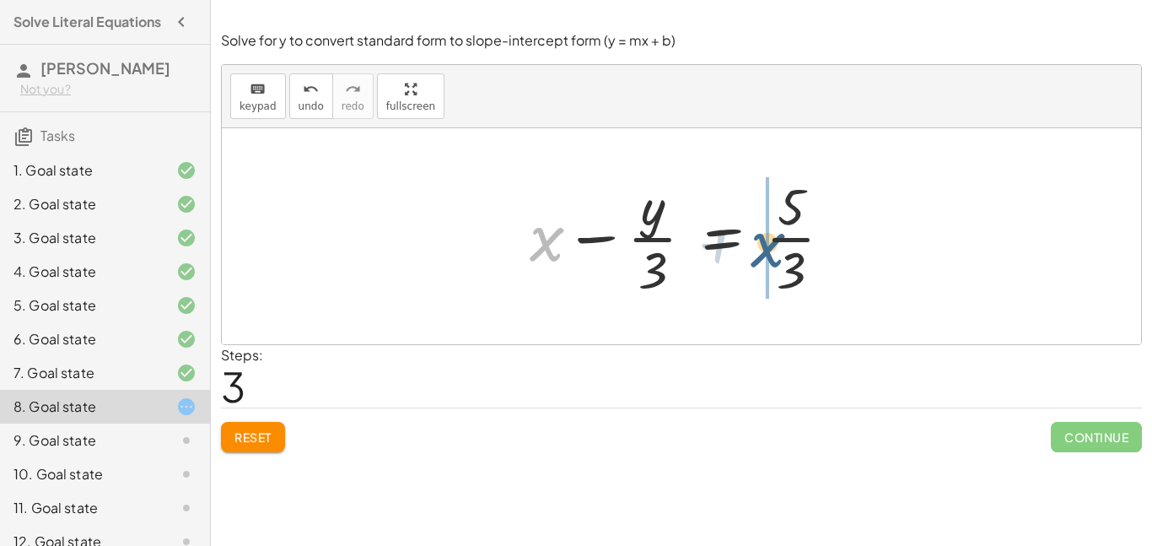
drag, startPoint x: 542, startPoint y: 245, endPoint x: 764, endPoint y: 250, distance: 221.9
click at [764, 250] on div at bounding box center [687, 236] width 333 height 130
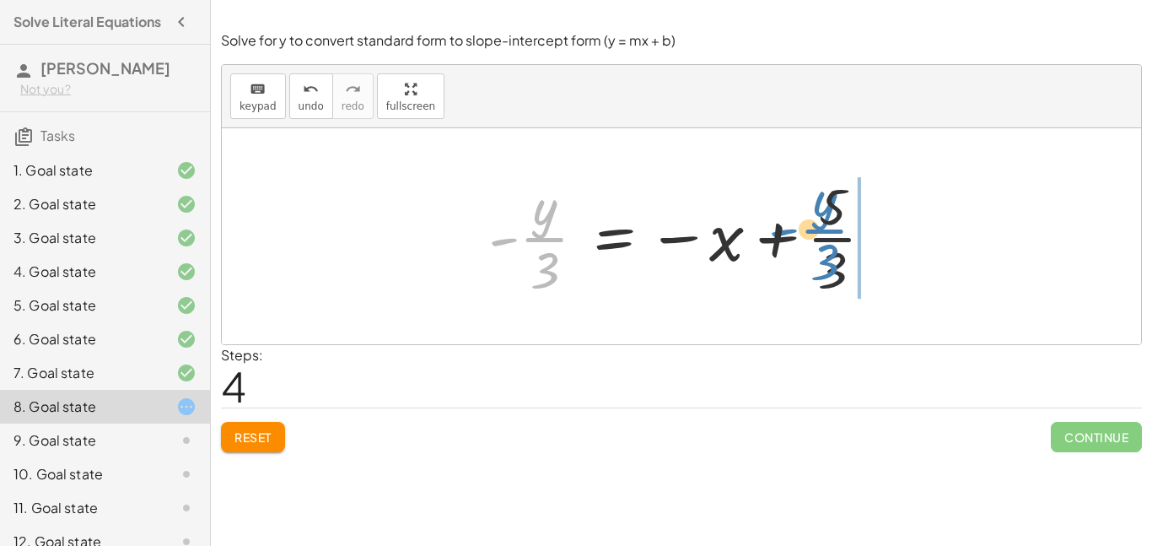
drag, startPoint x: 532, startPoint y: 249, endPoint x: 812, endPoint y: 240, distance: 280.2
click at [812, 240] on div at bounding box center [688, 236] width 416 height 130
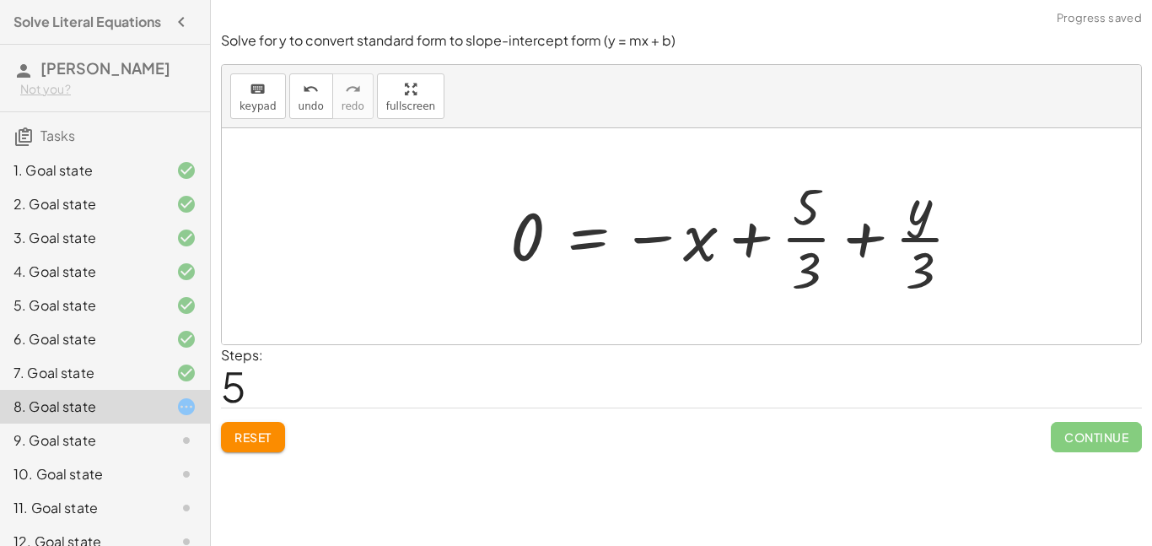
click at [878, 238] on div at bounding box center [743, 236] width 482 height 130
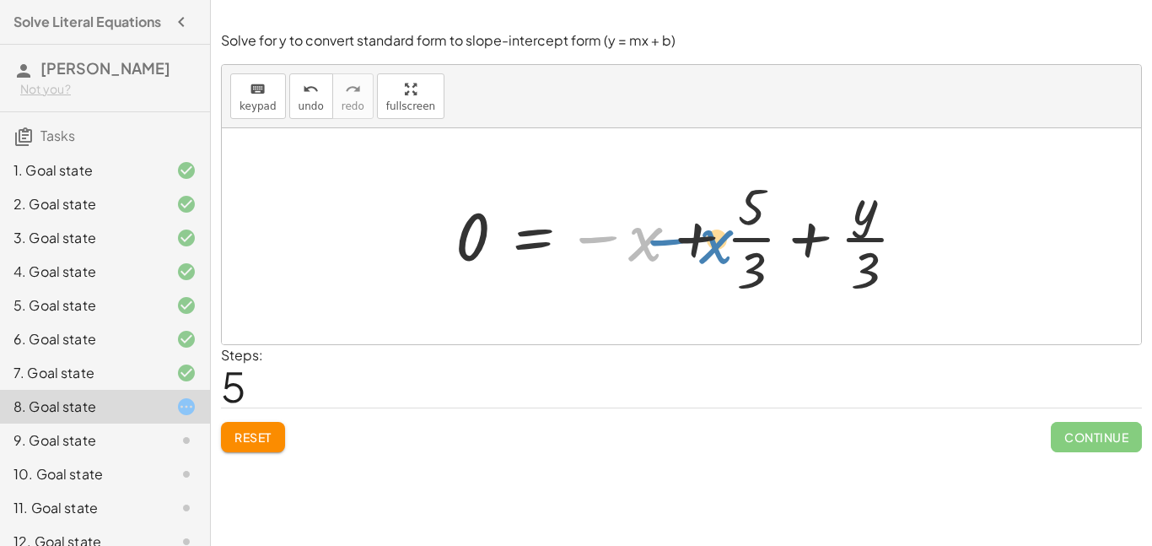
drag, startPoint x: 658, startPoint y: 240, endPoint x: 677, endPoint y: 242, distance: 18.7
click at [677, 242] on div at bounding box center [688, 236] width 482 height 130
drag, startPoint x: 855, startPoint y: 256, endPoint x: 756, endPoint y: 262, distance: 98.9
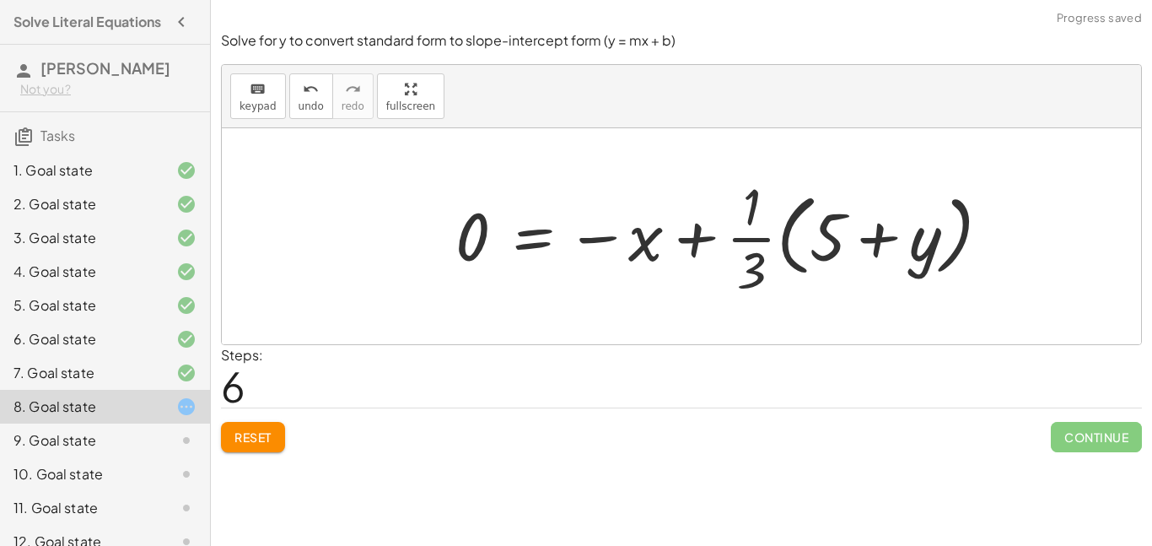
click at [756, 262] on div at bounding box center [729, 236] width 565 height 130
drag, startPoint x: 737, startPoint y: 226, endPoint x: 826, endPoint y: 217, distance: 89.9
click at [826, 217] on div at bounding box center [729, 236] width 565 height 130
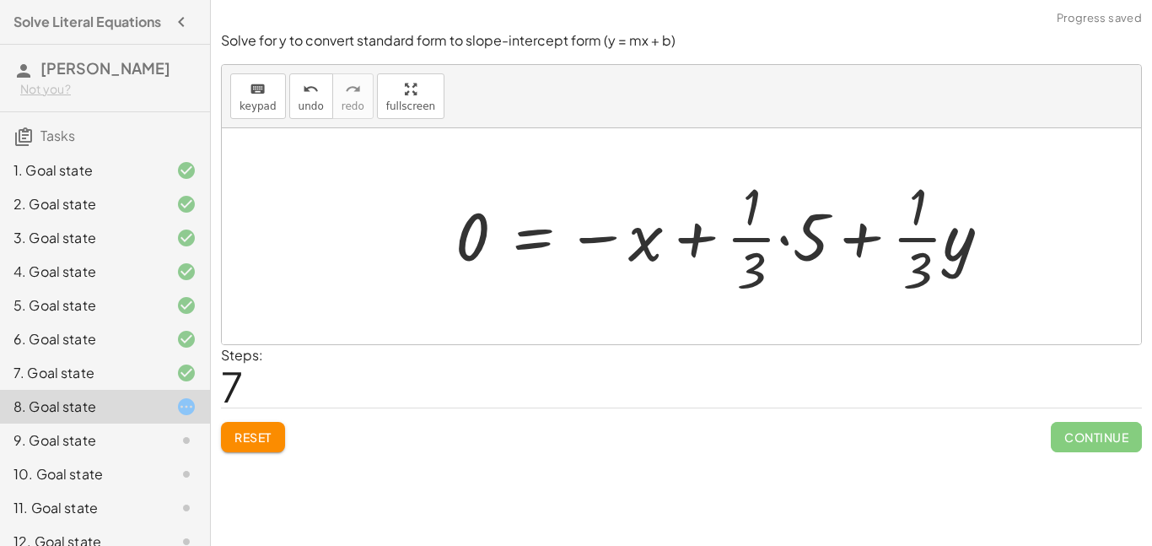
click at [847, 246] on div at bounding box center [730, 236] width 566 height 130
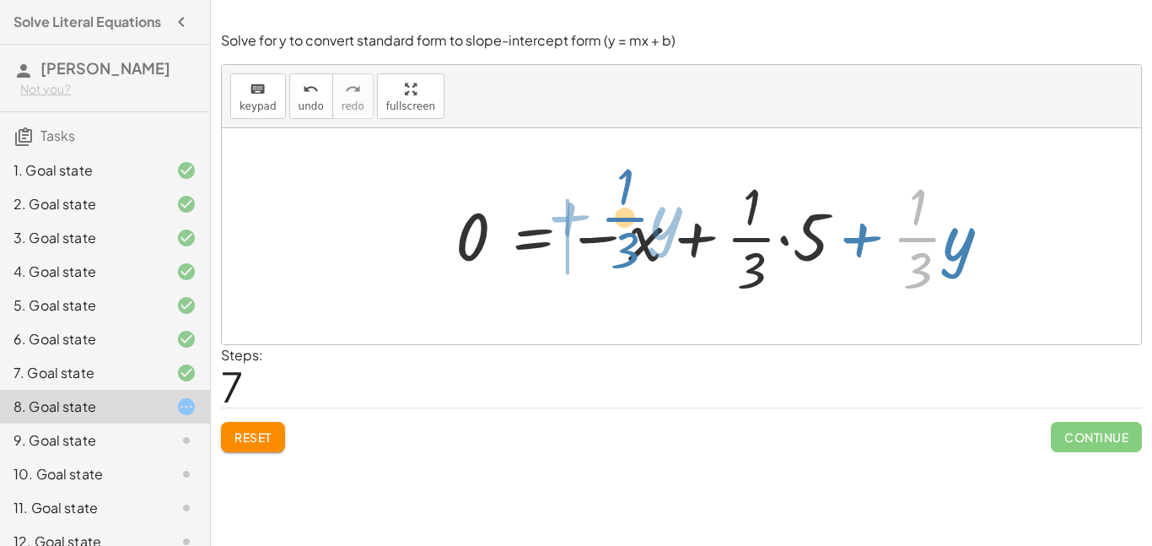
drag, startPoint x: 926, startPoint y: 254, endPoint x: 635, endPoint y: 232, distance: 291.9
click at [635, 232] on div at bounding box center [730, 236] width 566 height 130
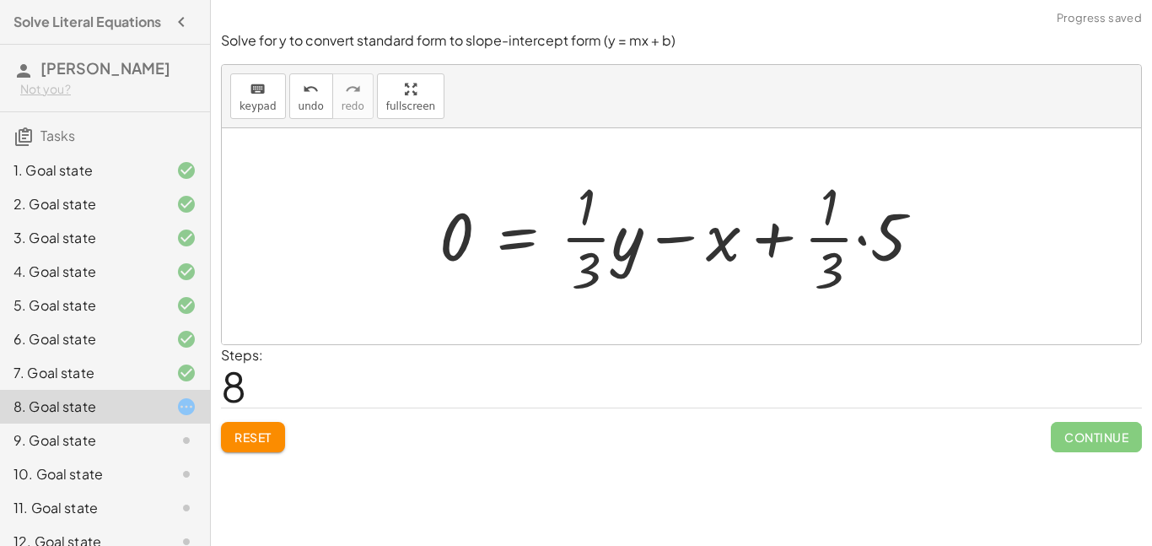
click at [467, 233] on div at bounding box center [688, 236] width 514 height 130
click at [834, 235] on div at bounding box center [688, 236] width 514 height 130
click at [881, 235] on div at bounding box center [688, 236] width 514 height 130
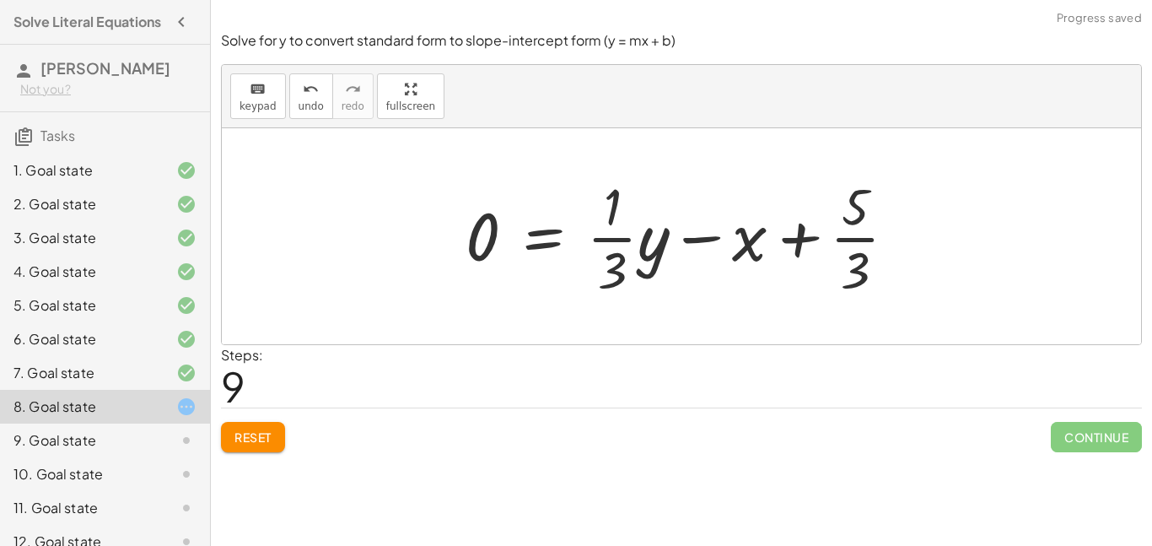
click at [806, 240] on div at bounding box center [687, 236] width 461 height 130
click at [700, 235] on div at bounding box center [687, 236] width 461 height 130
click at [251, 433] on span "Reset" at bounding box center [253, 436] width 37 height 15
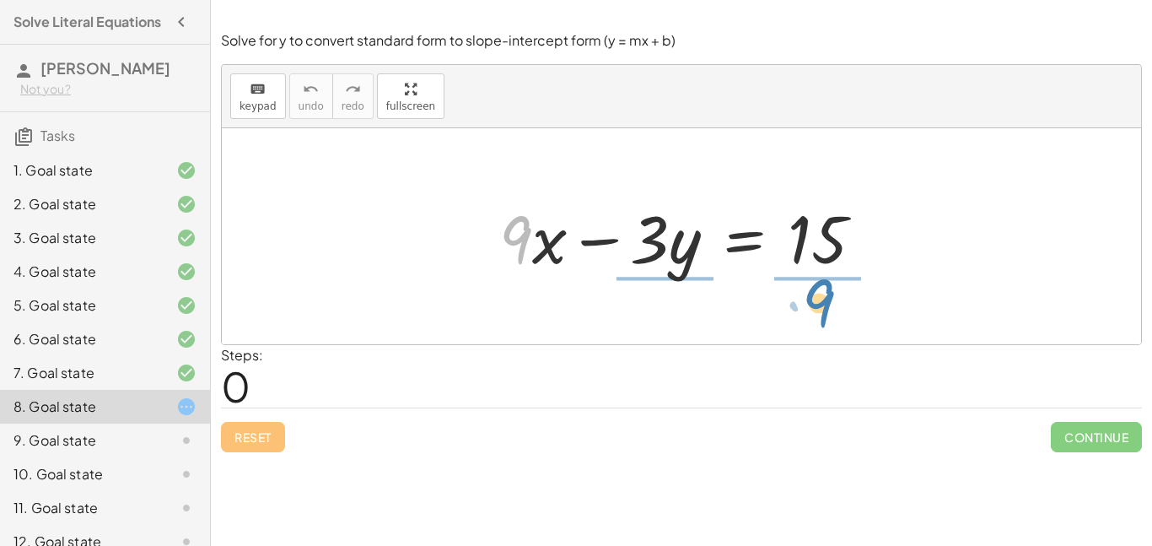
drag, startPoint x: 532, startPoint y: 242, endPoint x: 835, endPoint y: 305, distance: 309.4
click at [835, 305] on div "· 9 + · x + · 9 · x − · 3 · y = 15" at bounding box center [682, 236] width 920 height 216
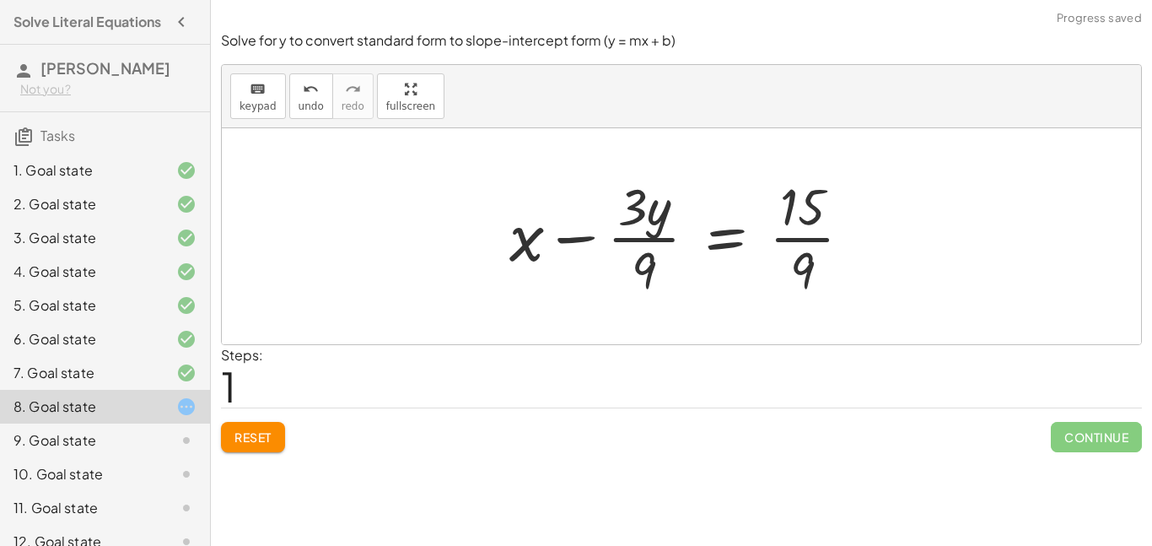
click at [784, 233] on div at bounding box center [687, 236] width 373 height 130
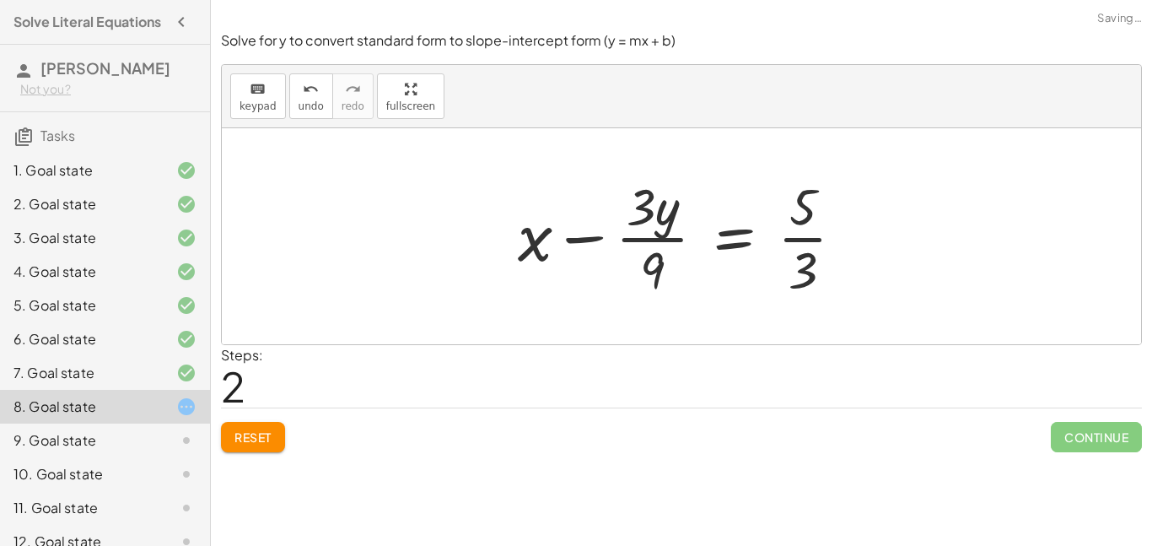
click at [666, 230] on div at bounding box center [688, 236] width 357 height 130
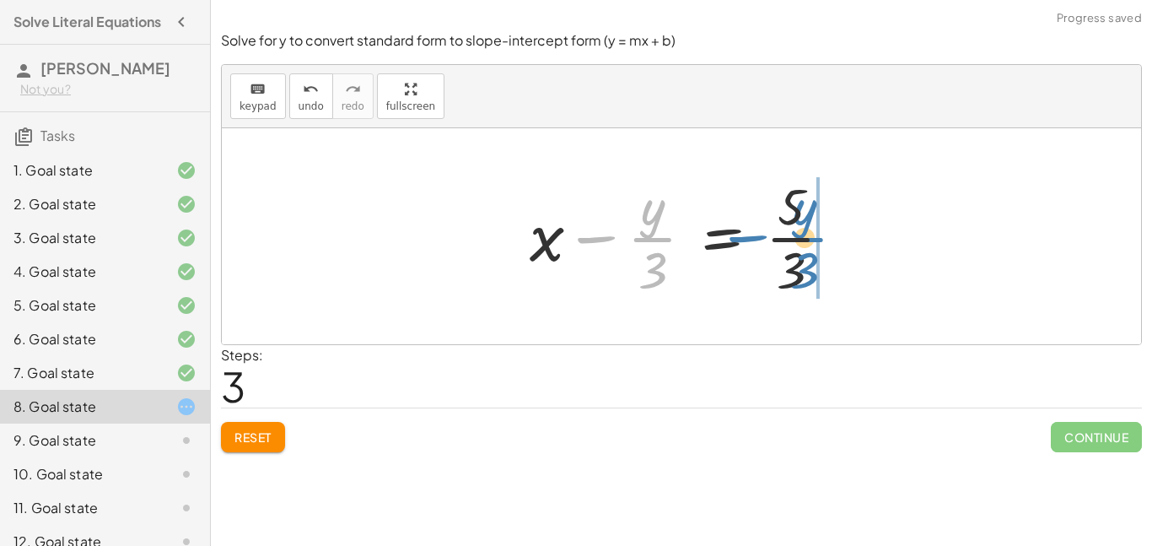
drag, startPoint x: 585, startPoint y: 246, endPoint x: 737, endPoint y: 246, distance: 151.9
click at [737, 246] on div at bounding box center [687, 236] width 333 height 130
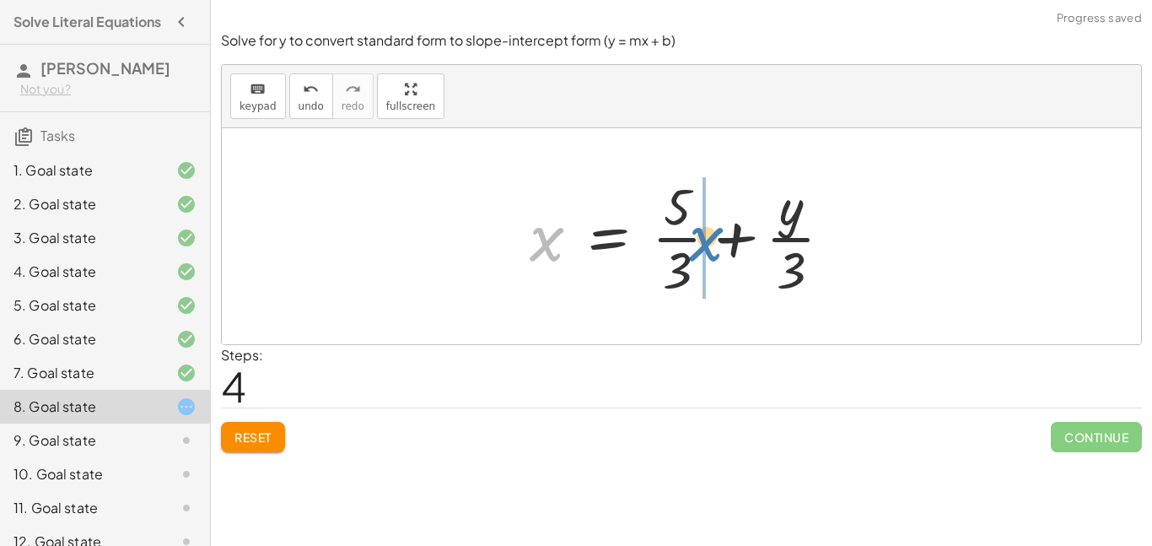
drag, startPoint x: 548, startPoint y: 247, endPoint x: 711, endPoint y: 248, distance: 162.8
click at [711, 248] on div at bounding box center [687, 236] width 333 height 130
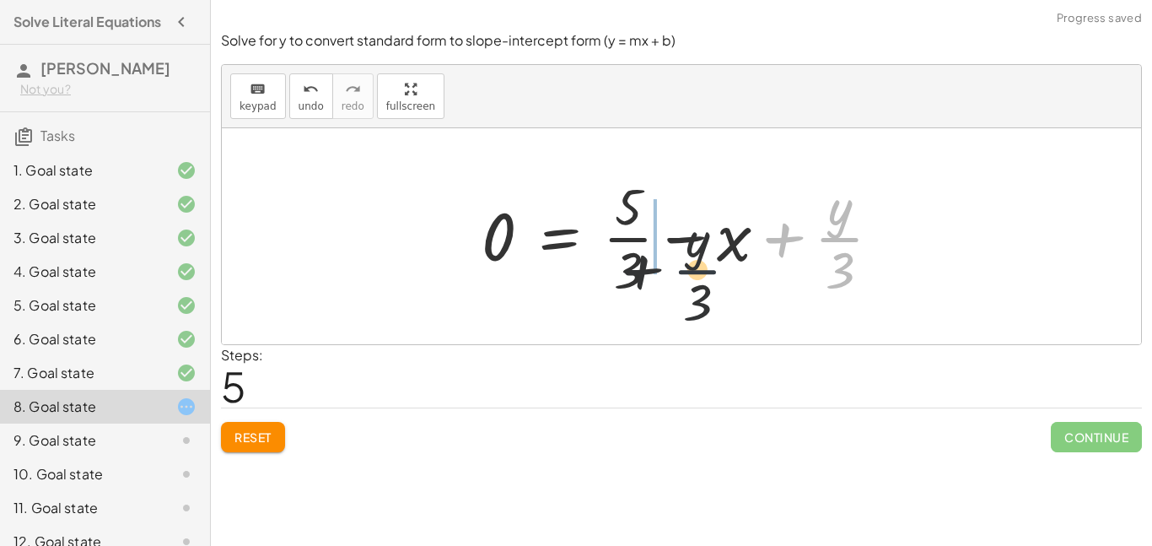
drag, startPoint x: 822, startPoint y: 239, endPoint x: 658, endPoint y: 276, distance: 167.8
click at [658, 276] on div at bounding box center [688, 236] width 430 height 130
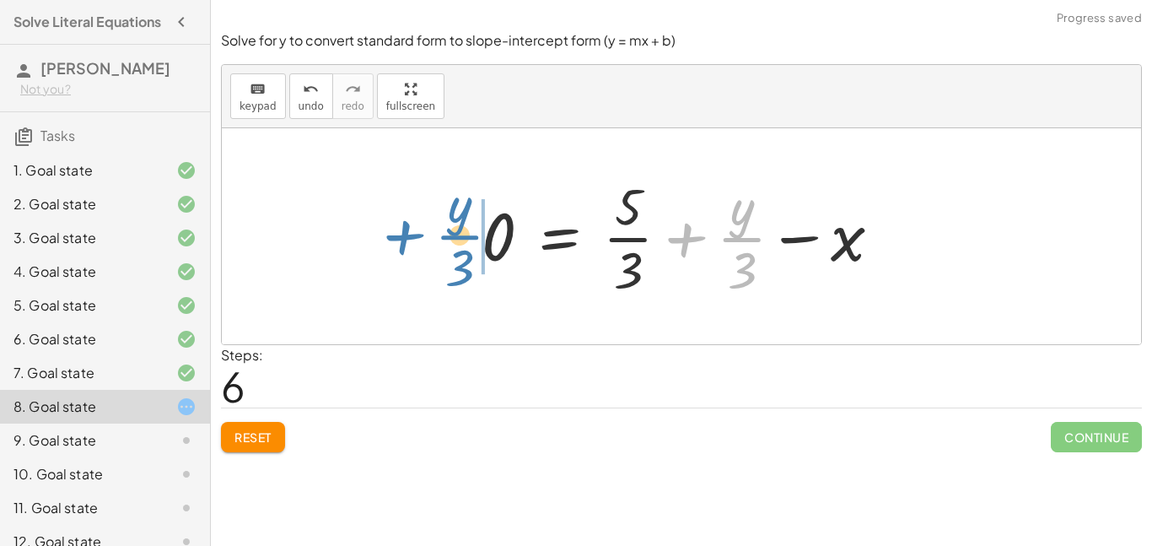
drag, startPoint x: 706, startPoint y: 243, endPoint x: 427, endPoint y: 239, distance: 279.3
click at [427, 239] on div "+ · 9 · x − · 3 · y = 15 + x − · 3 · y · 9 = · 15 · 9 + x − · 3 · y · 9 = · 5 ·…" at bounding box center [682, 236] width 920 height 216
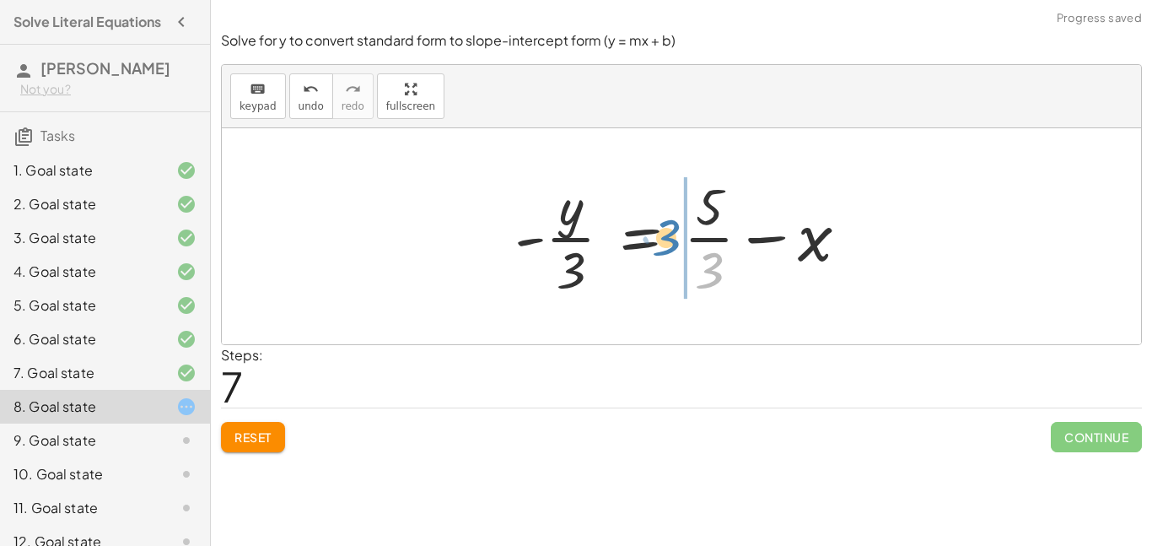
drag, startPoint x: 710, startPoint y: 270, endPoint x: 661, endPoint y: 239, distance: 58.8
click at [661, 239] on div at bounding box center [688, 236] width 364 height 130
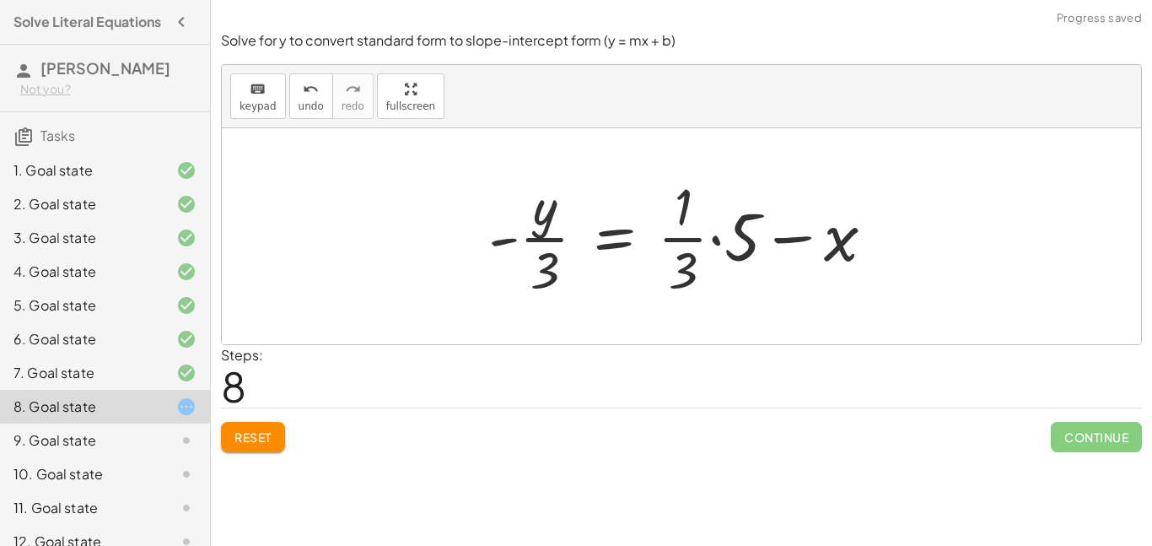
click at [704, 244] on div at bounding box center [688, 236] width 417 height 130
click at [711, 236] on div at bounding box center [688, 236] width 417 height 130
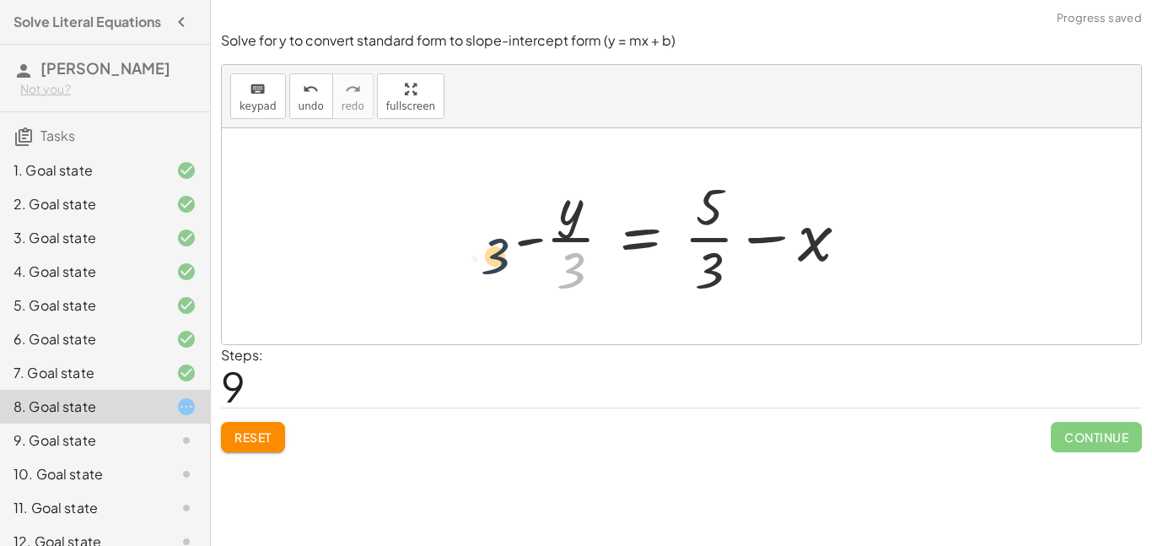
drag, startPoint x: 565, startPoint y: 268, endPoint x: 481, endPoint y: 250, distance: 86.4
click at [613, 265] on div at bounding box center [688, 236] width 364 height 130
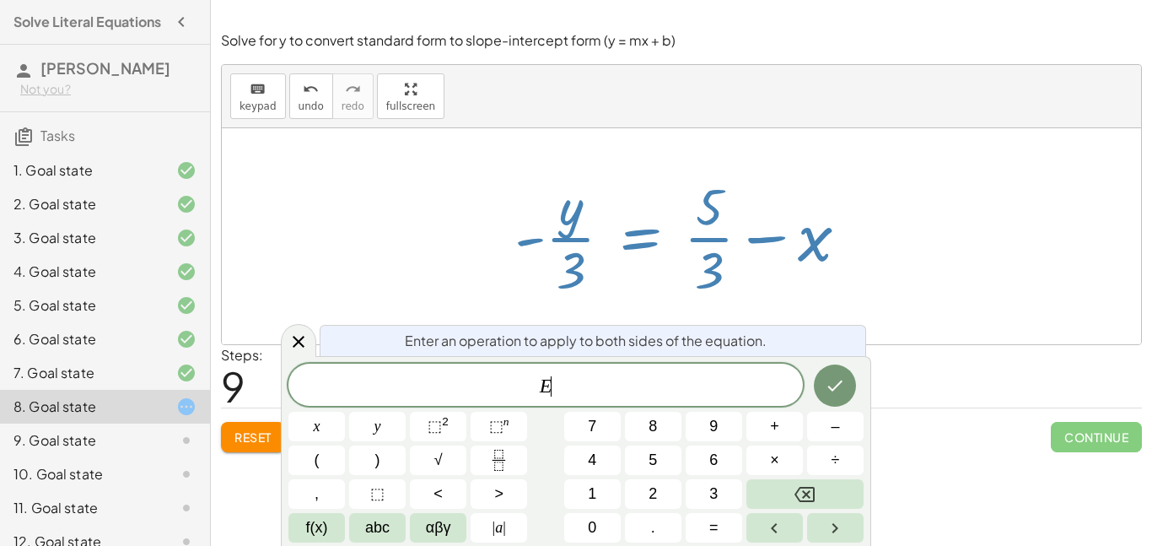
scroll to position [1, 0]
click at [568, 266] on div at bounding box center [688, 236] width 364 height 130
click at [840, 381] on icon "Done" at bounding box center [835, 385] width 15 height 11
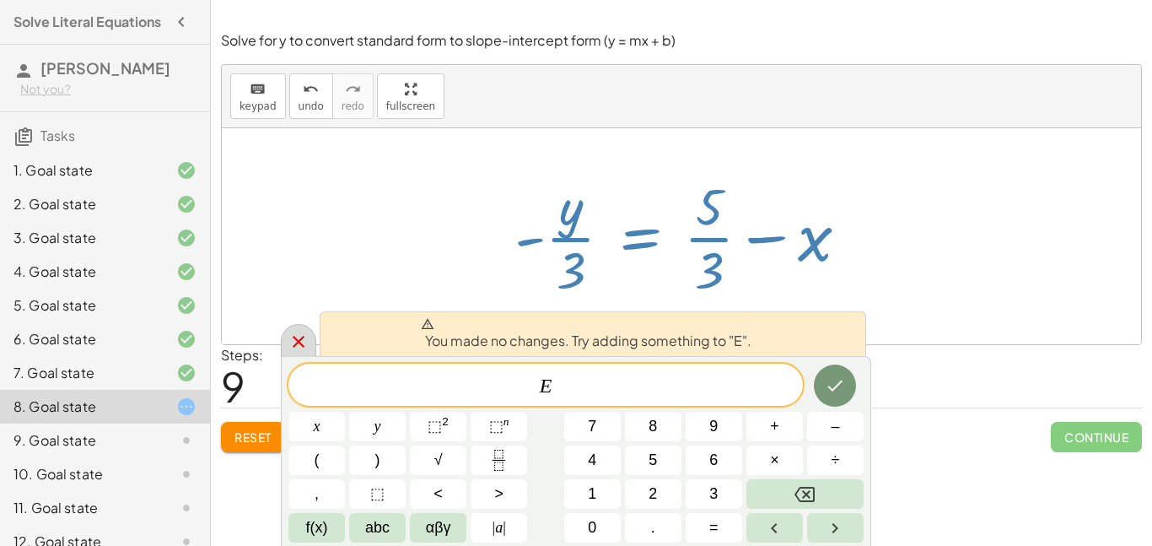
click at [304, 343] on icon at bounding box center [299, 342] width 20 height 20
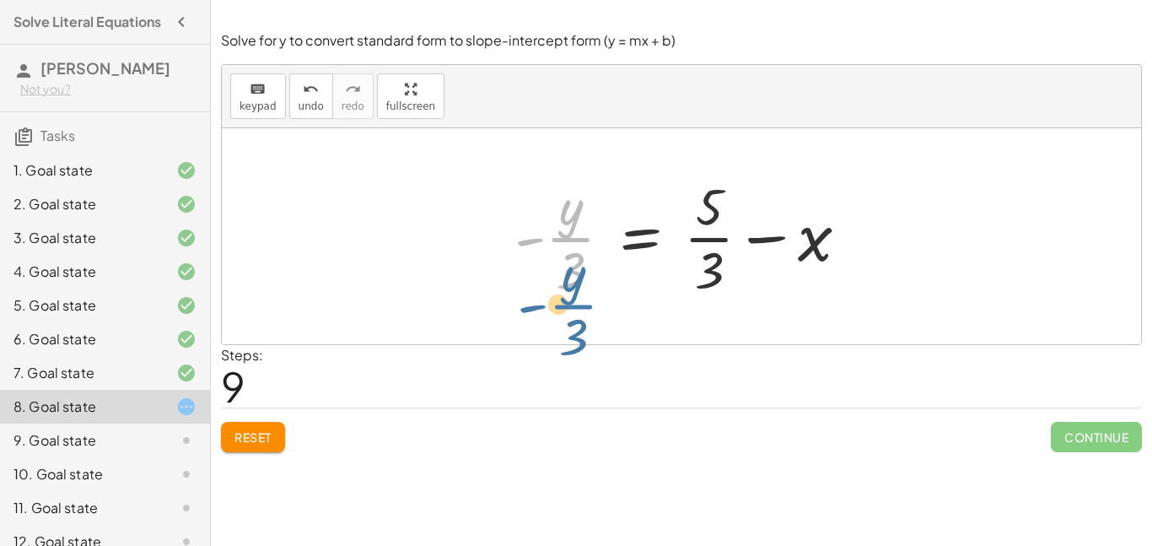
drag, startPoint x: 582, startPoint y: 224, endPoint x: 584, endPoint y: 289, distance: 65.0
click at [584, 289] on div at bounding box center [688, 236] width 364 height 130
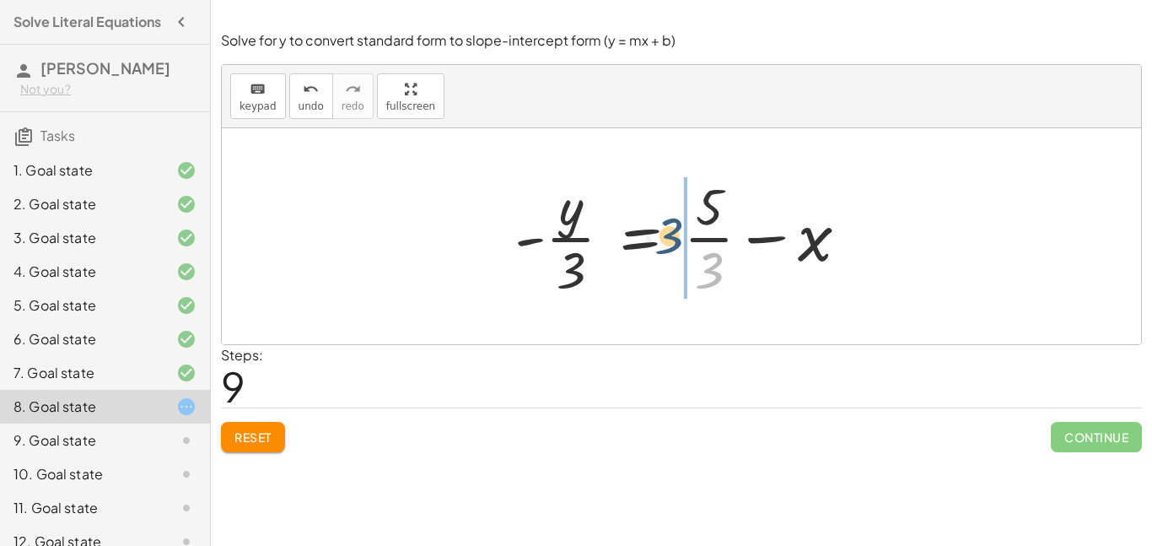
drag, startPoint x: 705, startPoint y: 259, endPoint x: 664, endPoint y: 224, distance: 54.4
click at [664, 224] on div at bounding box center [688, 236] width 364 height 130
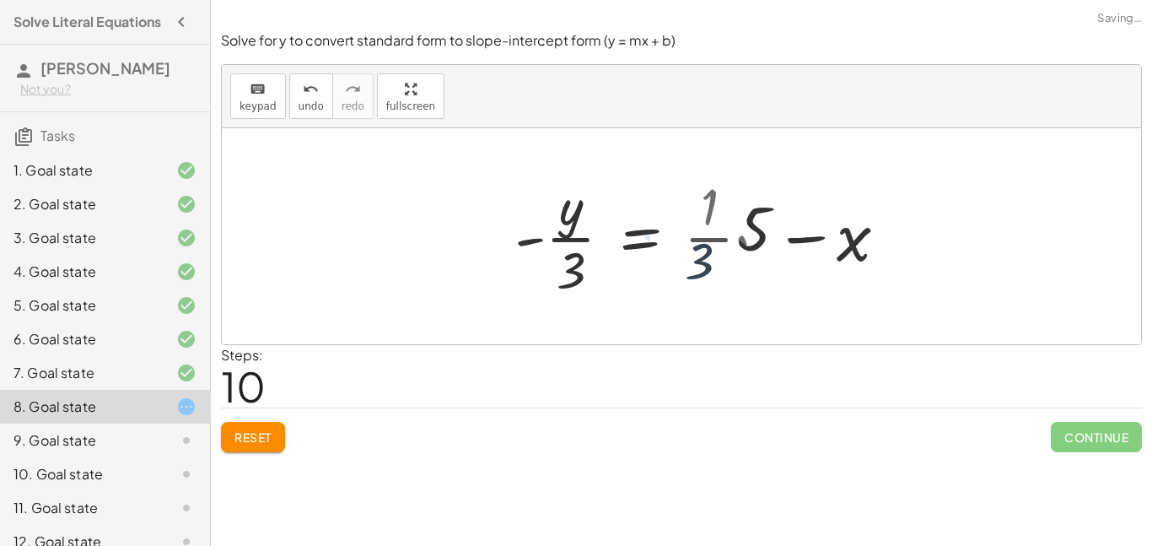
click at [665, 225] on div at bounding box center [714, 236] width 417 height 130
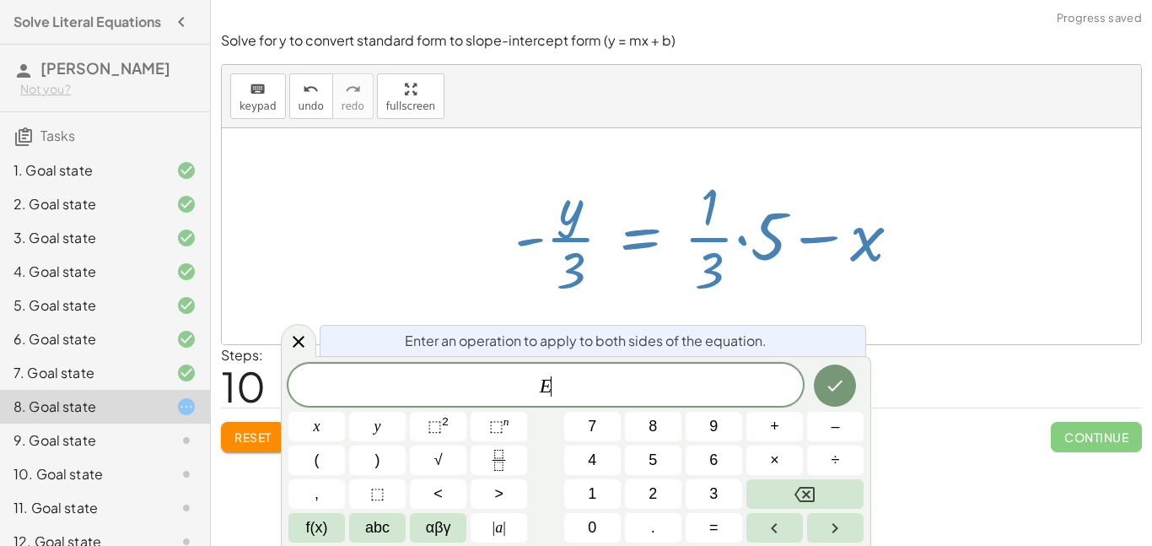
scroll to position [2, 0]
click at [301, 346] on icon at bounding box center [299, 342] width 20 height 20
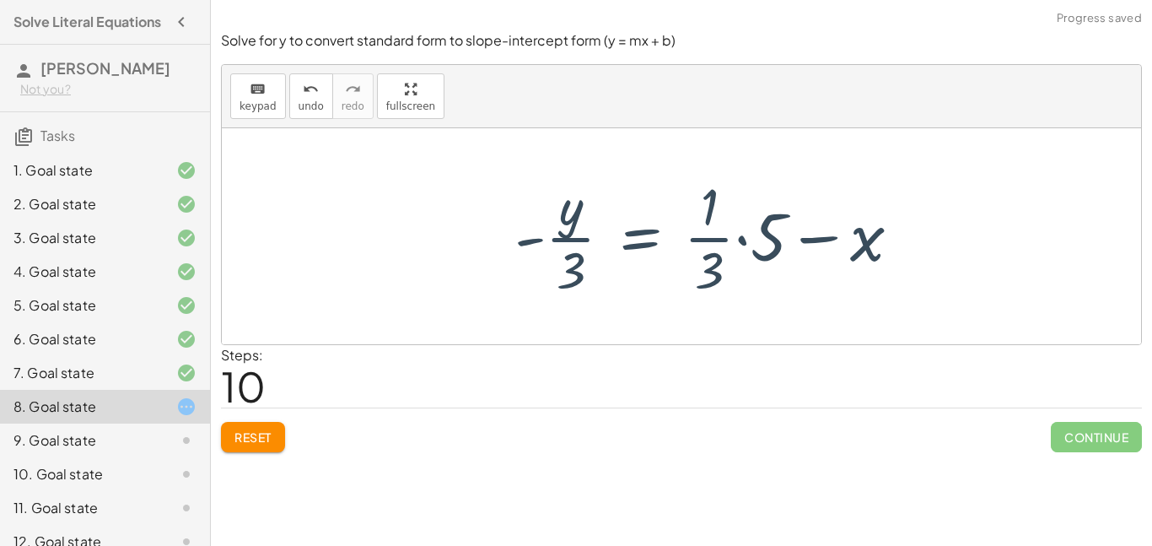
click at [641, 221] on div at bounding box center [714, 236] width 417 height 130
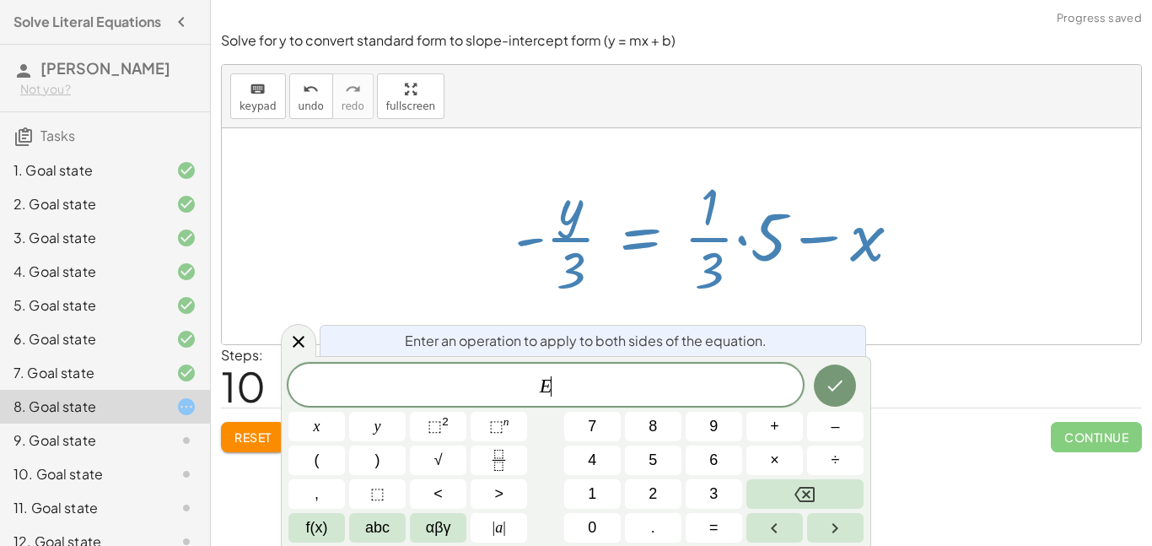
scroll to position [3, 0]
click at [914, 377] on div "Steps: 10" at bounding box center [681, 376] width 921 height 62
click at [310, 339] on div at bounding box center [298, 340] width 35 height 33
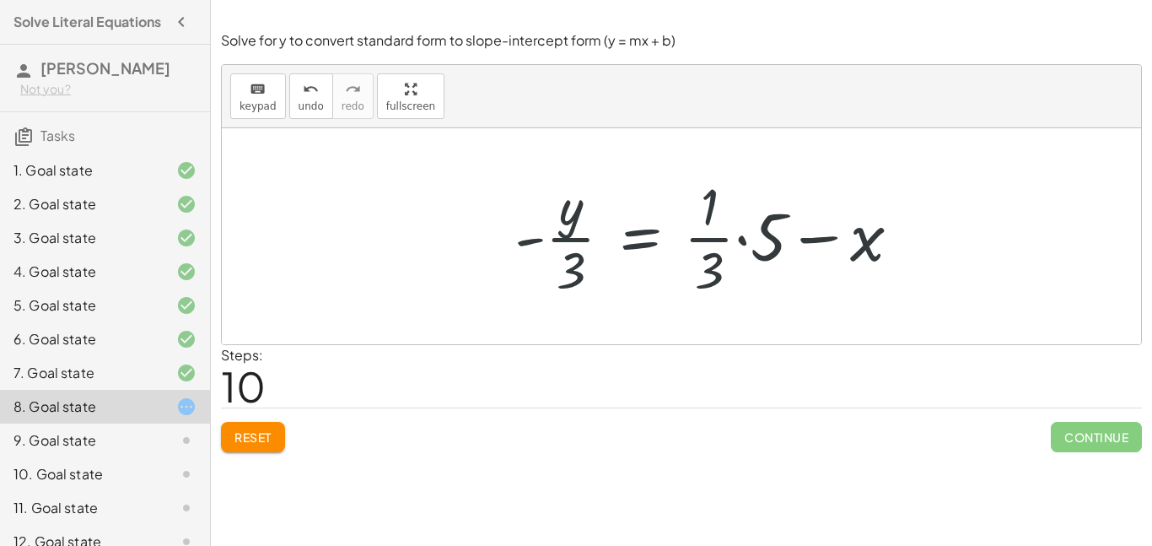
click at [256, 473] on div "Solve for a . keyboard keypad undo undo redo redo fullscreen · 3 · a = 6 a = · …" at bounding box center [682, 273] width 942 height 546
click at [252, 436] on span "Reset" at bounding box center [253, 436] width 37 height 15
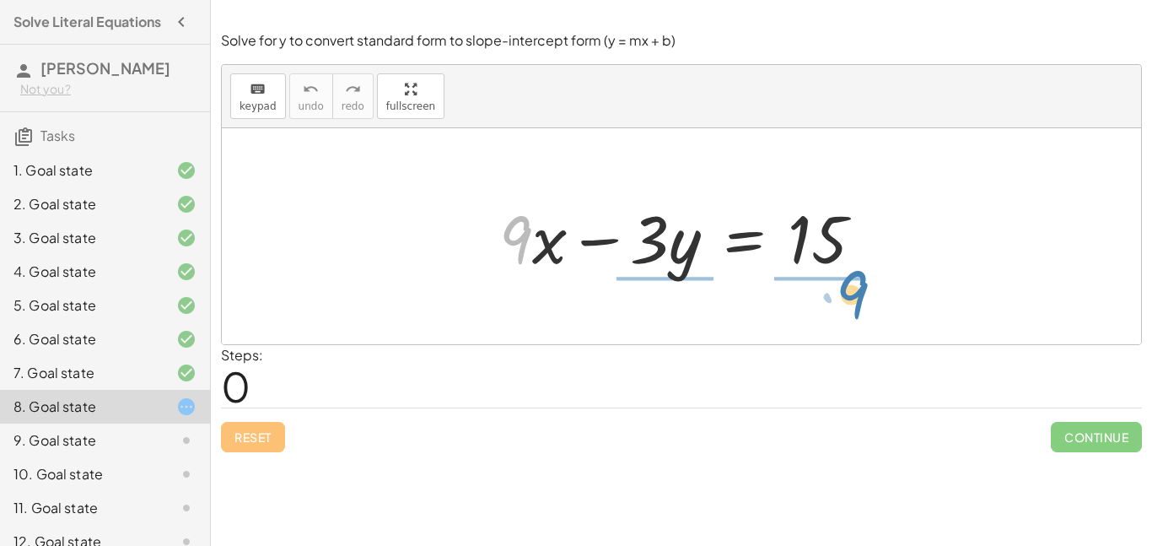
drag, startPoint x: 521, startPoint y: 228, endPoint x: 862, endPoint y: 285, distance: 346.5
click at [862, 285] on div "· 9 + · x + · 9 · x − · 3 · y = 15" at bounding box center [682, 236] width 920 height 216
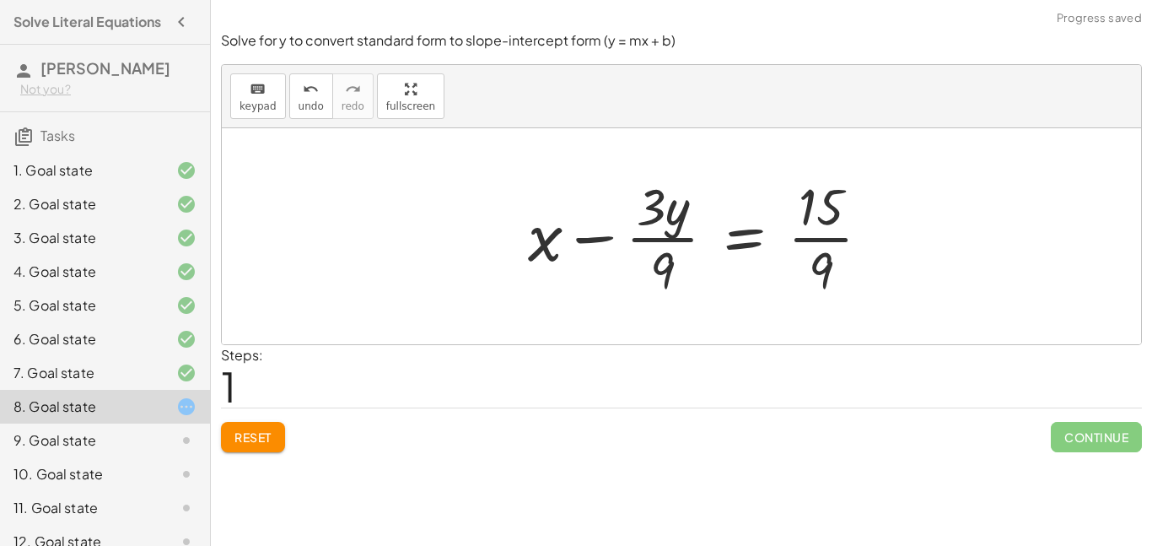
click at [827, 240] on div at bounding box center [706, 236] width 373 height 130
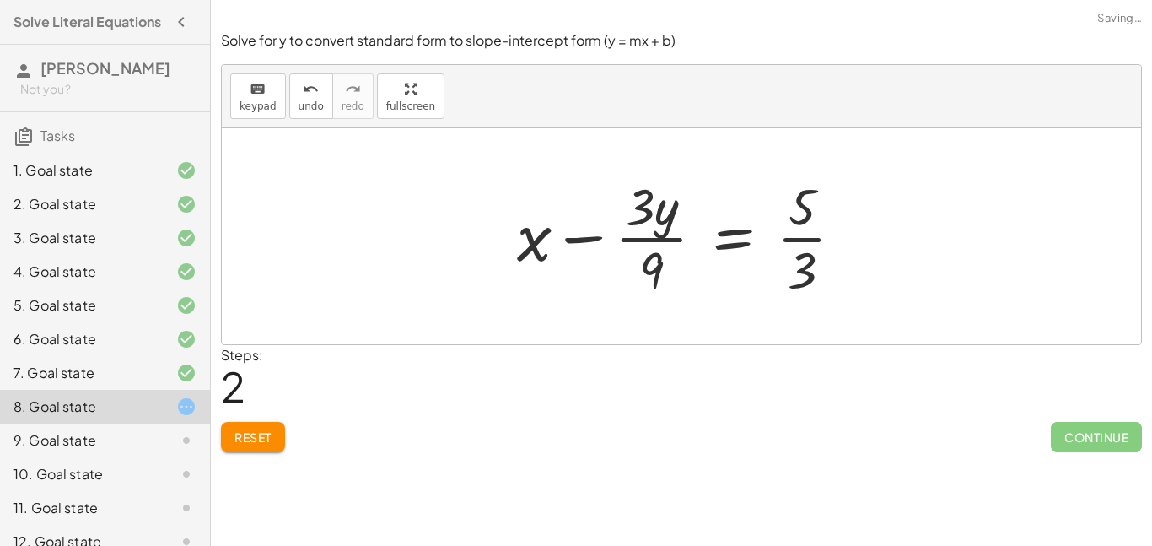
click at [648, 224] on div at bounding box center [687, 236] width 357 height 130
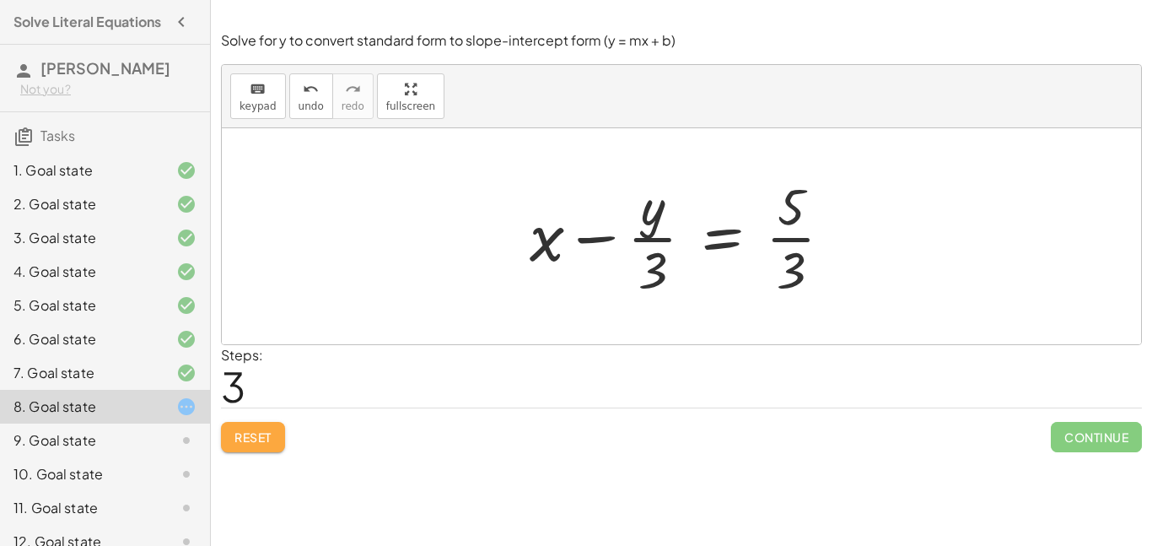
click at [268, 438] on span "Reset" at bounding box center [253, 436] width 37 height 15
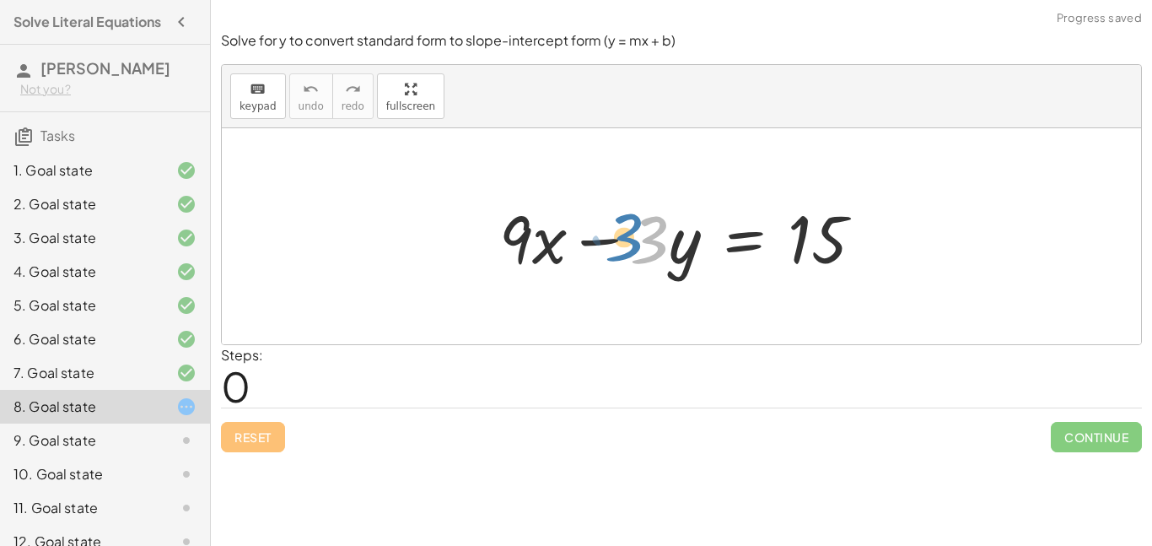
click at [648, 238] on div at bounding box center [688, 236] width 395 height 87
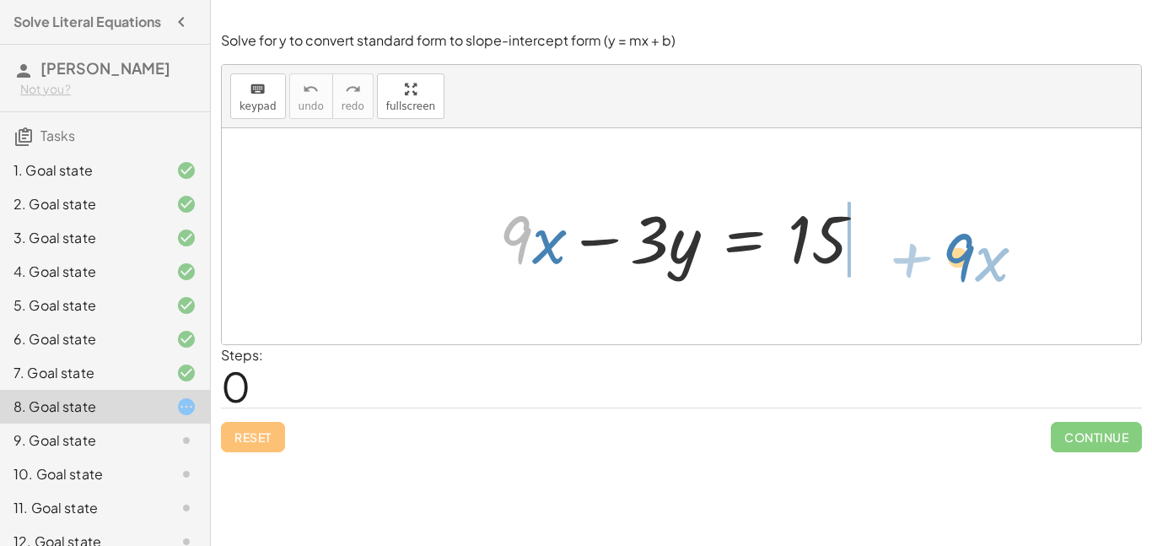
drag, startPoint x: 521, startPoint y: 240, endPoint x: 963, endPoint y: 253, distance: 442.3
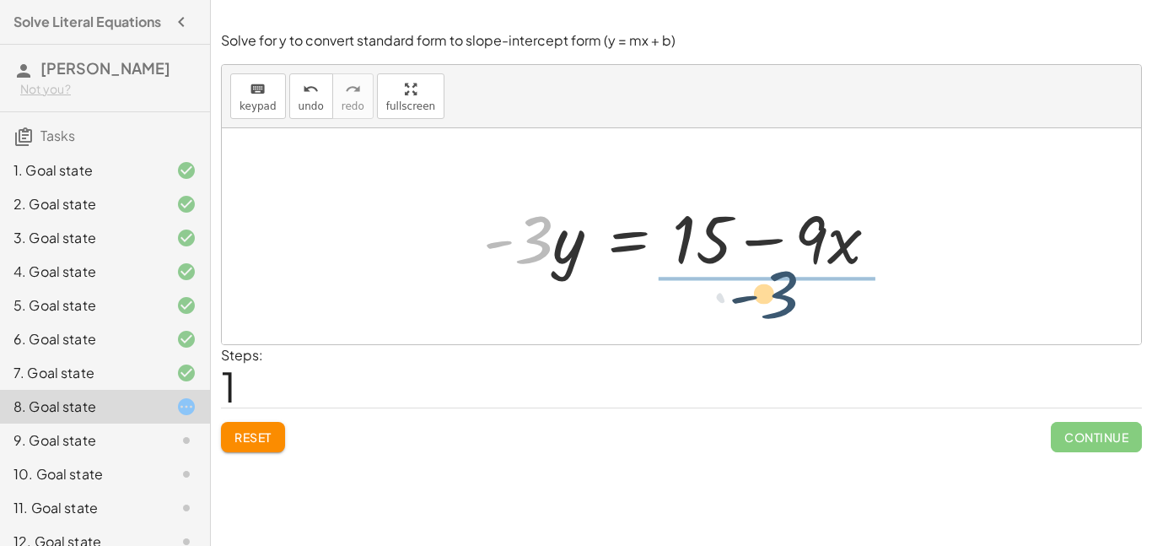
drag, startPoint x: 542, startPoint y: 243, endPoint x: 792, endPoint y: 297, distance: 255.5
click at [792, 297] on div "+ · 9 · x − · 3 · y = 15 · - 3 · 9 · x · 3 · y = 15 - + −" at bounding box center [682, 236] width 920 height 216
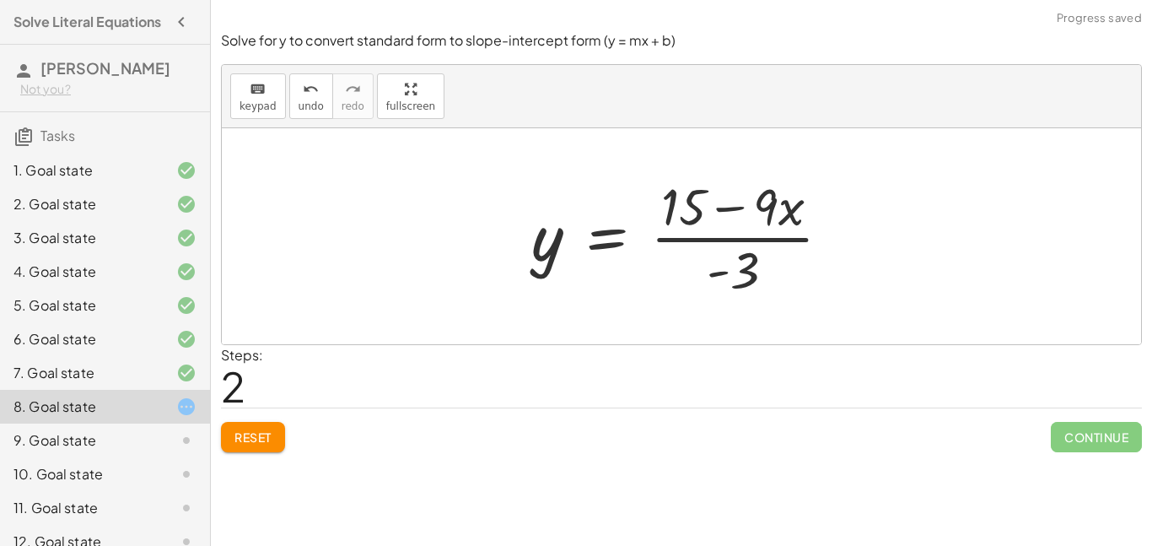
click at [709, 227] on div at bounding box center [688, 236] width 330 height 130
click at [722, 214] on div at bounding box center [688, 236] width 330 height 130
drag, startPoint x: 747, startPoint y: 276, endPoint x: 747, endPoint y: 207, distance: 69.2
click at [747, 207] on div at bounding box center [688, 236] width 330 height 130
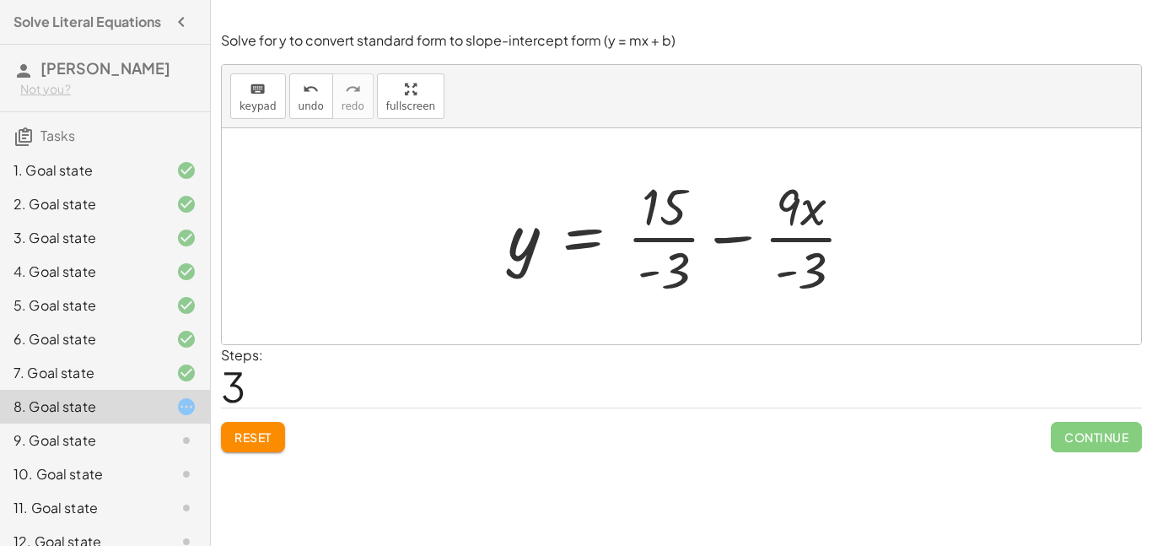
click at [674, 235] on div at bounding box center [687, 236] width 377 height 130
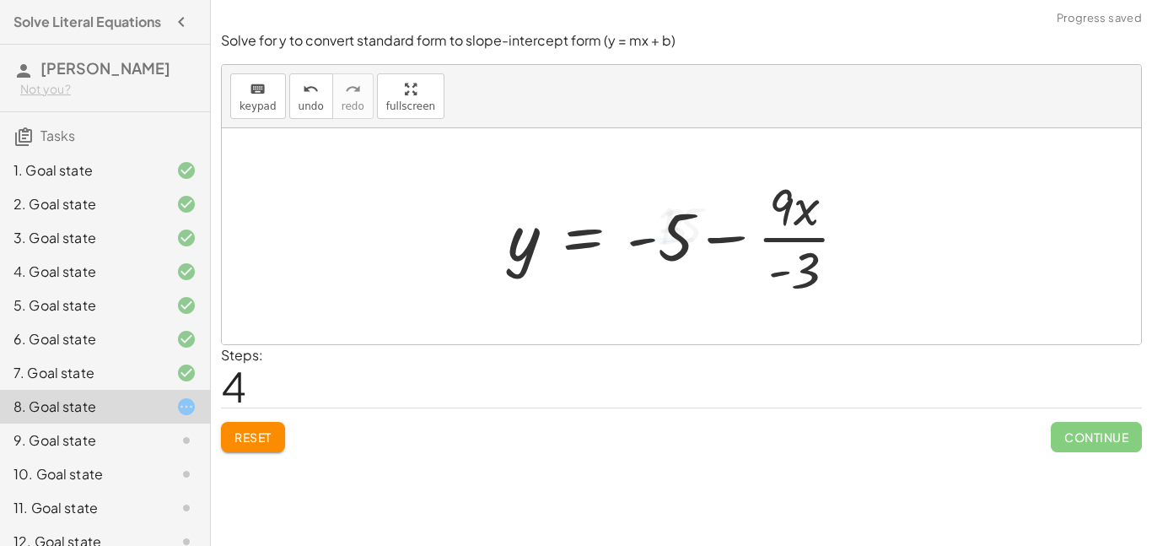
click at [792, 239] on div at bounding box center [684, 236] width 370 height 130
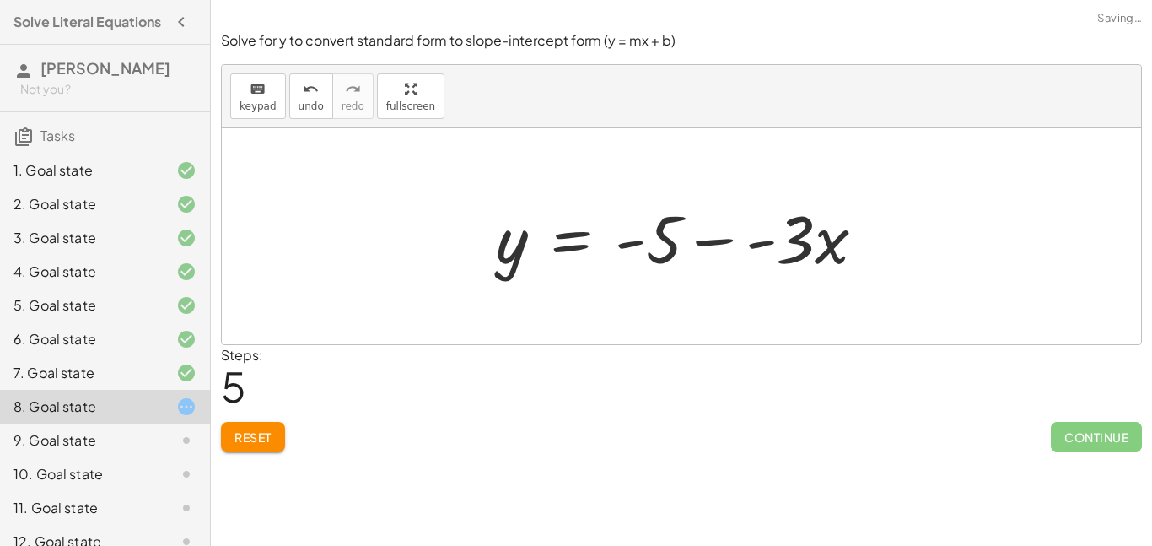
click at [751, 246] on div at bounding box center [688, 236] width 400 height 87
drag, startPoint x: 707, startPoint y: 242, endPoint x: 748, endPoint y: 243, distance: 41.3
click at [748, 243] on div at bounding box center [688, 236] width 400 height 87
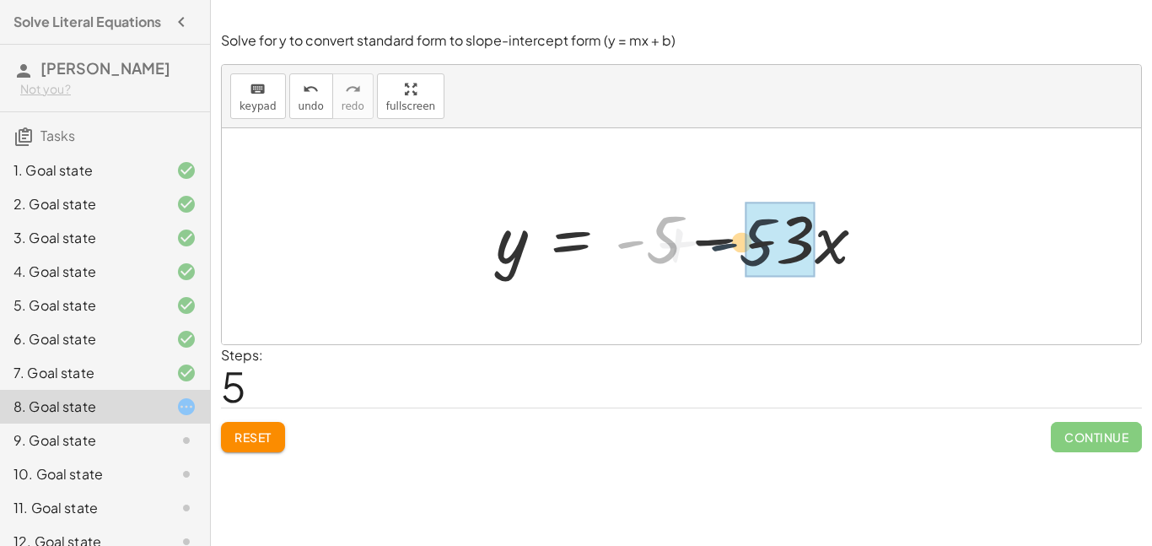
drag, startPoint x: 629, startPoint y: 243, endPoint x: 724, endPoint y: 244, distance: 94.5
click at [724, 244] on div at bounding box center [688, 236] width 400 height 87
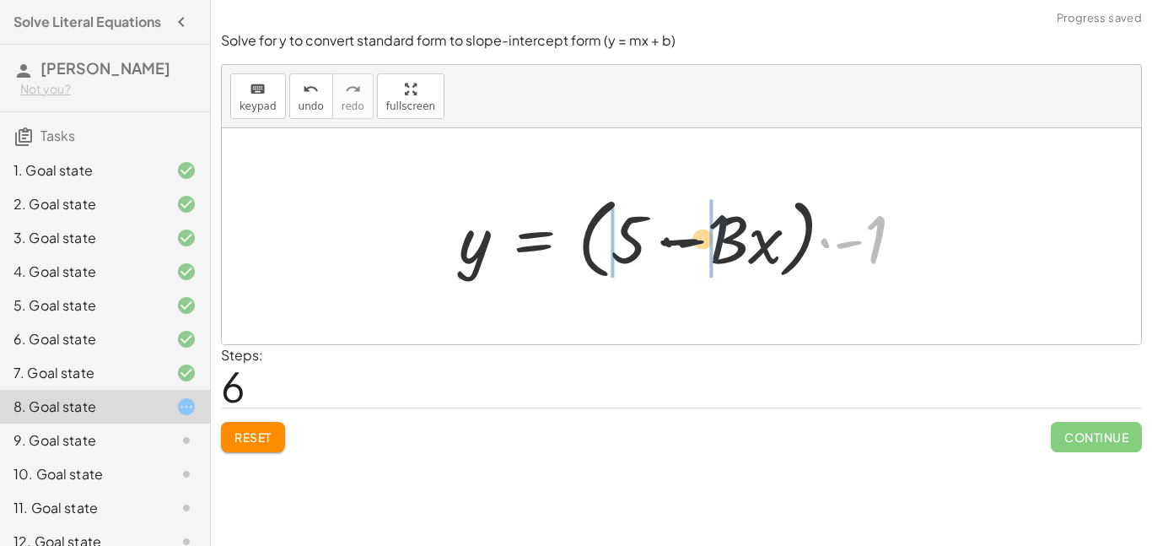
drag, startPoint x: 870, startPoint y: 235, endPoint x: 650, endPoint y: 235, distance: 220.2
click at [650, 235] on div at bounding box center [688, 236] width 475 height 97
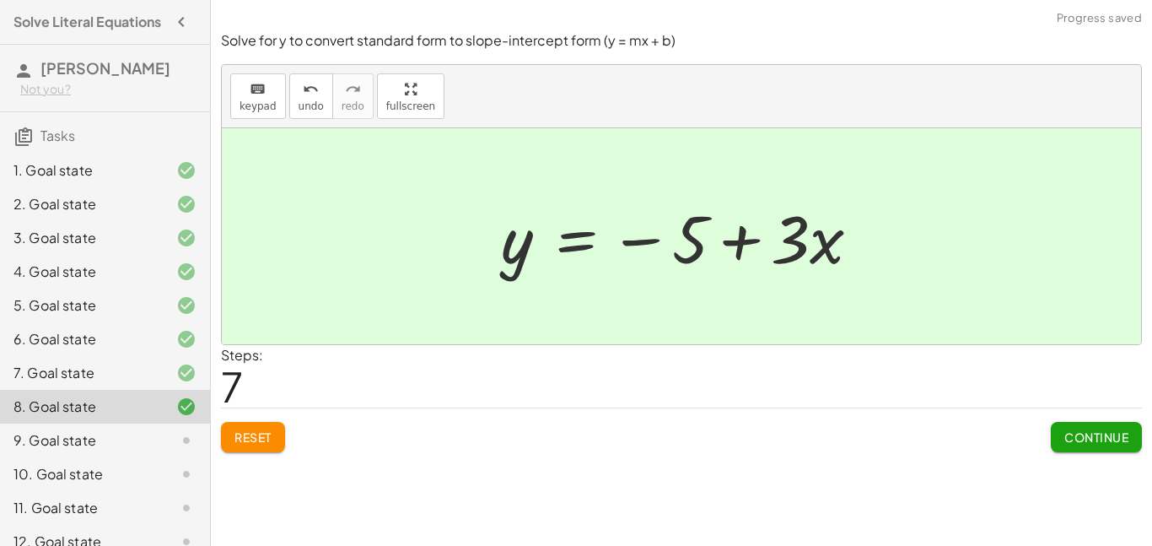
click at [1098, 450] on button "Continue" at bounding box center [1096, 437] width 91 height 30
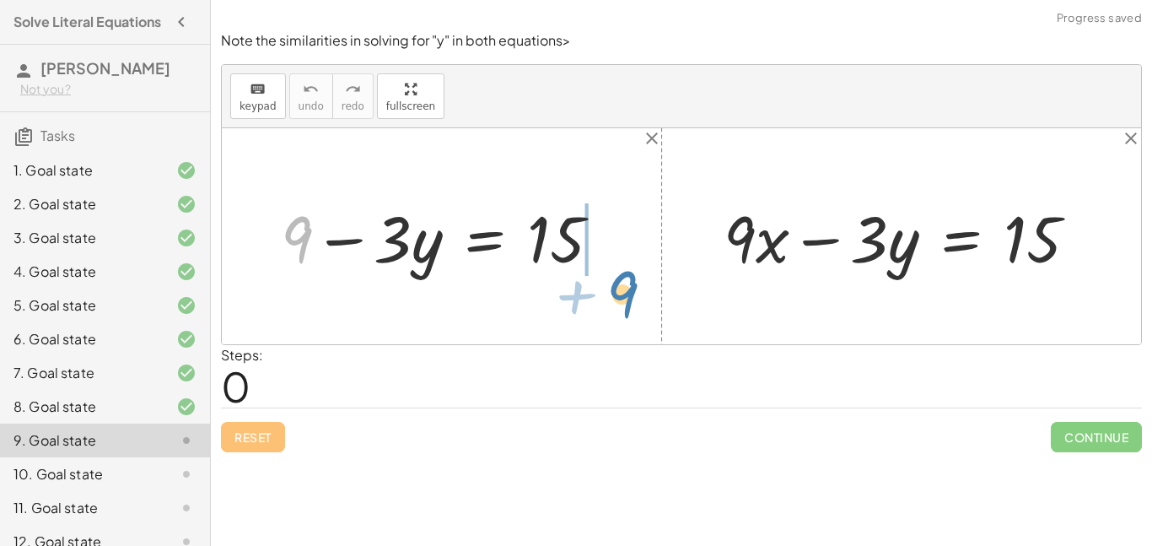
drag, startPoint x: 297, startPoint y: 250, endPoint x: 621, endPoint y: 300, distance: 327.8
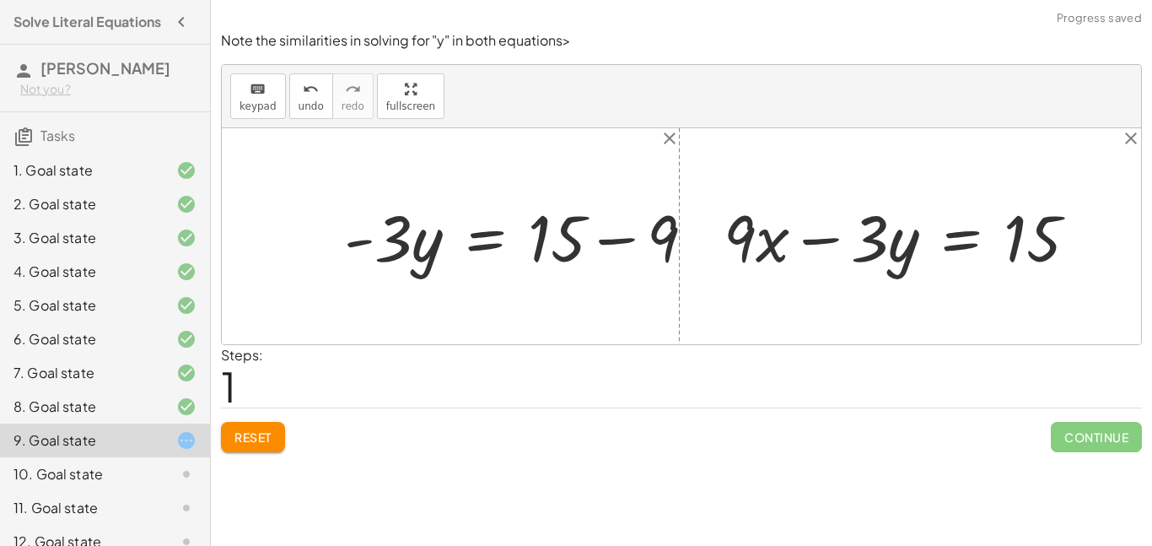
click at [595, 229] on div at bounding box center [526, 236] width 370 height 82
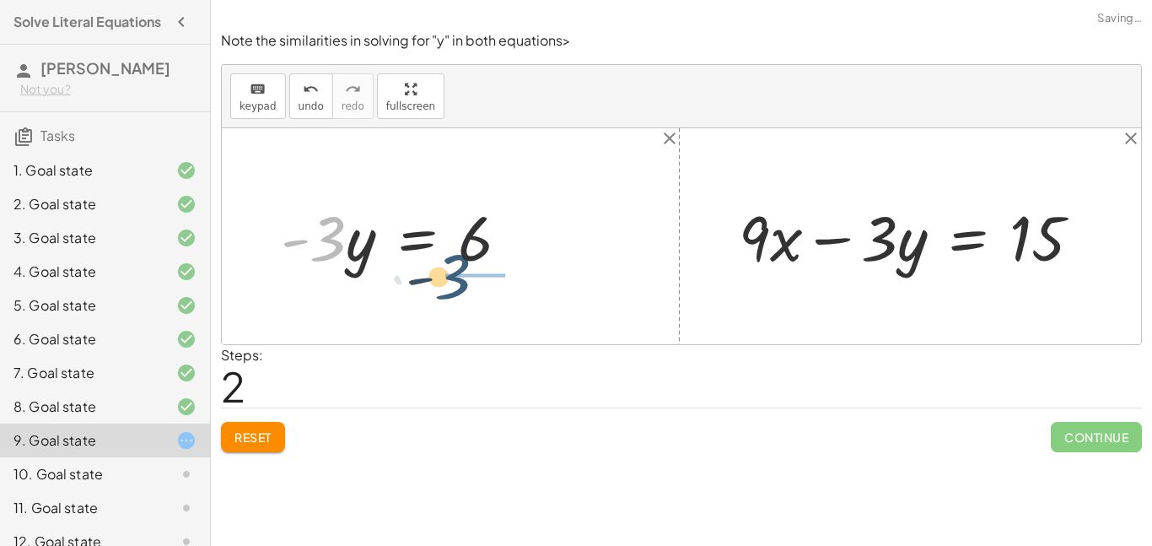
drag, startPoint x: 341, startPoint y: 250, endPoint x: 537, endPoint y: 300, distance: 202.0
click at [537, 300] on div "+ 9 − · 3 · y = 15 · - 3 · y = + 15 − 9 · - 3 · 3 · y = - 6 + · 9 · x − · 3 · y…" at bounding box center [682, 236] width 920 height 216
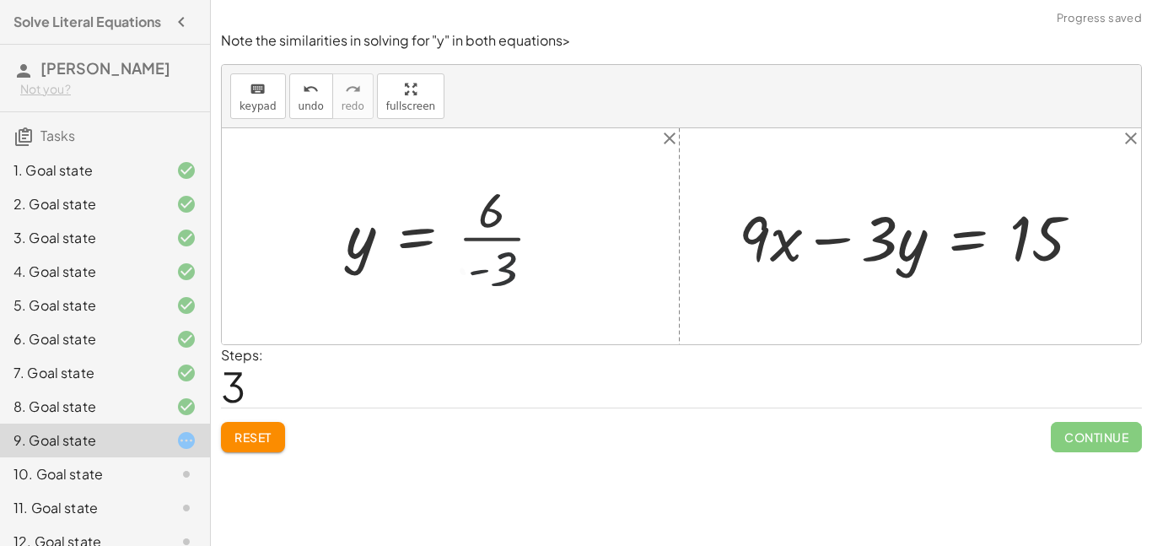
click at [499, 256] on div at bounding box center [451, 236] width 228 height 122
drag, startPoint x: 757, startPoint y: 240, endPoint x: 765, endPoint y: 224, distance: 18.1
click at [765, 224] on div at bounding box center [917, 236] width 373 height 82
drag, startPoint x: 771, startPoint y: 234, endPoint x: 749, endPoint y: 215, distance: 28.7
click at [749, 215] on div at bounding box center [917, 236] width 373 height 82
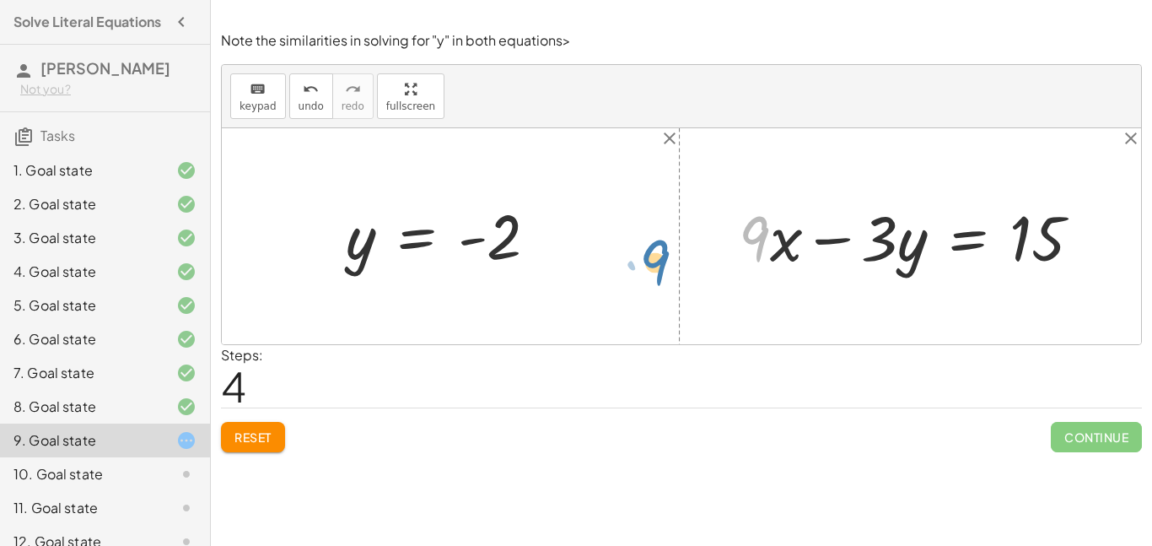
drag, startPoint x: 754, startPoint y: 227, endPoint x: 779, endPoint y: 259, distance: 40.3
click at [779, 259] on div at bounding box center [917, 236] width 373 height 82
drag, startPoint x: 771, startPoint y: 243, endPoint x: 1139, endPoint y: 256, distance: 368.1
click at [1139, 256] on div "+ 9 − · 3 · y = 15 · - 3 · y = + 15 − 9 · - 3 · y = 6 y = · 6 · - 3 y = - 2 · x…" at bounding box center [682, 236] width 920 height 216
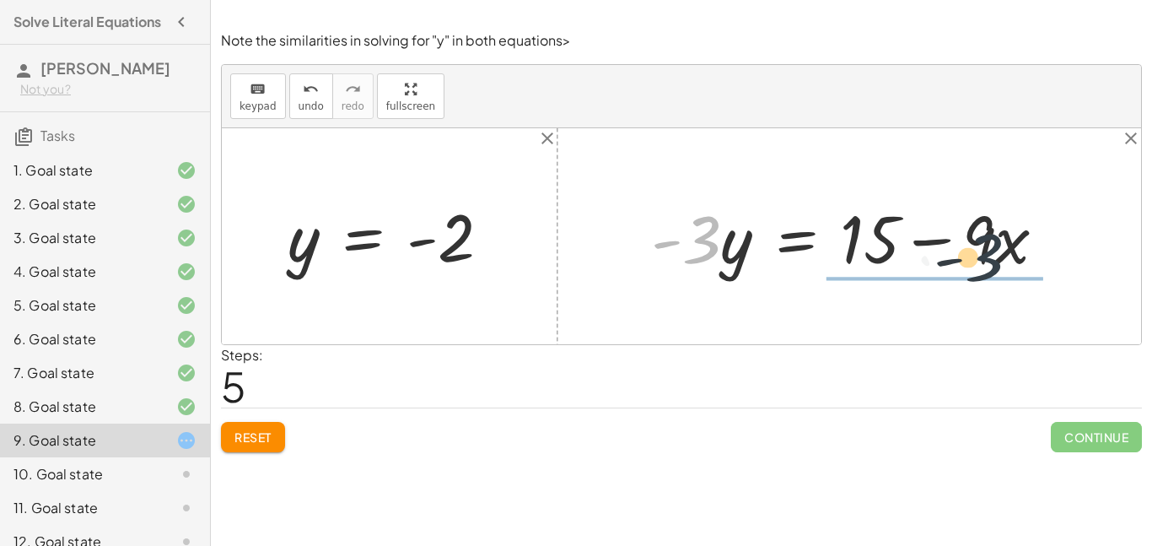
drag, startPoint x: 704, startPoint y: 240, endPoint x: 999, endPoint y: 268, distance: 295.8
click at [999, 268] on div at bounding box center [855, 236] width 425 height 87
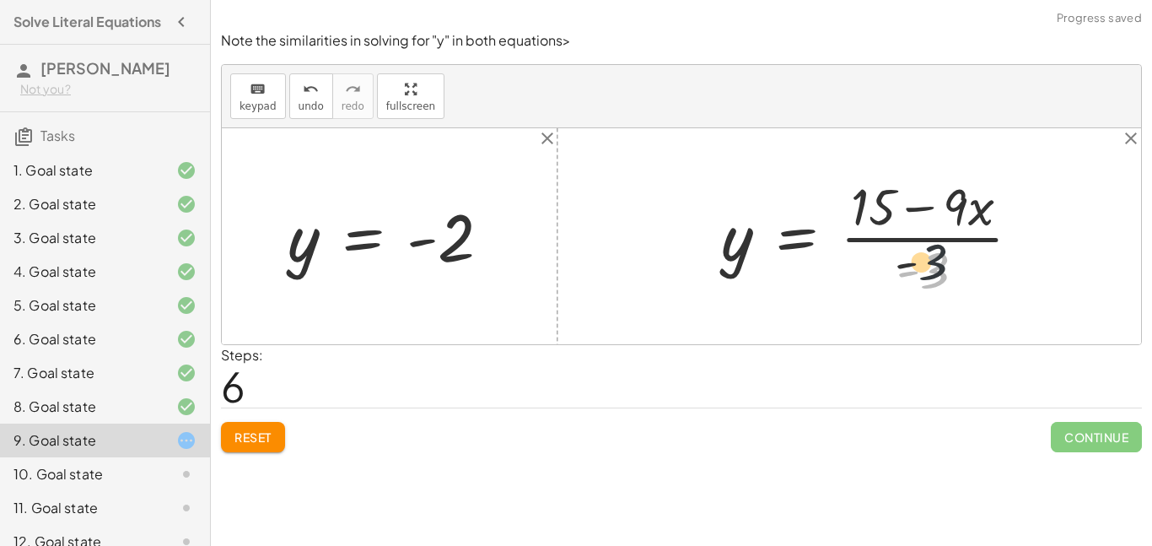
drag, startPoint x: 930, startPoint y: 268, endPoint x: 924, endPoint y: 235, distance: 33.4
click at [924, 235] on div at bounding box center [878, 236] width 330 height 130
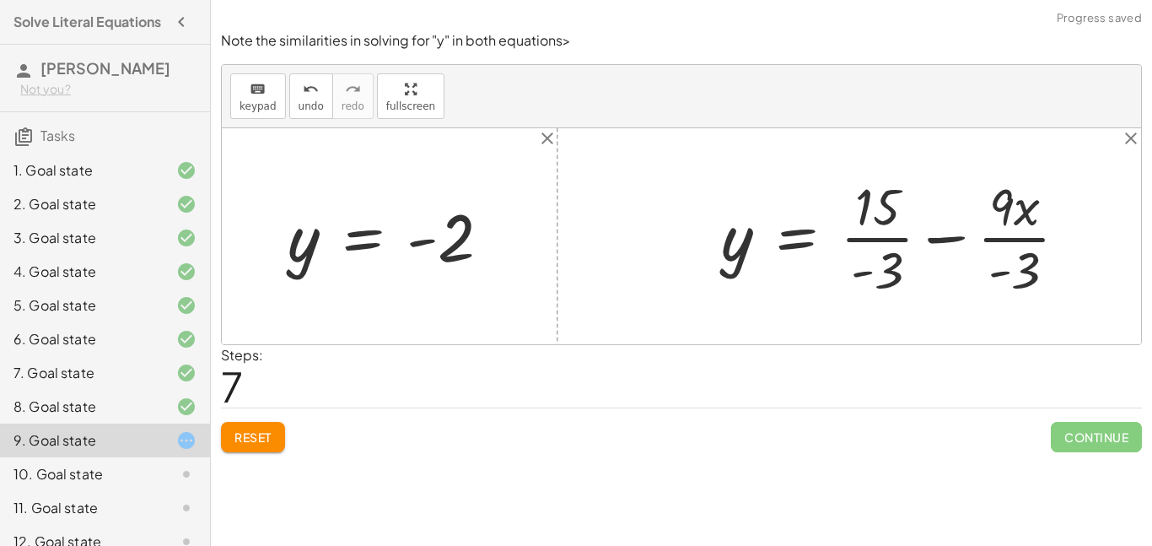
click at [895, 240] on div at bounding box center [901, 236] width 377 height 130
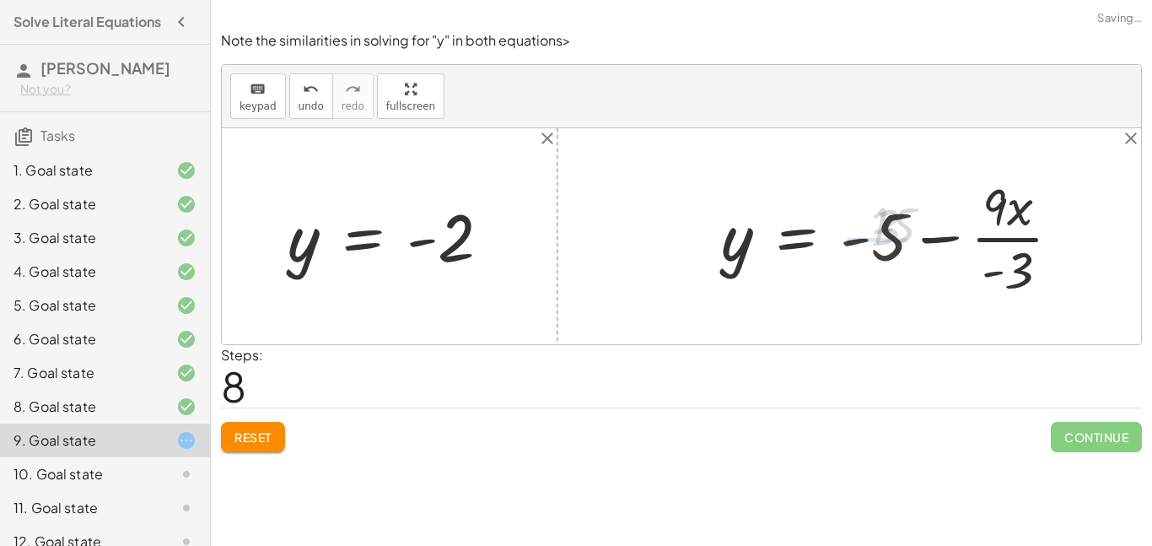
click at [1007, 236] on div at bounding box center [898, 236] width 370 height 130
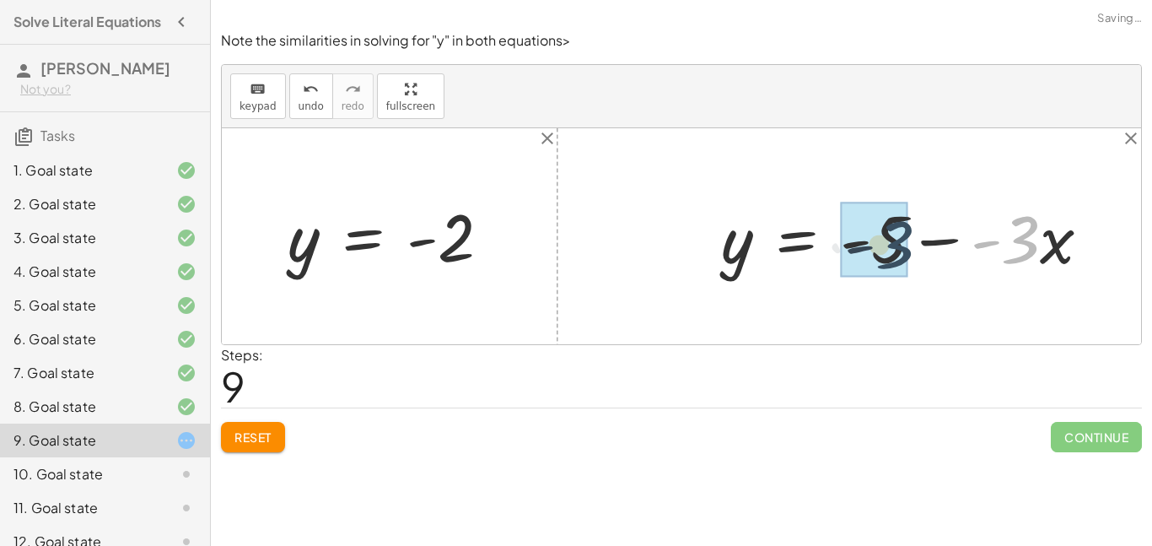
drag, startPoint x: 1023, startPoint y: 251, endPoint x: 899, endPoint y: 256, distance: 124.1
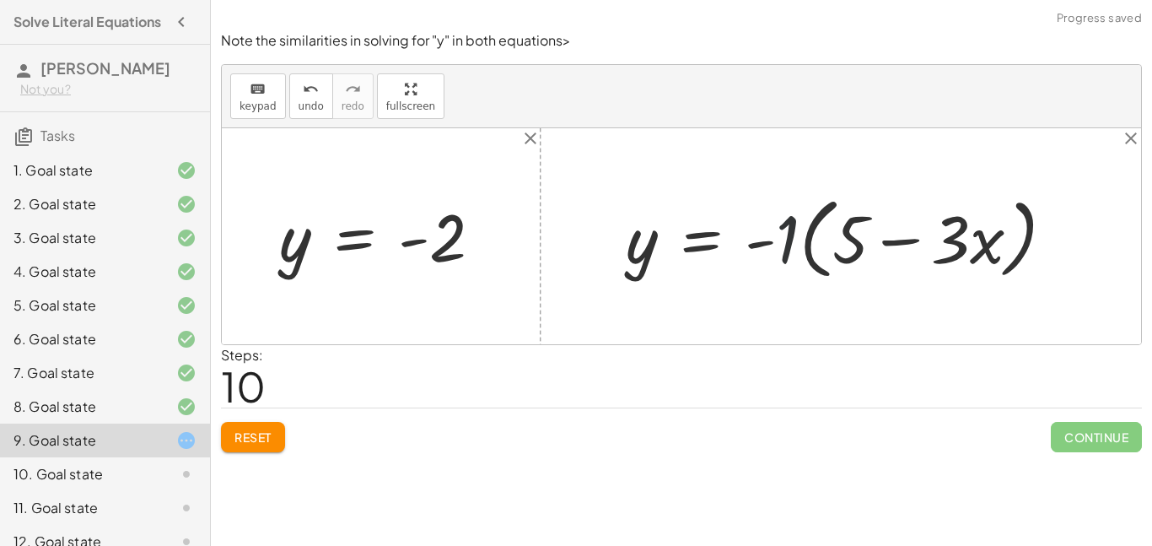
drag, startPoint x: 788, startPoint y: 246, endPoint x: 857, endPoint y: 234, distance: 70.3
click at [857, 234] on div at bounding box center [847, 236] width 459 height 97
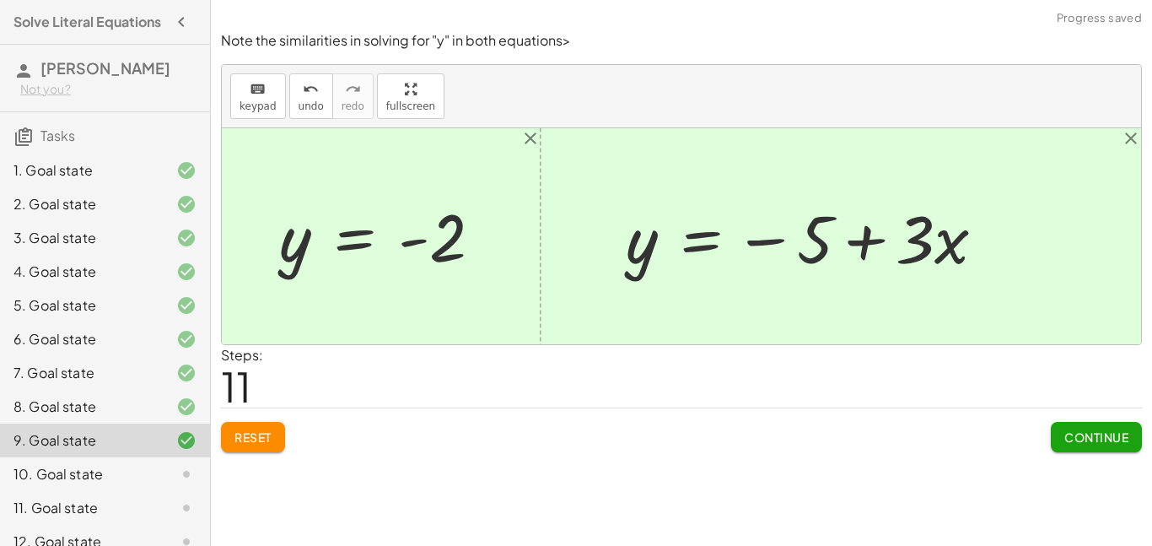
click at [1081, 434] on span "Continue" at bounding box center [1097, 436] width 64 height 15
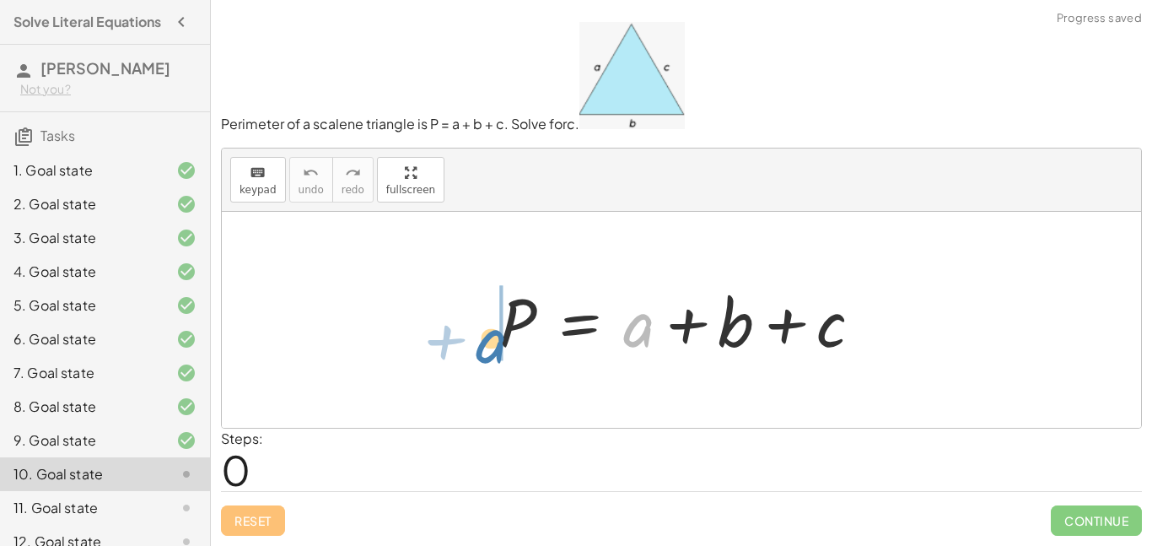
drag, startPoint x: 644, startPoint y: 335, endPoint x: 496, endPoint y: 351, distance: 148.5
click at [496, 351] on div at bounding box center [688, 320] width 394 height 87
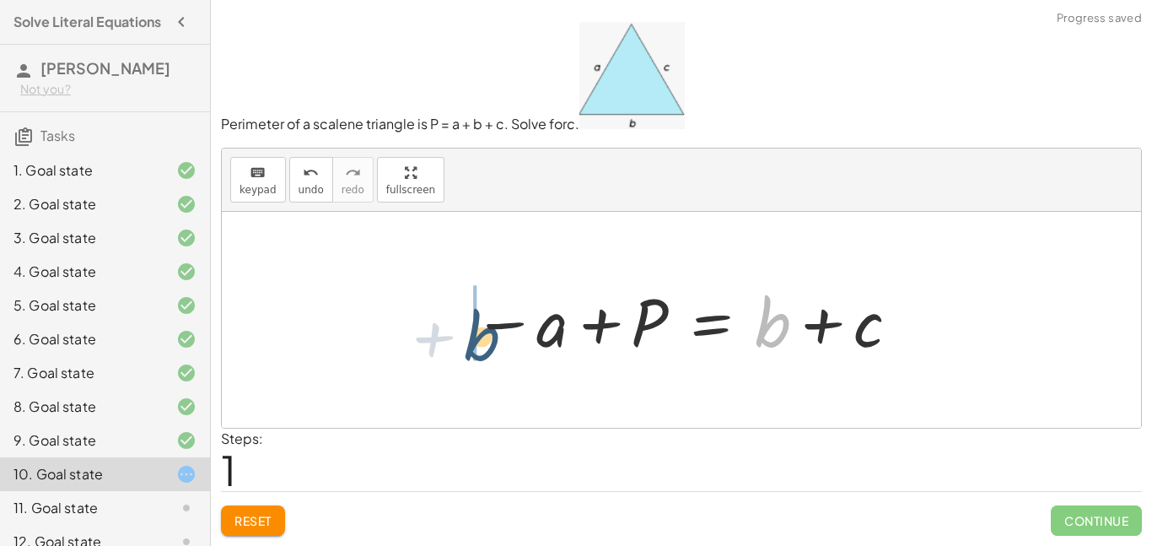
drag, startPoint x: 769, startPoint y: 340, endPoint x: 475, endPoint y: 355, distance: 294.0
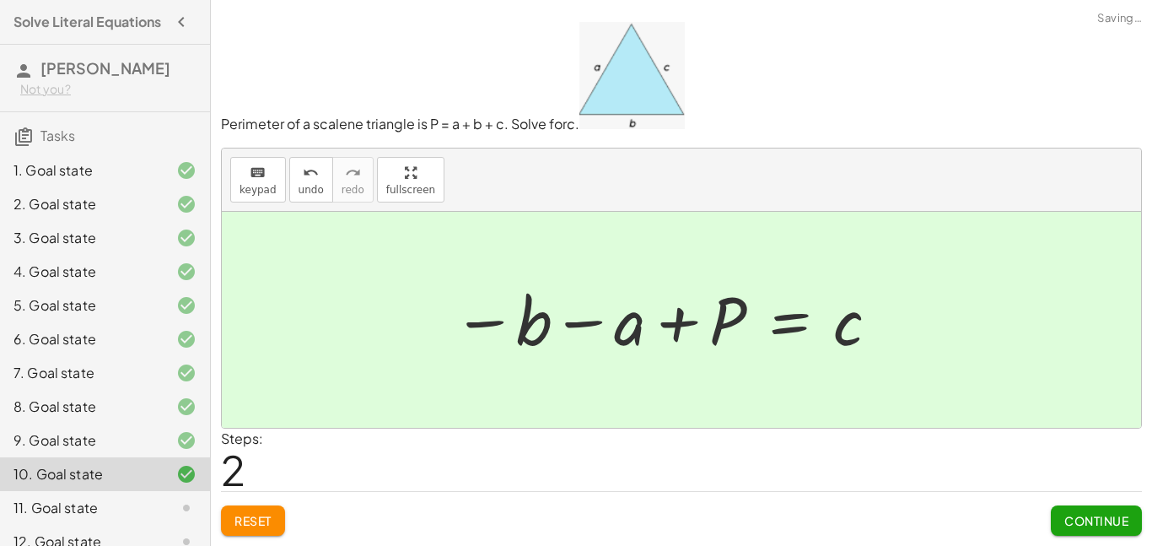
click at [758, 332] on div at bounding box center [667, 320] width 445 height 84
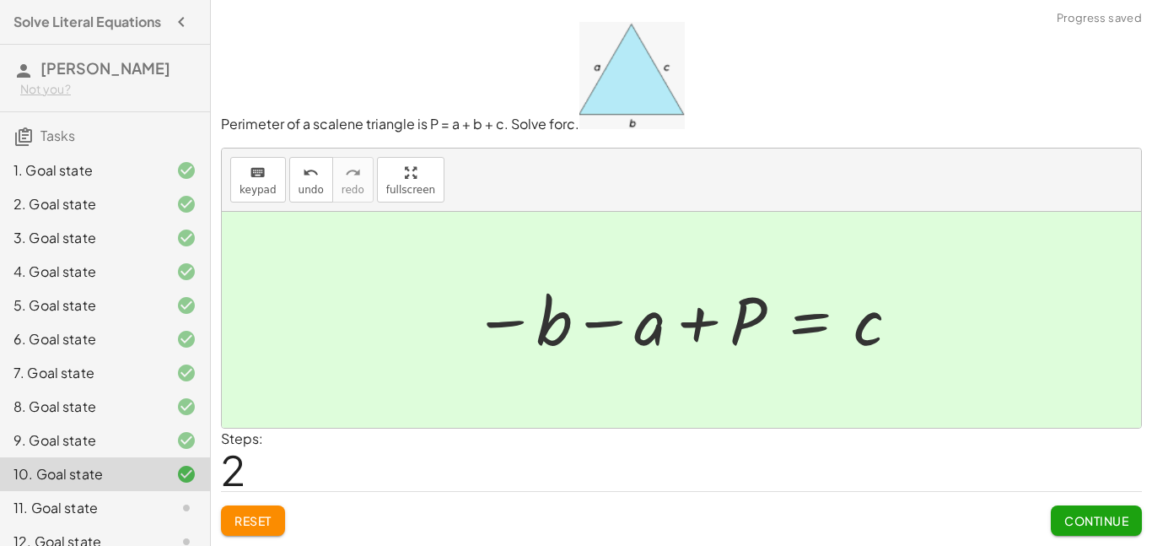
click at [1047, 505] on div "Reset Continue" at bounding box center [681, 513] width 921 height 45
click at [1058, 514] on button "Continue" at bounding box center [1096, 520] width 91 height 30
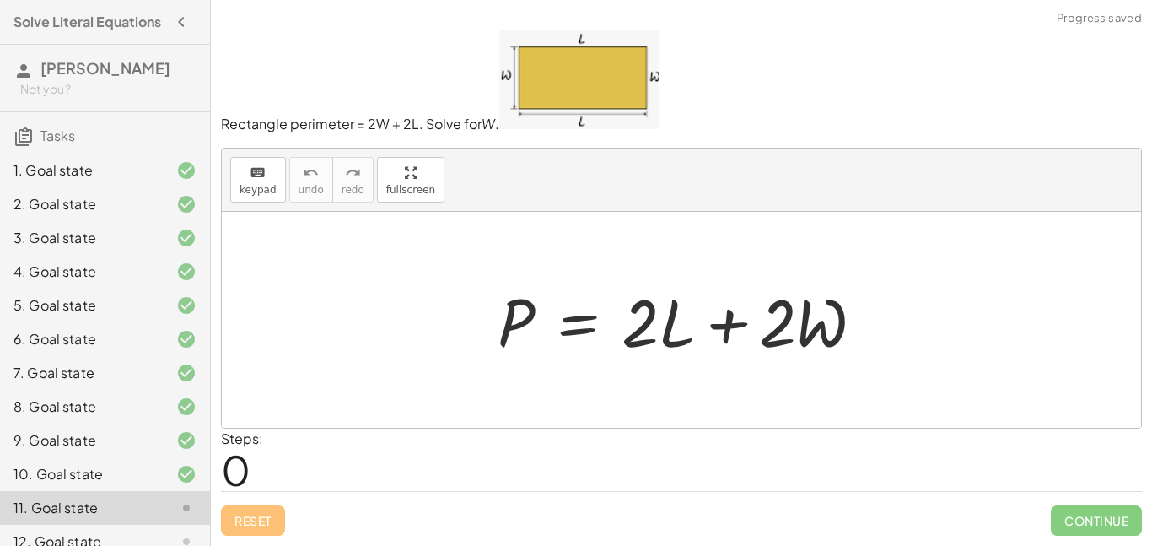
click at [649, 319] on div at bounding box center [687, 320] width 397 height 87
drag, startPoint x: 651, startPoint y: 329, endPoint x: 704, endPoint y: 330, distance: 53.2
click at [704, 330] on div at bounding box center [687, 320] width 397 height 87
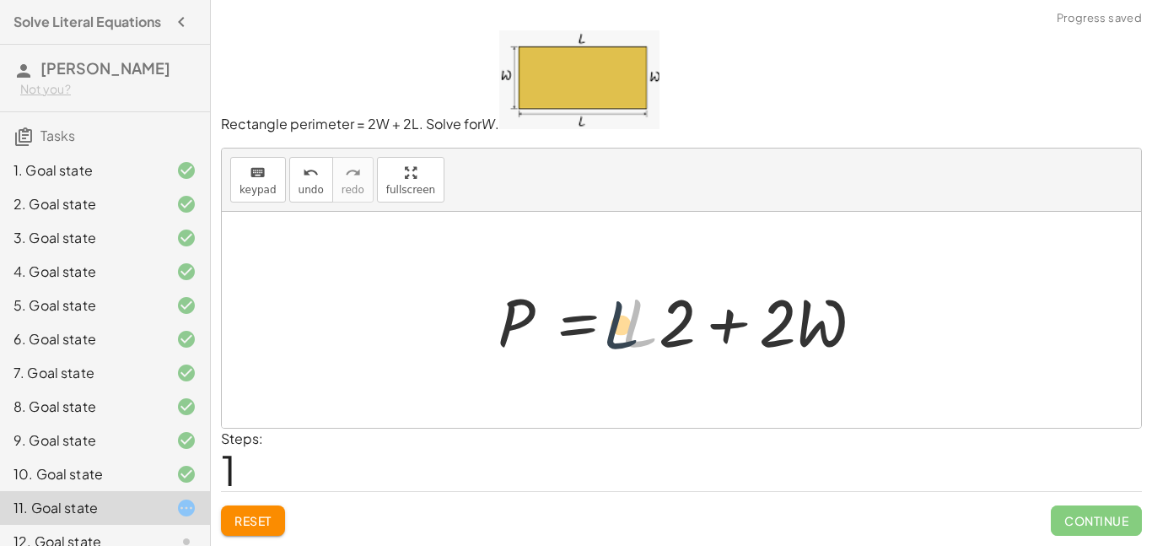
drag, startPoint x: 653, startPoint y: 333, endPoint x: 631, endPoint y: 336, distance: 22.1
click at [631, 336] on div at bounding box center [687, 320] width 397 height 87
drag, startPoint x: 632, startPoint y: 336, endPoint x: 676, endPoint y: 336, distance: 43.9
click at [676, 336] on div at bounding box center [687, 320] width 397 height 87
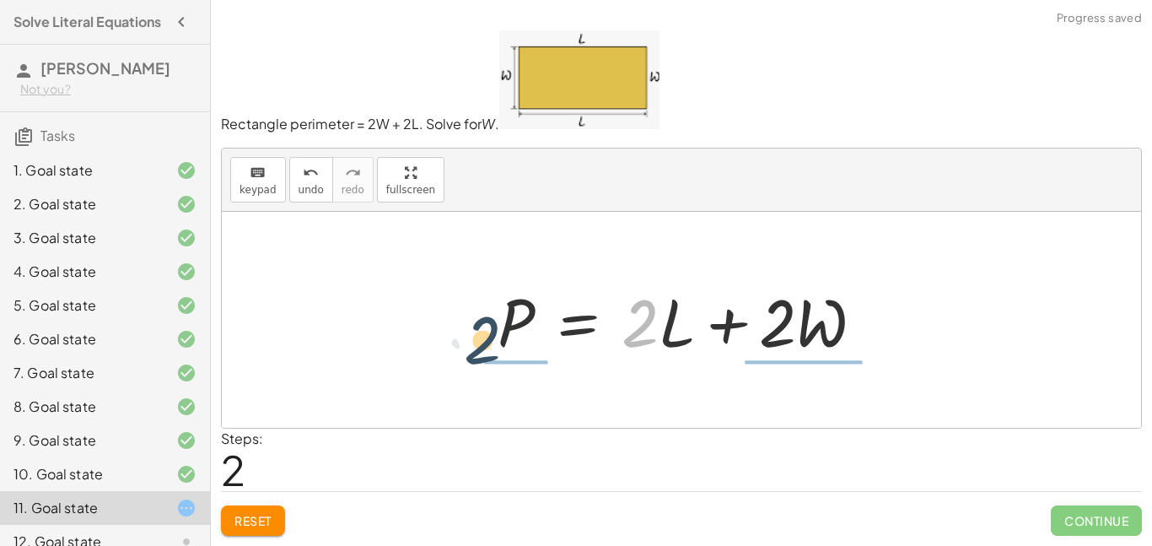
drag, startPoint x: 658, startPoint y: 334, endPoint x: 488, endPoint y: 340, distance: 169.7
click at [489, 340] on div at bounding box center [687, 320] width 397 height 87
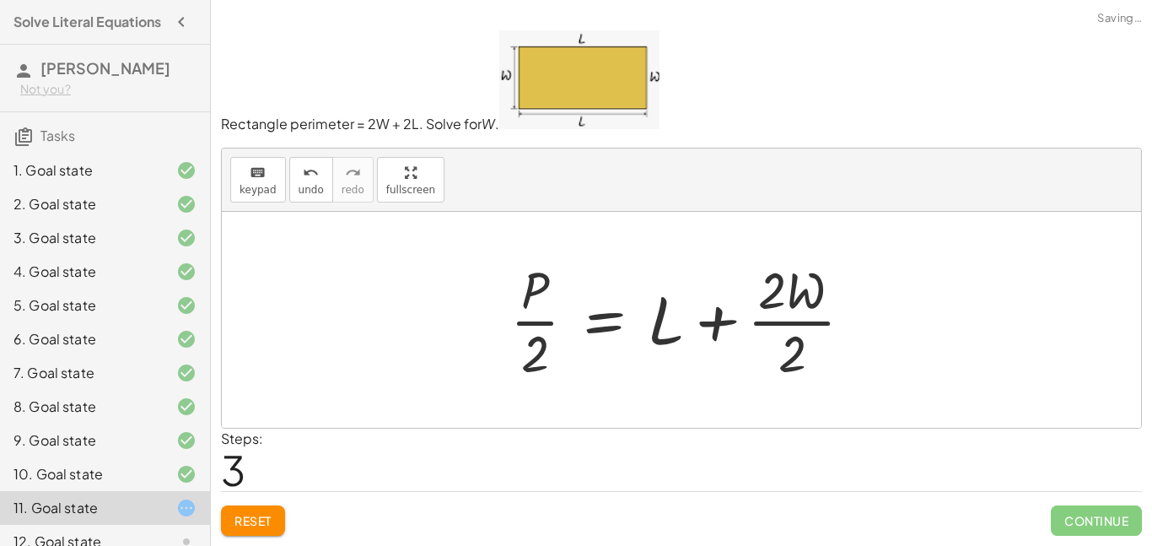
click at [287, 515] on div "Reset Continue" at bounding box center [681, 513] width 921 height 45
click at [263, 515] on span "Reset" at bounding box center [253, 520] width 37 height 15
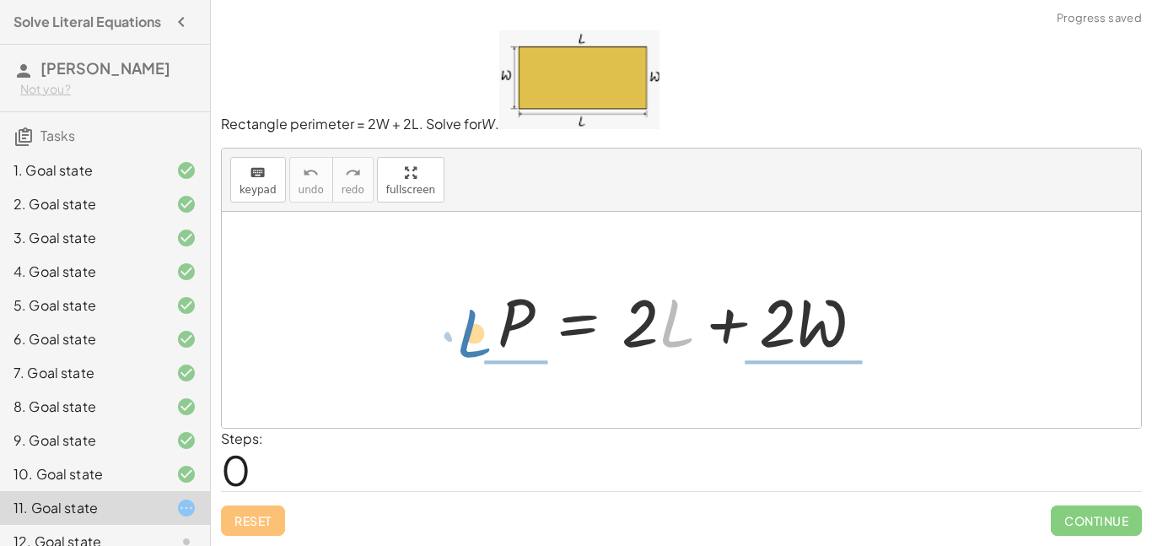
drag, startPoint x: 667, startPoint y: 336, endPoint x: 465, endPoint y: 346, distance: 202.7
click at [465, 346] on div "· L P = + · 2 · L + · 2 · W" at bounding box center [682, 320] width 920 height 216
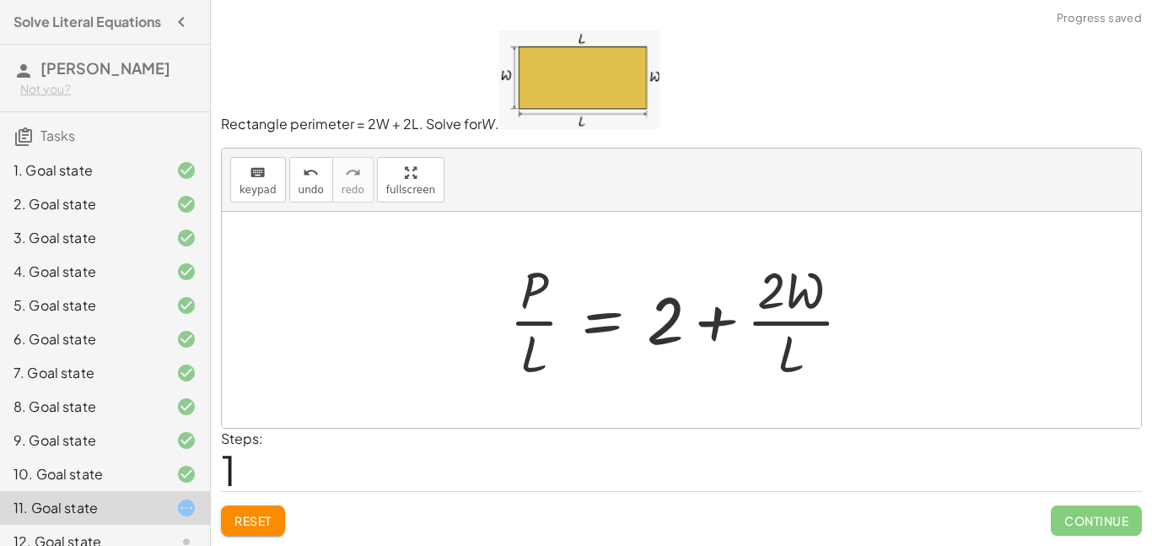
click at [486, 349] on div "P = + · 2 · L + · 2 · W P = + 2 + · 2 · W · · [GEOGRAPHIC_DATA] · L" at bounding box center [681, 320] width 394 height 138
click at [269, 515] on span "Reset" at bounding box center [253, 520] width 37 height 15
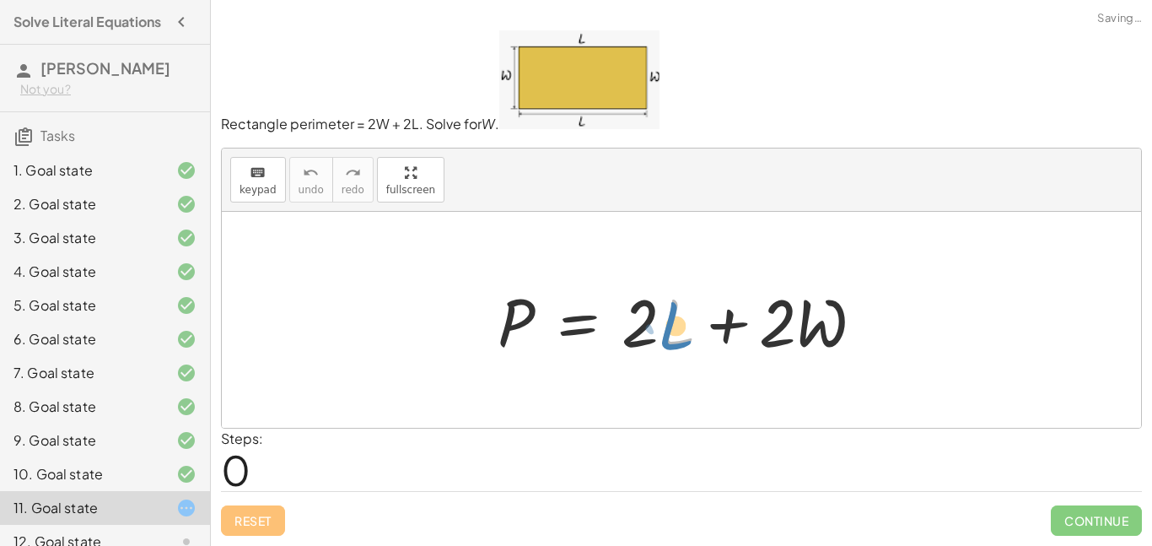
click at [662, 303] on div at bounding box center [687, 320] width 397 height 87
drag, startPoint x: 654, startPoint y: 318, endPoint x: 656, endPoint y: 310, distance: 8.6
click at [656, 310] on div at bounding box center [687, 320] width 397 height 87
click at [625, 343] on div at bounding box center [687, 320] width 397 height 87
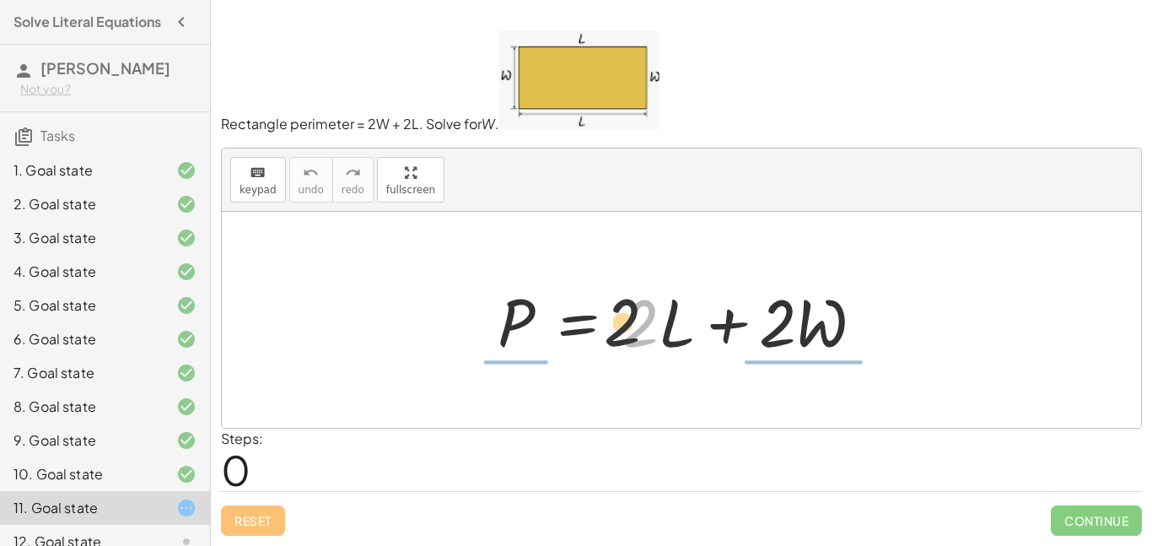
drag, startPoint x: 635, startPoint y: 341, endPoint x: 453, endPoint y: 347, distance: 182.3
click at [453, 347] on div "· 2 P = + · 2 · L + · 2 · W" at bounding box center [682, 320] width 920 height 216
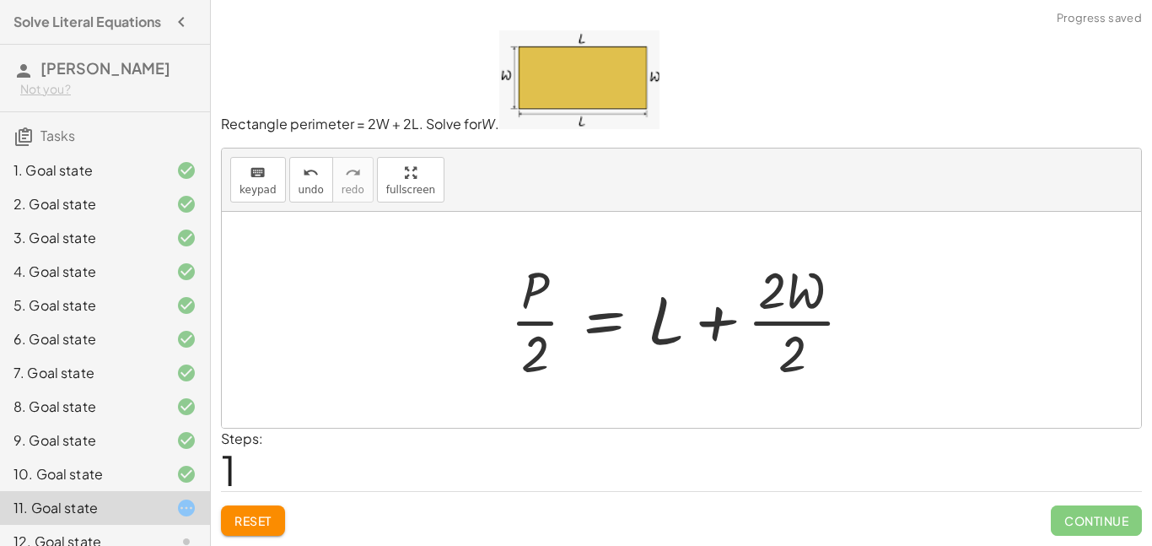
click at [230, 525] on button "Reset" at bounding box center [253, 520] width 64 height 30
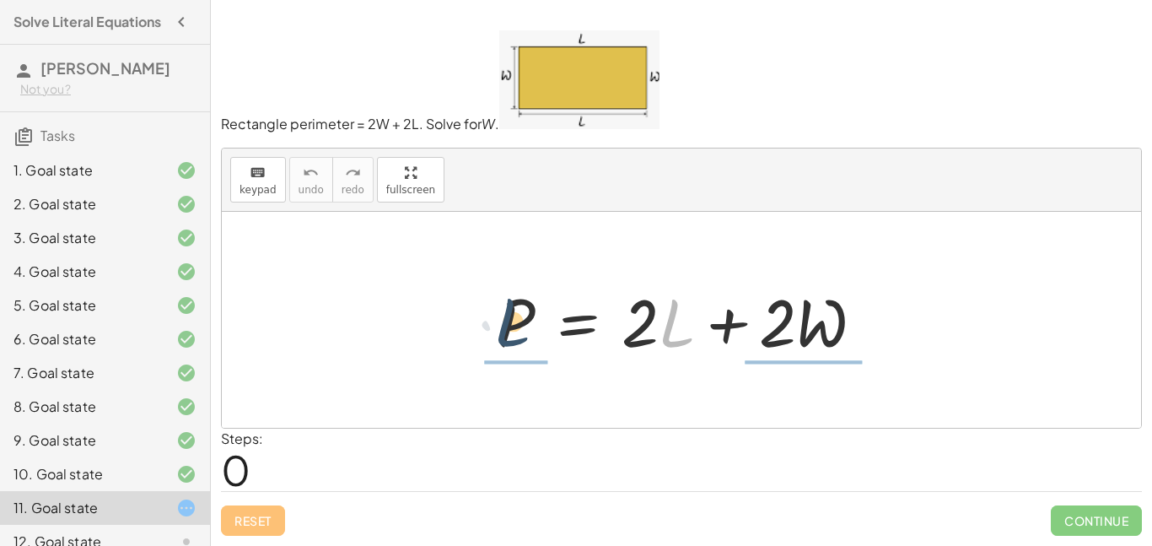
drag, startPoint x: 666, startPoint y: 338, endPoint x: 480, endPoint y: 337, distance: 186.5
click at [480, 337] on div "· L P = + · 2 · L + · 2 · W" at bounding box center [681, 320] width 418 height 95
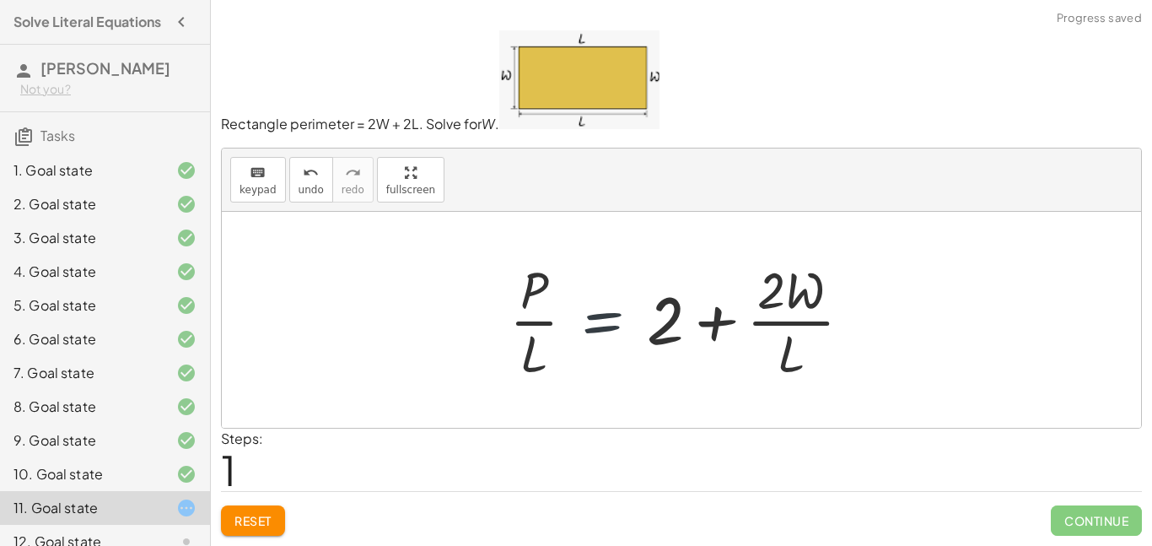
click at [641, 318] on div at bounding box center [687, 320] width 373 height 130
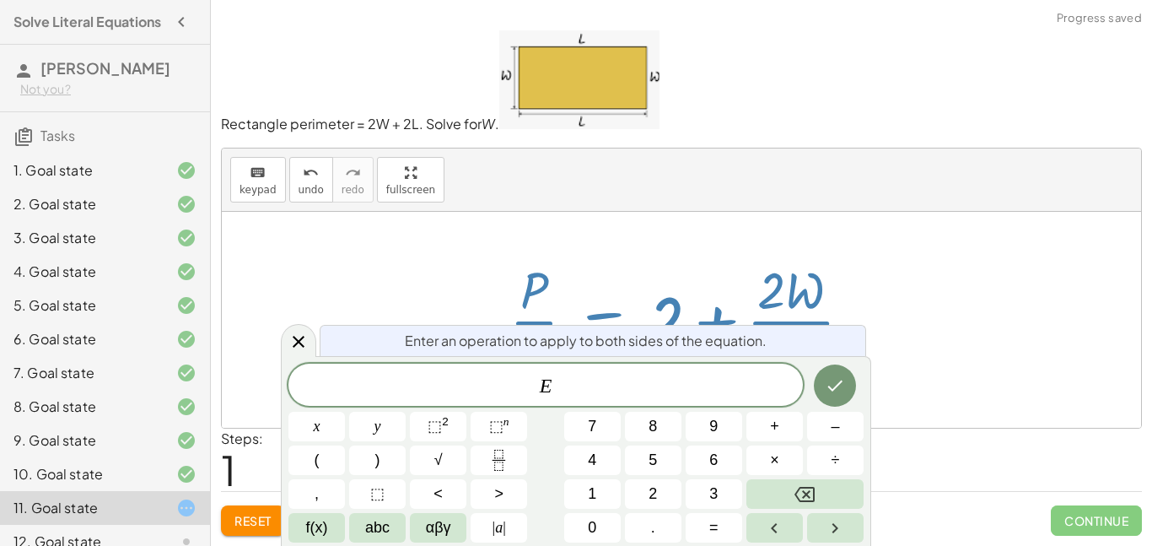
click at [662, 309] on div at bounding box center [687, 320] width 373 height 130
click at [293, 338] on icon at bounding box center [299, 342] width 20 height 20
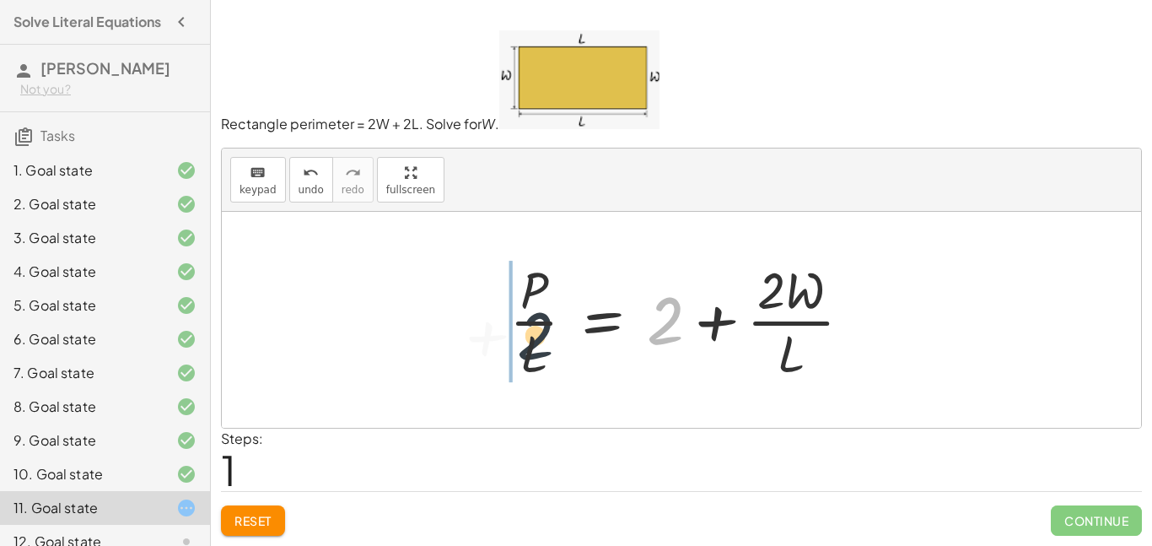
drag, startPoint x: 666, startPoint y: 330, endPoint x: 493, endPoint y: 341, distance: 174.1
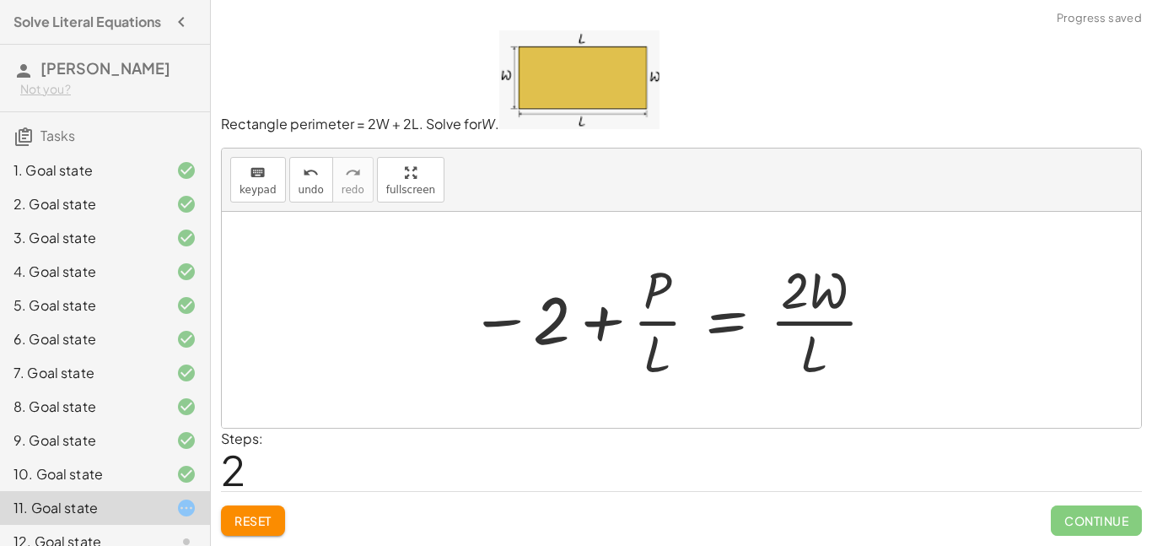
click at [515, 322] on div at bounding box center [673, 320] width 424 height 130
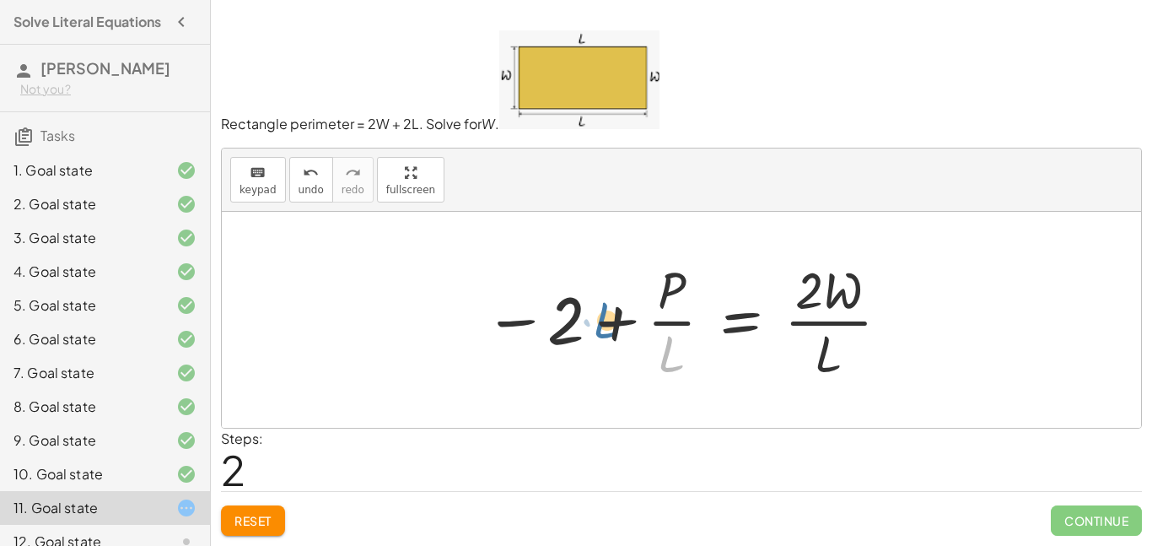
drag, startPoint x: 668, startPoint y: 354, endPoint x: 596, endPoint y: 316, distance: 81.1
click at [596, 316] on div at bounding box center [688, 320] width 424 height 130
drag, startPoint x: 664, startPoint y: 360, endPoint x: 558, endPoint y: 311, distance: 117.0
click at [558, 311] on div at bounding box center [688, 320] width 424 height 130
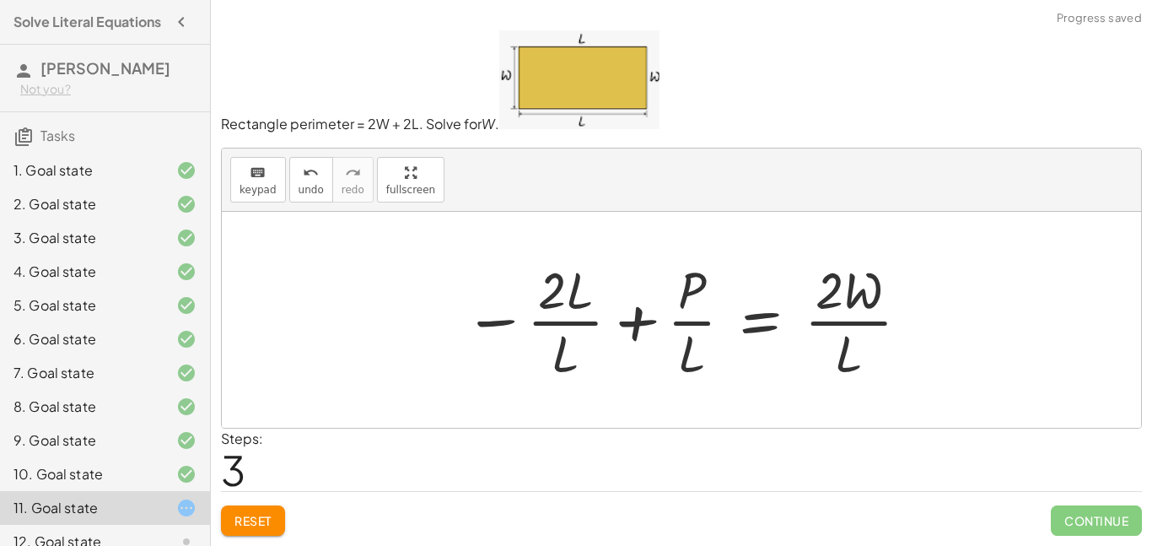
click at [559, 319] on div at bounding box center [688, 320] width 465 height 130
click at [652, 333] on div at bounding box center [688, 320] width 465 height 130
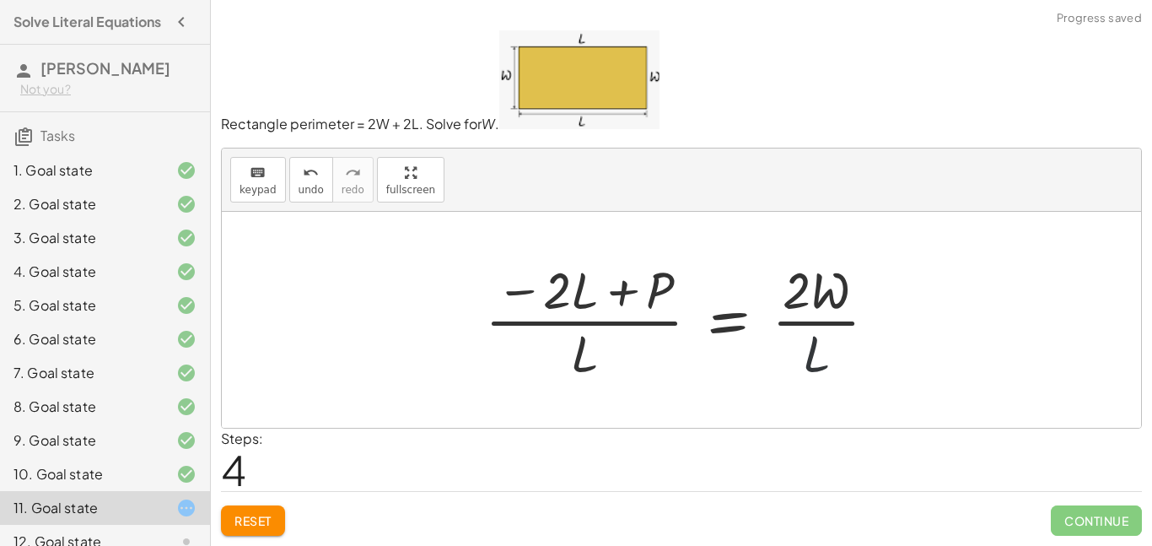
click at [812, 353] on div at bounding box center [688, 320] width 423 height 130
click at [800, 295] on div at bounding box center [688, 320] width 423 height 130
click at [644, 310] on div at bounding box center [688, 320] width 423 height 130
drag, startPoint x: 813, startPoint y: 344, endPoint x: 852, endPoint y: 337, distance: 39.5
click at [852, 337] on div at bounding box center [688, 320] width 423 height 130
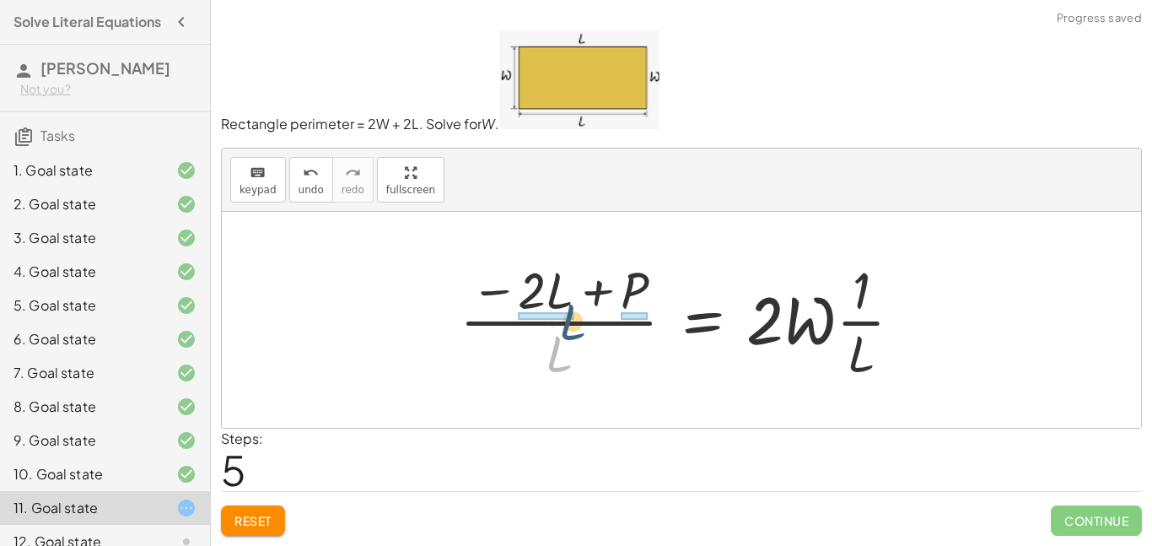
drag, startPoint x: 550, startPoint y: 358, endPoint x: 564, endPoint y: 324, distance: 36.3
click at [564, 324] on div at bounding box center [687, 320] width 472 height 130
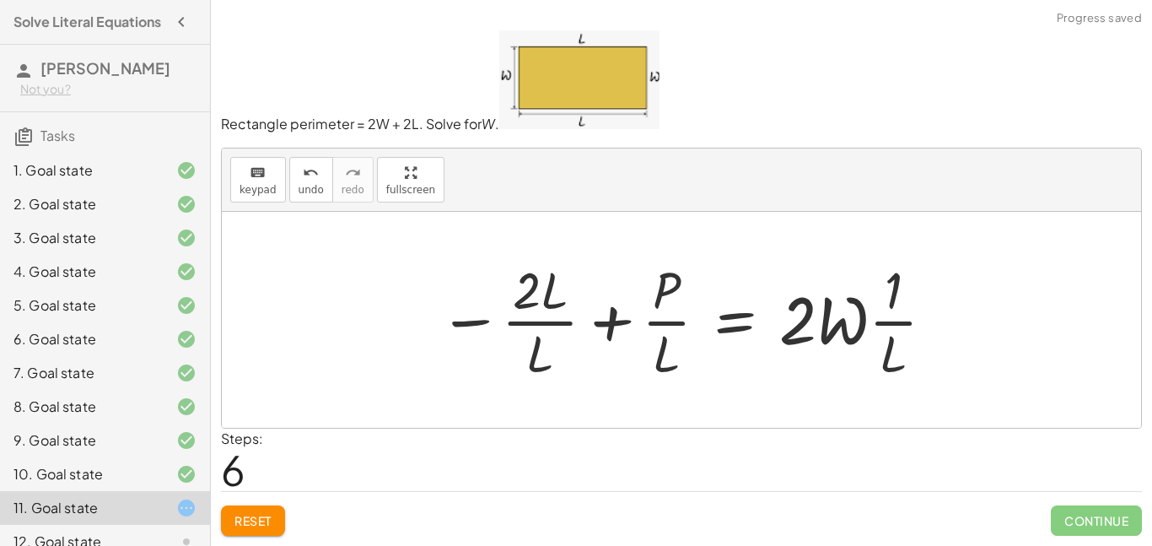
click at [537, 324] on div at bounding box center [687, 320] width 515 height 130
click at [643, 325] on div at bounding box center [687, 320] width 515 height 130
drag, startPoint x: 541, startPoint y: 361, endPoint x: 537, endPoint y: 311, distance: 49.9
click at [537, 311] on div at bounding box center [687, 320] width 515 height 130
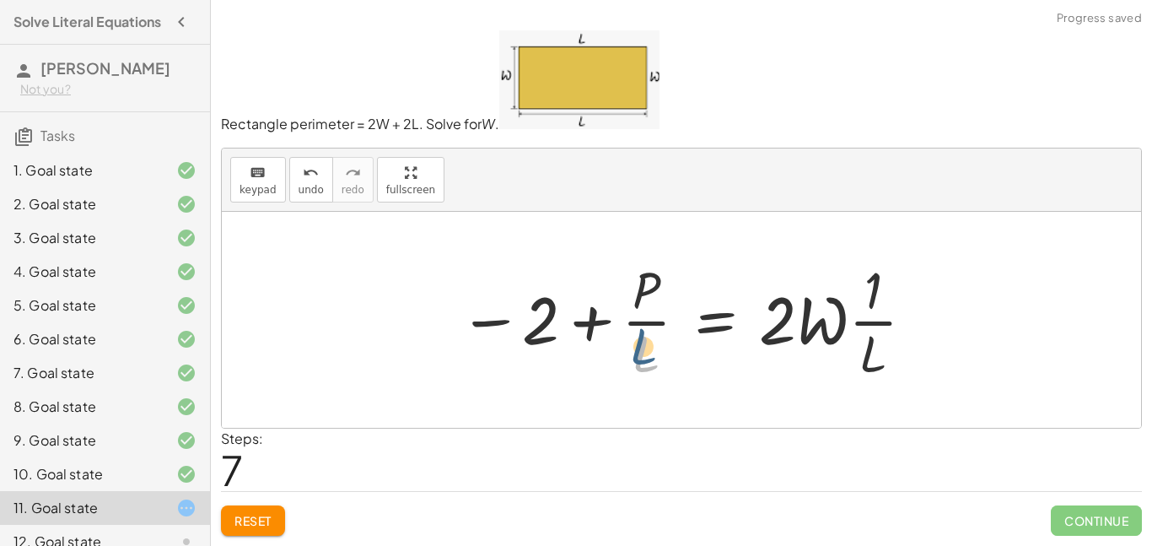
drag, startPoint x: 654, startPoint y: 361, endPoint x: 640, endPoint y: 324, distance: 39.5
click at [640, 324] on div at bounding box center [688, 320] width 475 height 130
drag, startPoint x: 639, startPoint y: 349, endPoint x: 629, endPoint y: 278, distance: 71.6
click at [629, 278] on div at bounding box center [688, 320] width 475 height 130
click at [872, 326] on div at bounding box center [688, 320] width 475 height 130
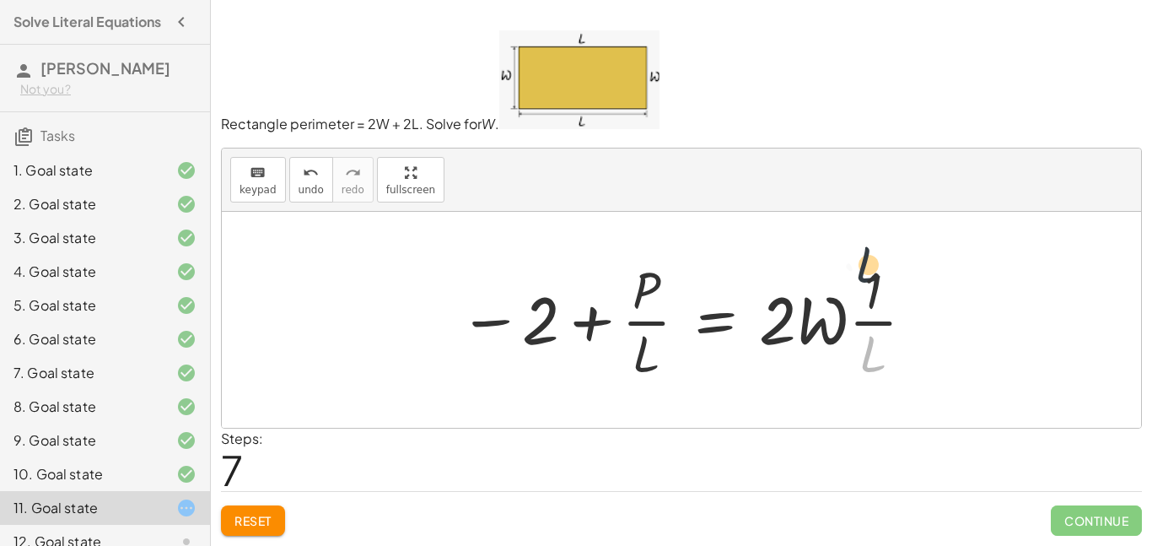
drag, startPoint x: 869, startPoint y: 366, endPoint x: 868, endPoint y: 282, distance: 84.4
click at [868, 282] on div at bounding box center [688, 320] width 475 height 130
click at [869, 285] on div at bounding box center [688, 320] width 475 height 130
drag, startPoint x: 874, startPoint y: 299, endPoint x: 840, endPoint y: 316, distance: 37.7
click at [840, 316] on div at bounding box center [688, 320] width 475 height 130
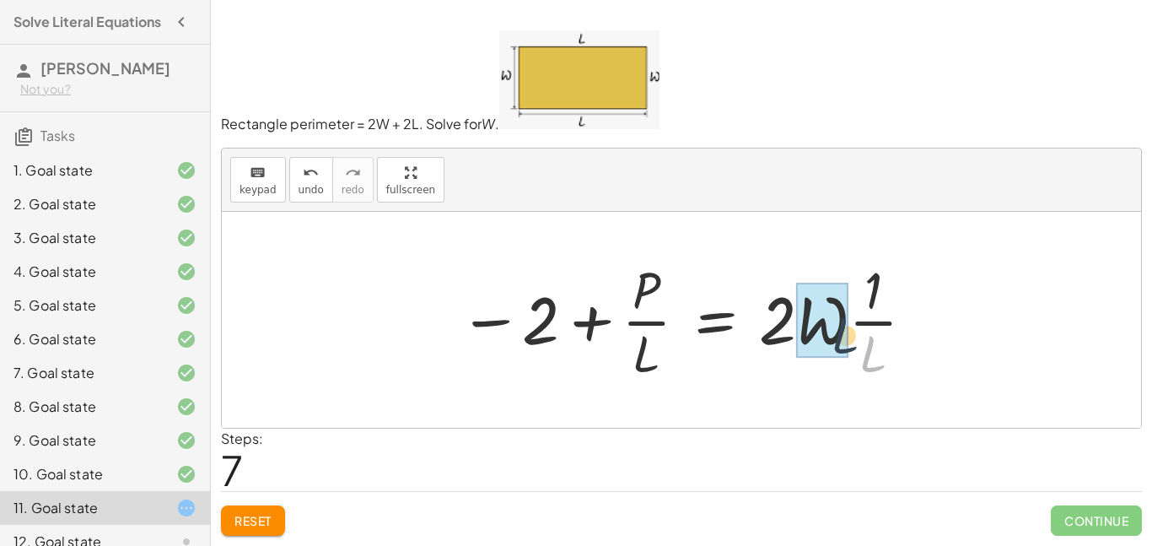
drag, startPoint x: 866, startPoint y: 352, endPoint x: 821, endPoint y: 320, distance: 55.7
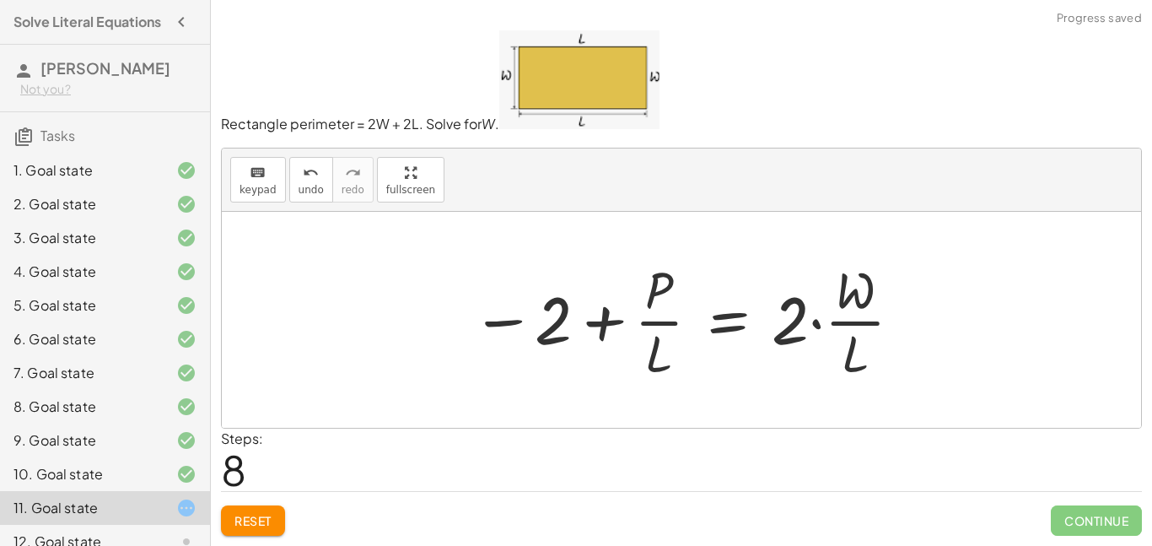
click at [827, 327] on div at bounding box center [688, 320] width 450 height 130
drag, startPoint x: 800, startPoint y: 323, endPoint x: 847, endPoint y: 316, distance: 47.7
click at [847, 316] on div at bounding box center [688, 320] width 450 height 130
click at [816, 318] on div at bounding box center [688, 320] width 450 height 130
click at [820, 326] on div at bounding box center [675, 320] width 424 height 130
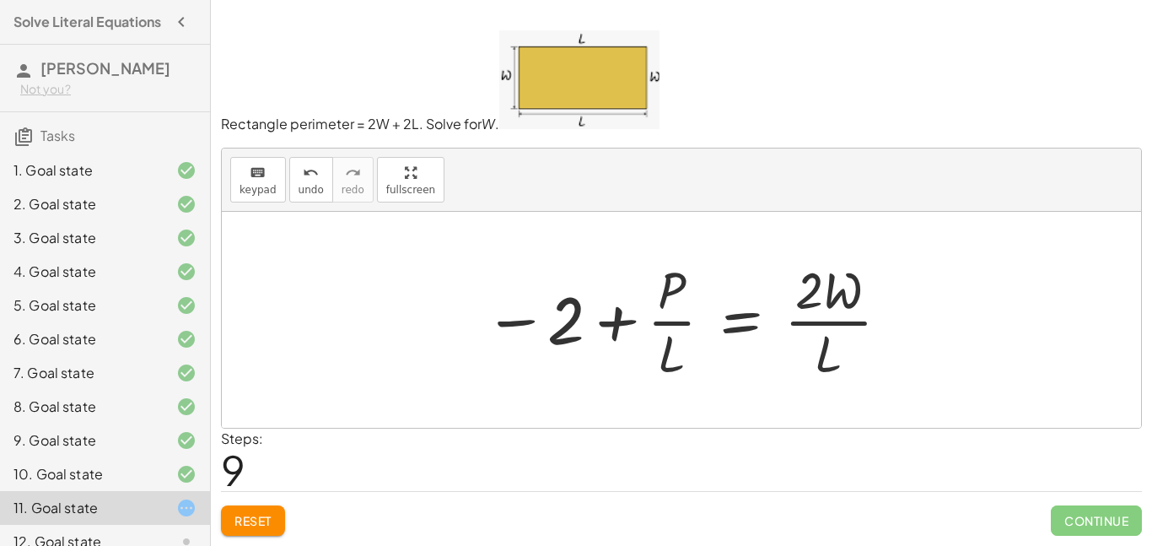
click at [654, 325] on div at bounding box center [688, 320] width 424 height 130
click at [614, 325] on div at bounding box center [688, 320] width 424 height 130
drag, startPoint x: 672, startPoint y: 343, endPoint x: 639, endPoint y: 310, distance: 47.1
click at [639, 310] on div at bounding box center [688, 320] width 424 height 130
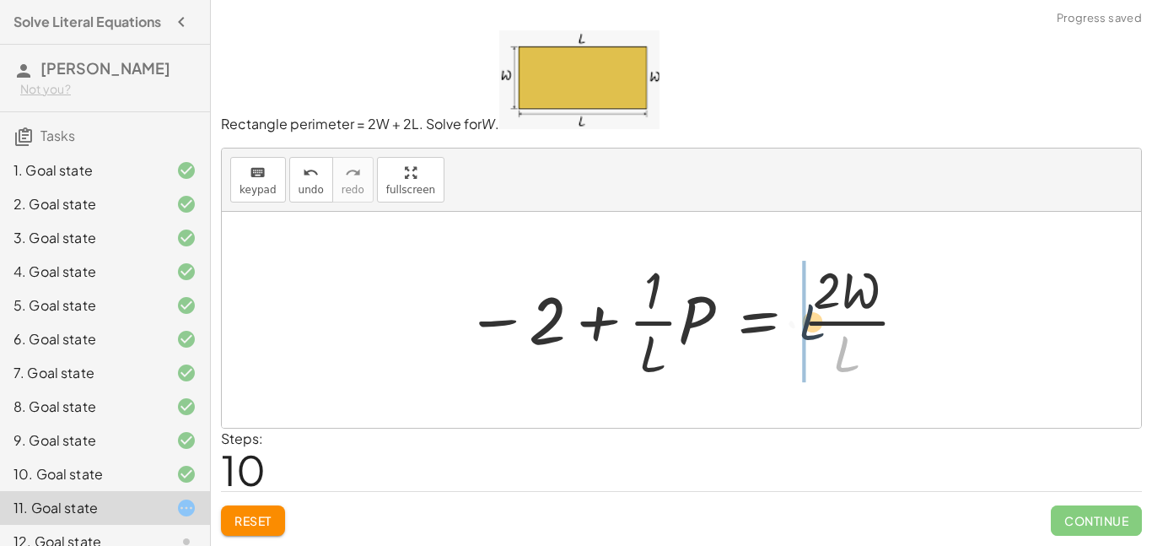
drag, startPoint x: 839, startPoint y: 362, endPoint x: 793, endPoint y: 328, distance: 56.7
click at [793, 328] on div at bounding box center [687, 320] width 461 height 130
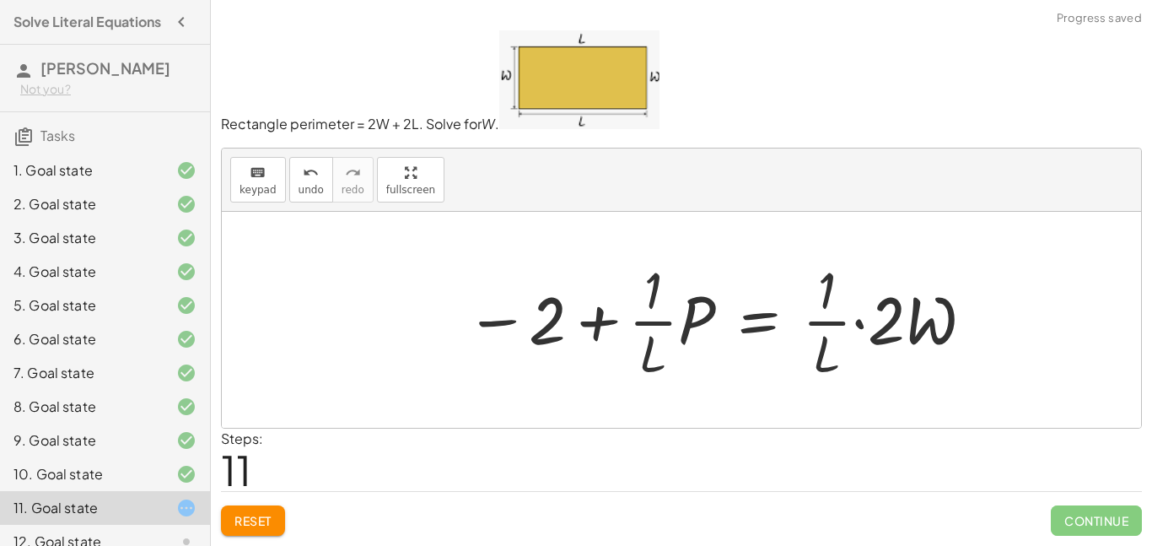
click at [861, 332] on div at bounding box center [720, 320] width 527 height 130
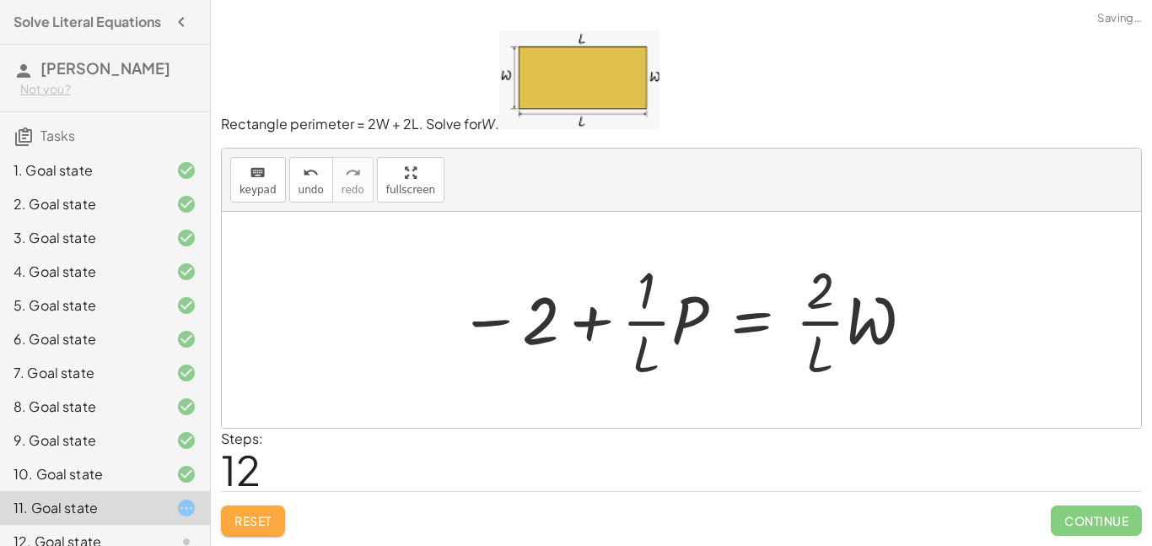
click at [251, 511] on button "Reset" at bounding box center [253, 520] width 64 height 30
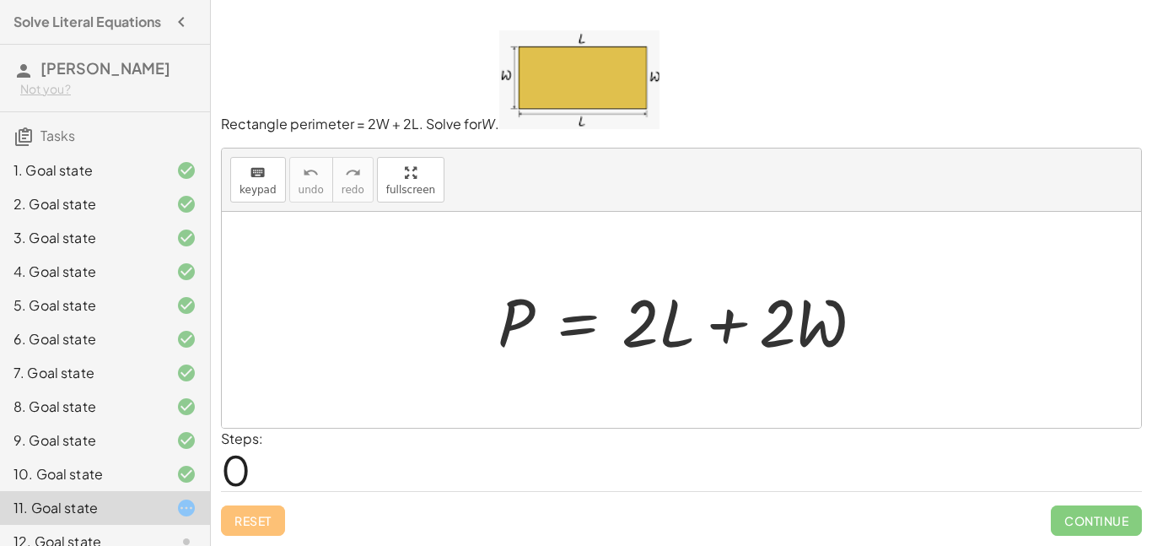
click at [198, 81] on h3 "[PERSON_NAME] Not you?" at bounding box center [105, 78] width 210 height 67
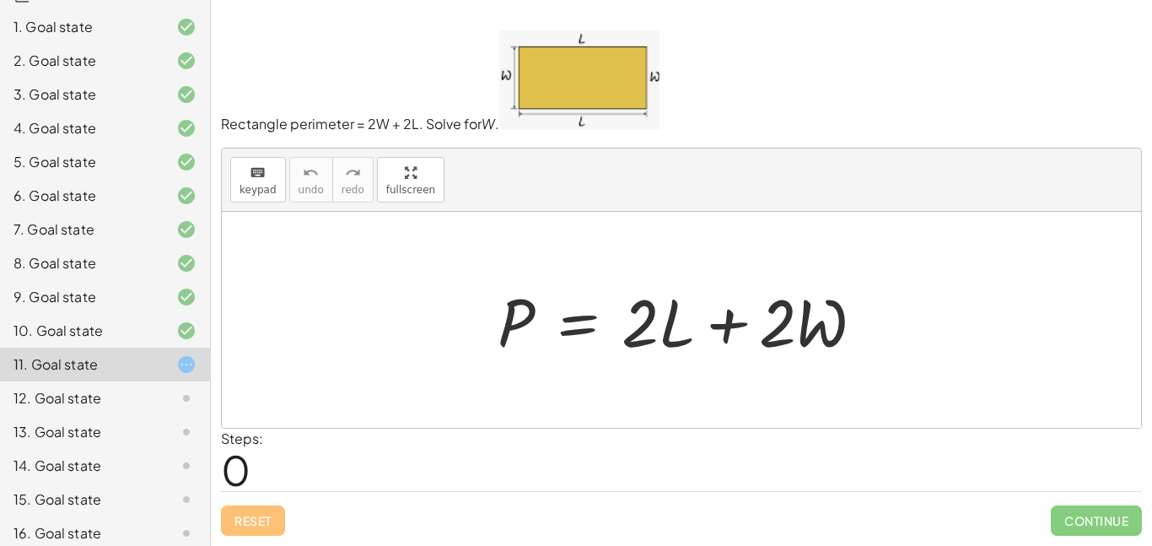
scroll to position [188, 0]
